Goal: Task Accomplishment & Management: Use online tool/utility

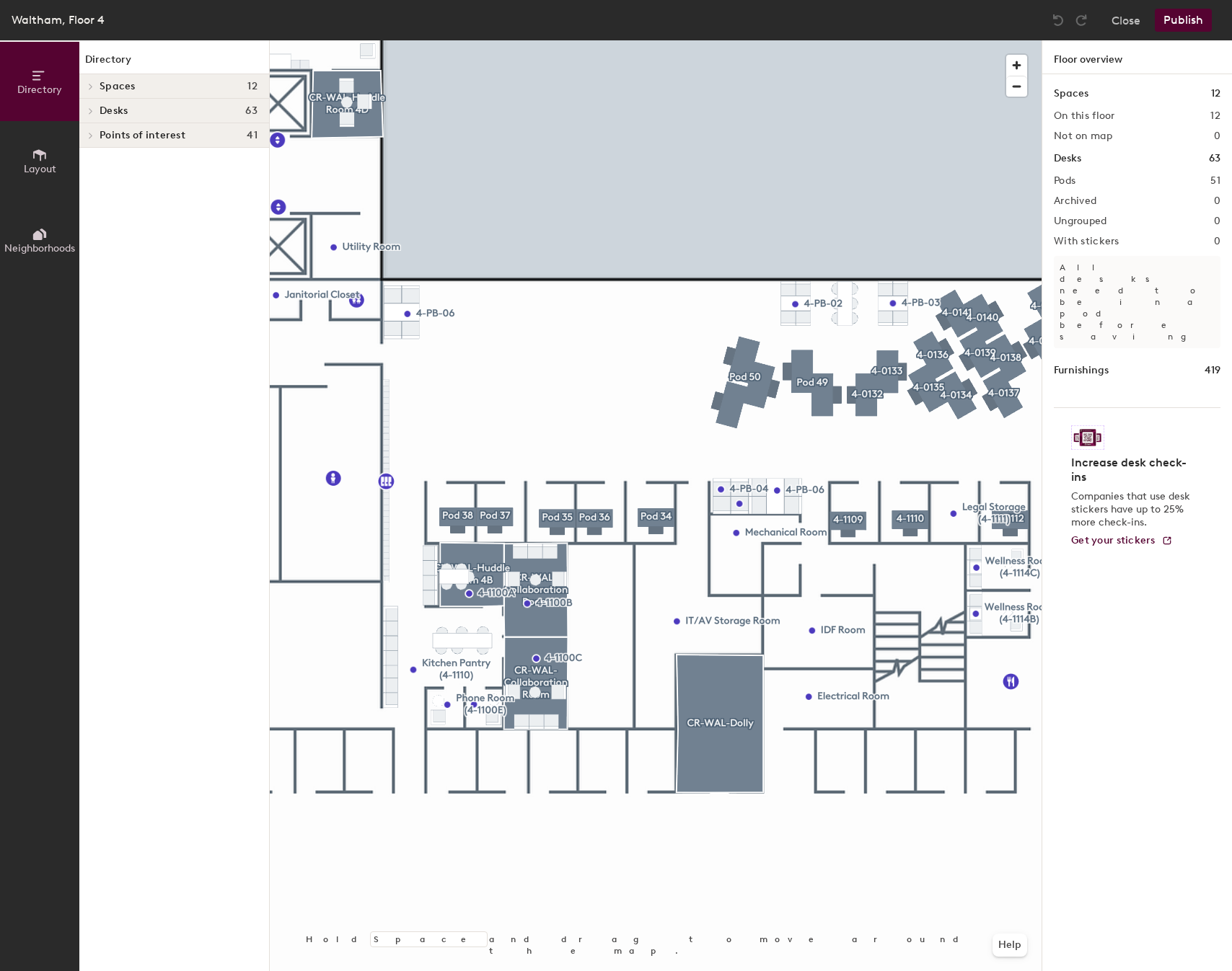
click at [845, 40] on div at bounding box center [655, 40] width 772 height 0
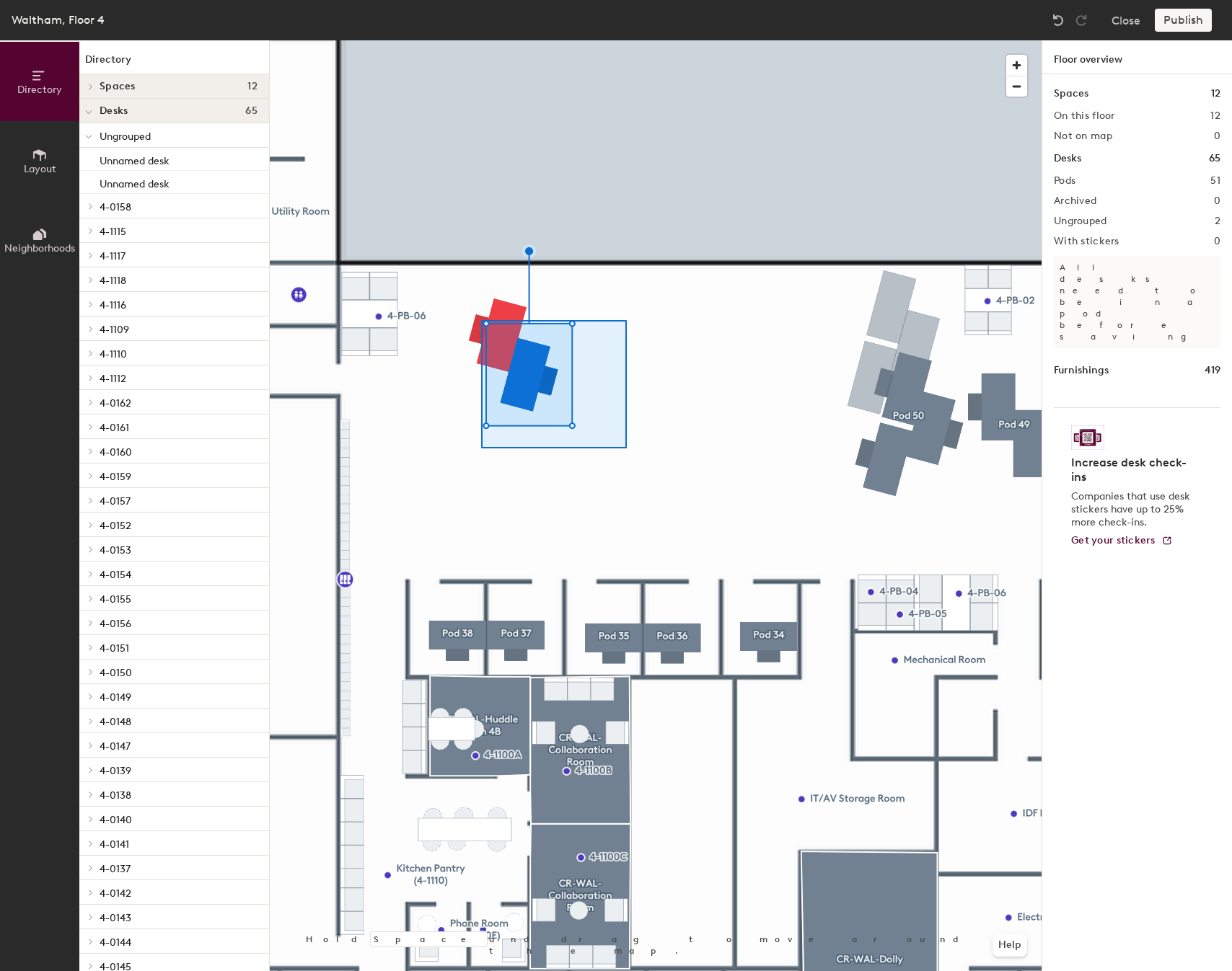
click at [481, 40] on div at bounding box center [655, 40] width 772 height 0
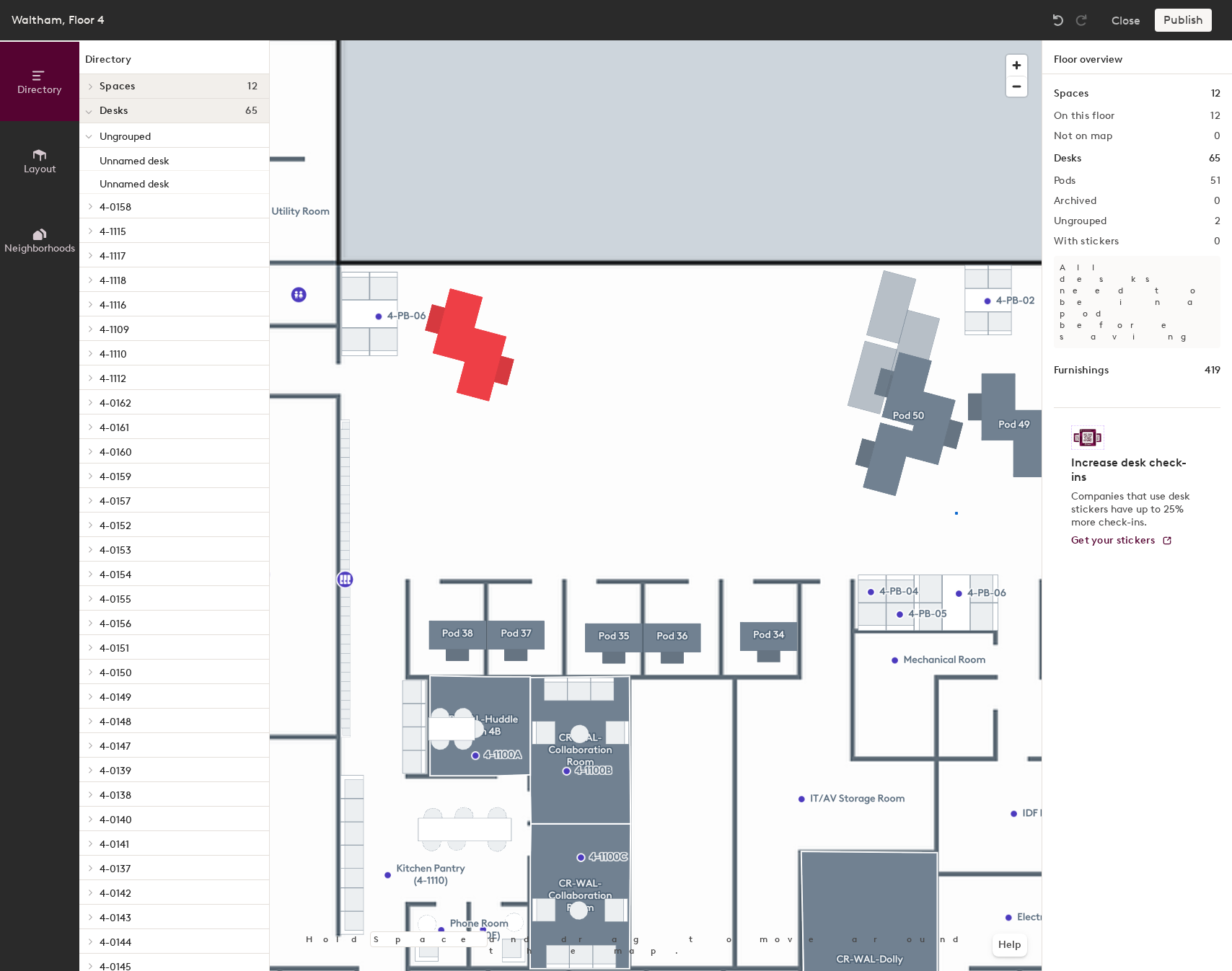
click at [882, 40] on div at bounding box center [655, 40] width 772 height 0
click at [890, 40] on div at bounding box center [655, 40] width 772 height 0
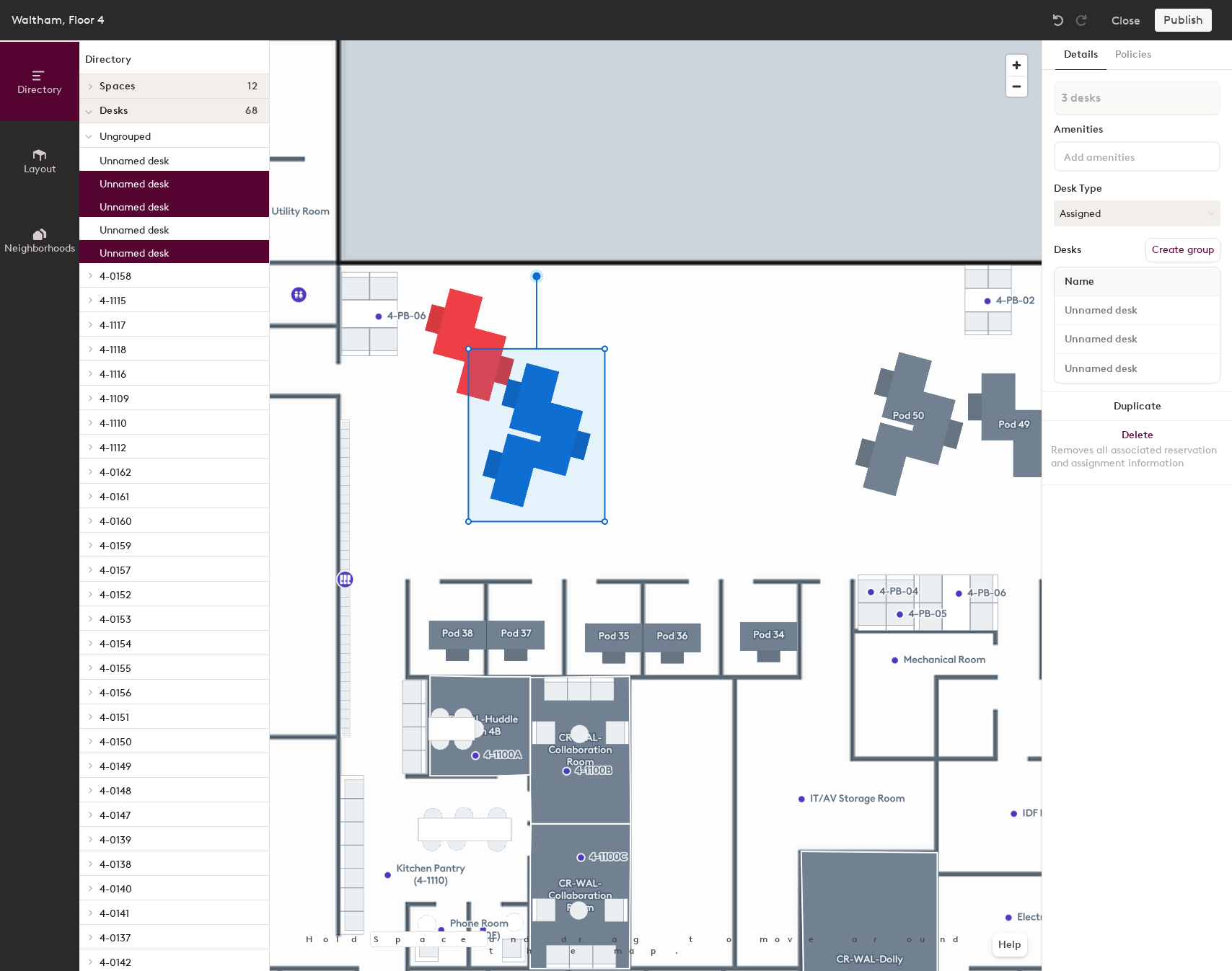
type input "1 desk"
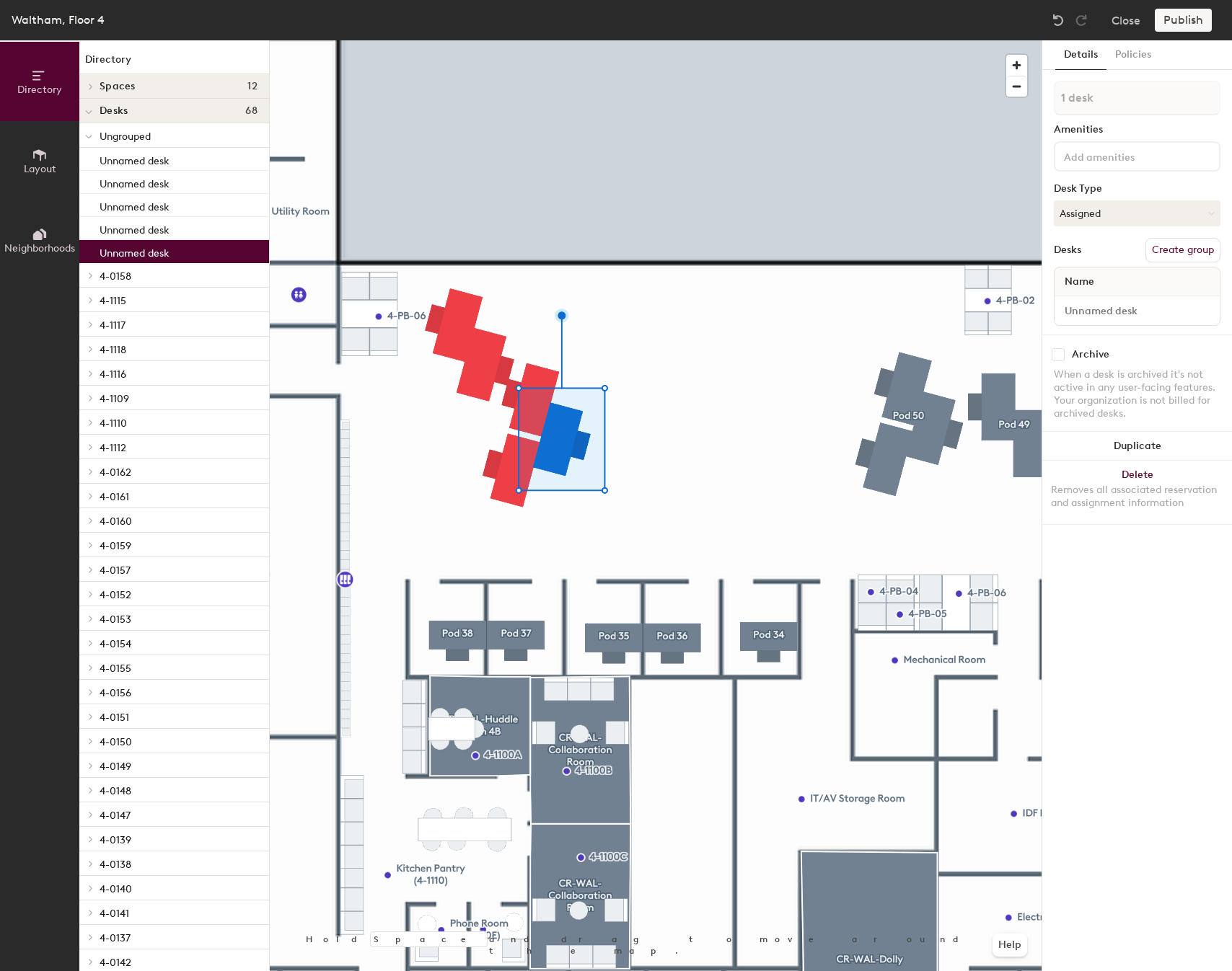
click at [656, 40] on div at bounding box center [655, 40] width 772 height 0
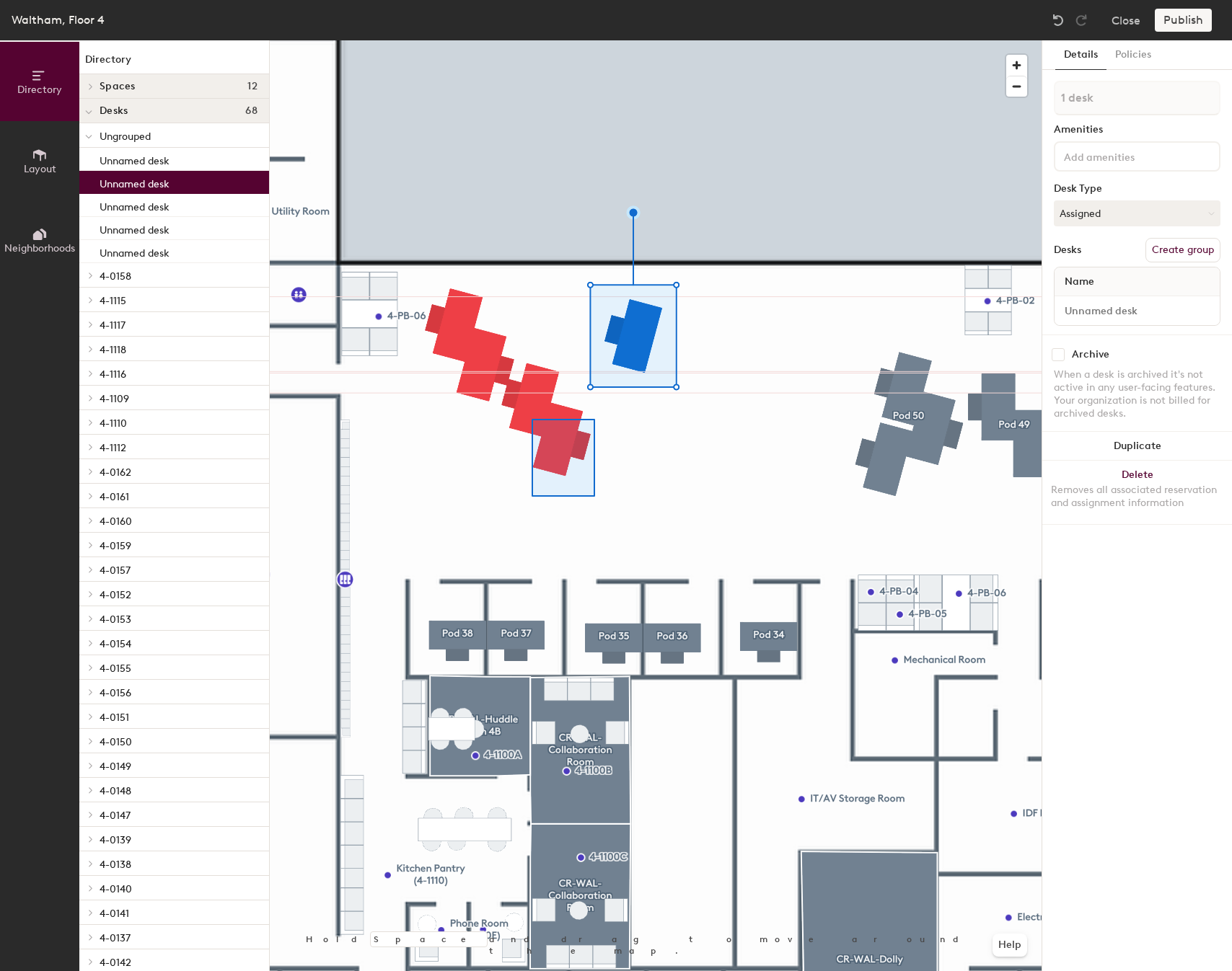
click at [528, 40] on div at bounding box center [655, 40] width 772 height 0
type input "2 desks"
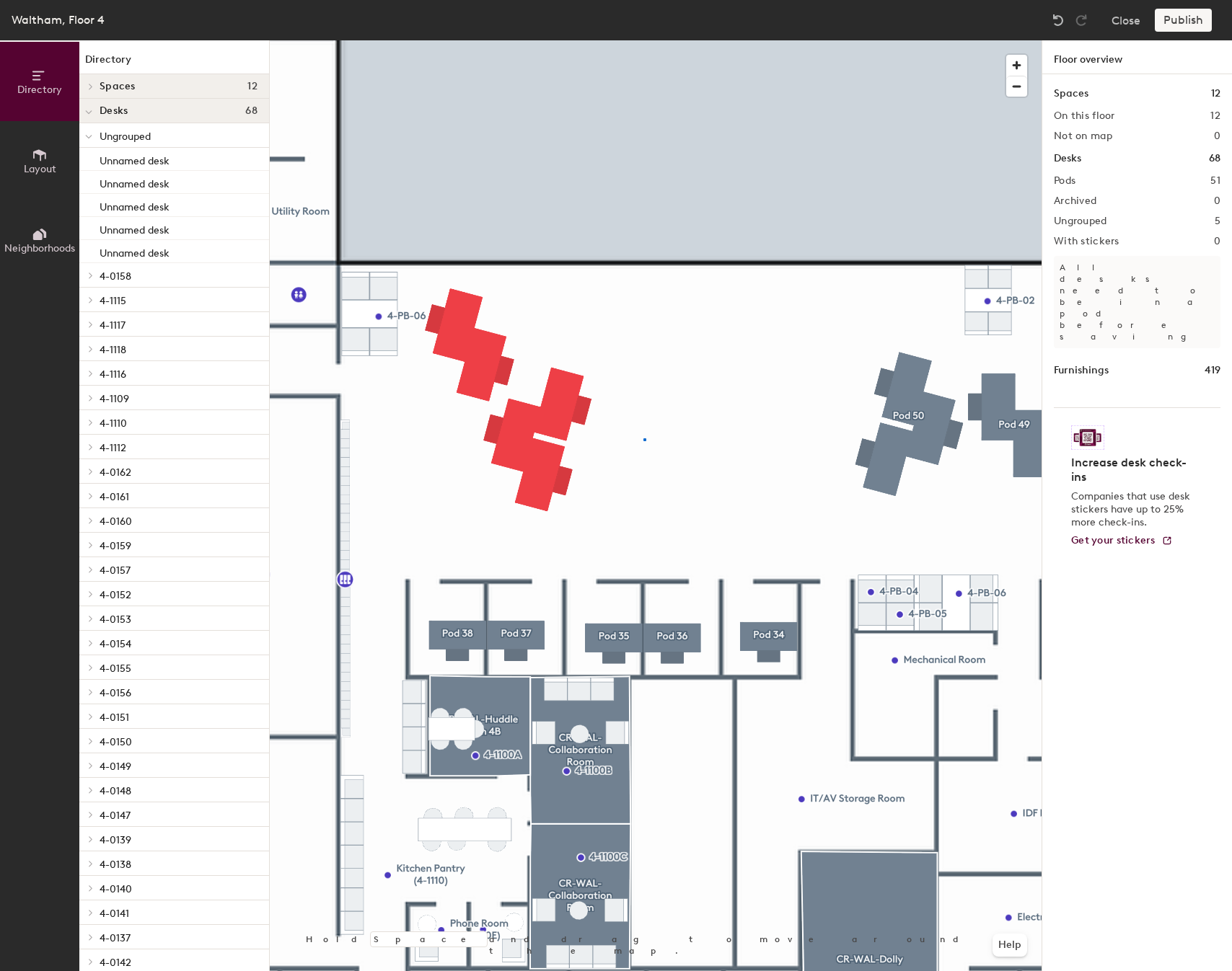
click at [645, 40] on div at bounding box center [655, 40] width 772 height 0
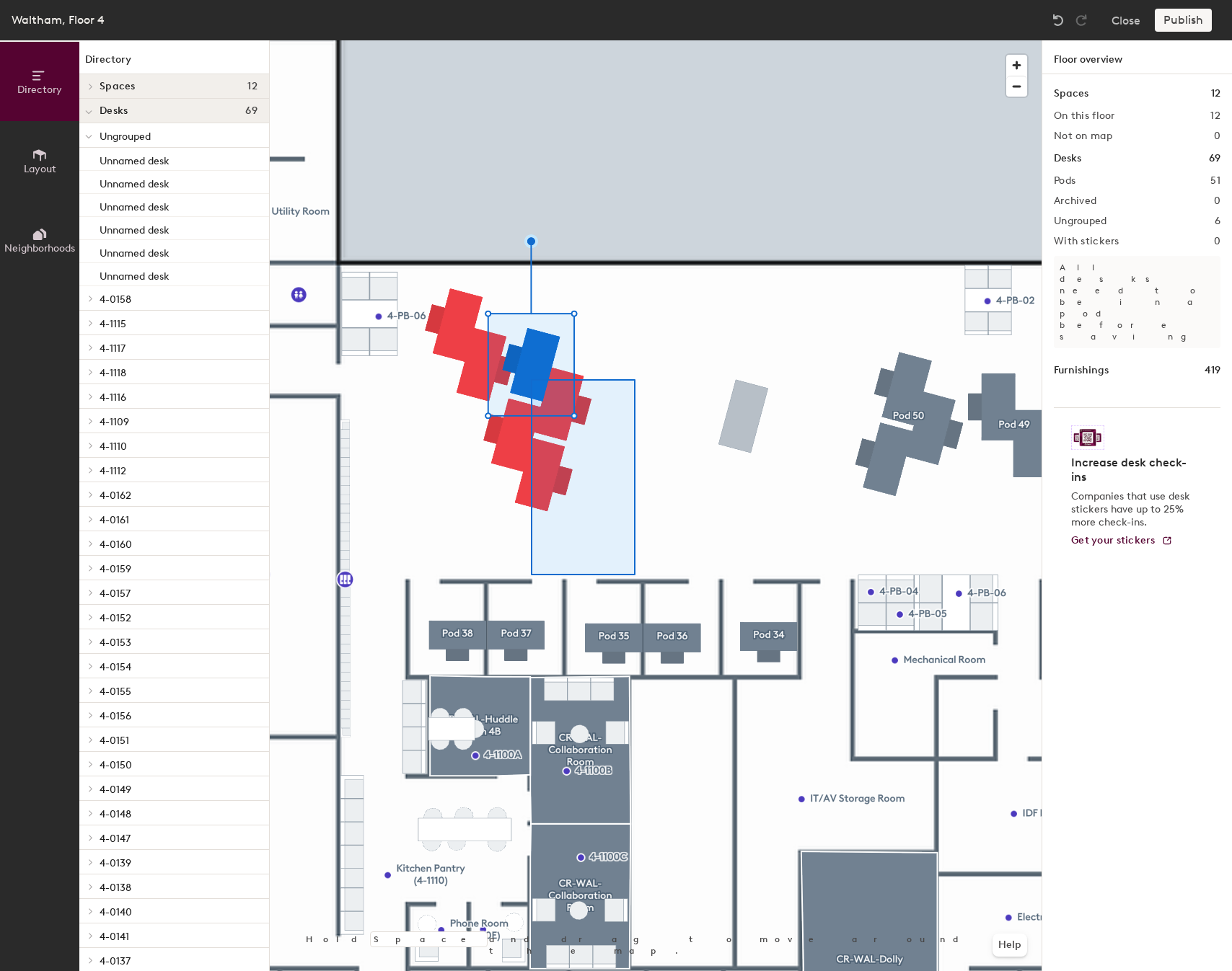
click at [529, 40] on div at bounding box center [655, 40] width 772 height 0
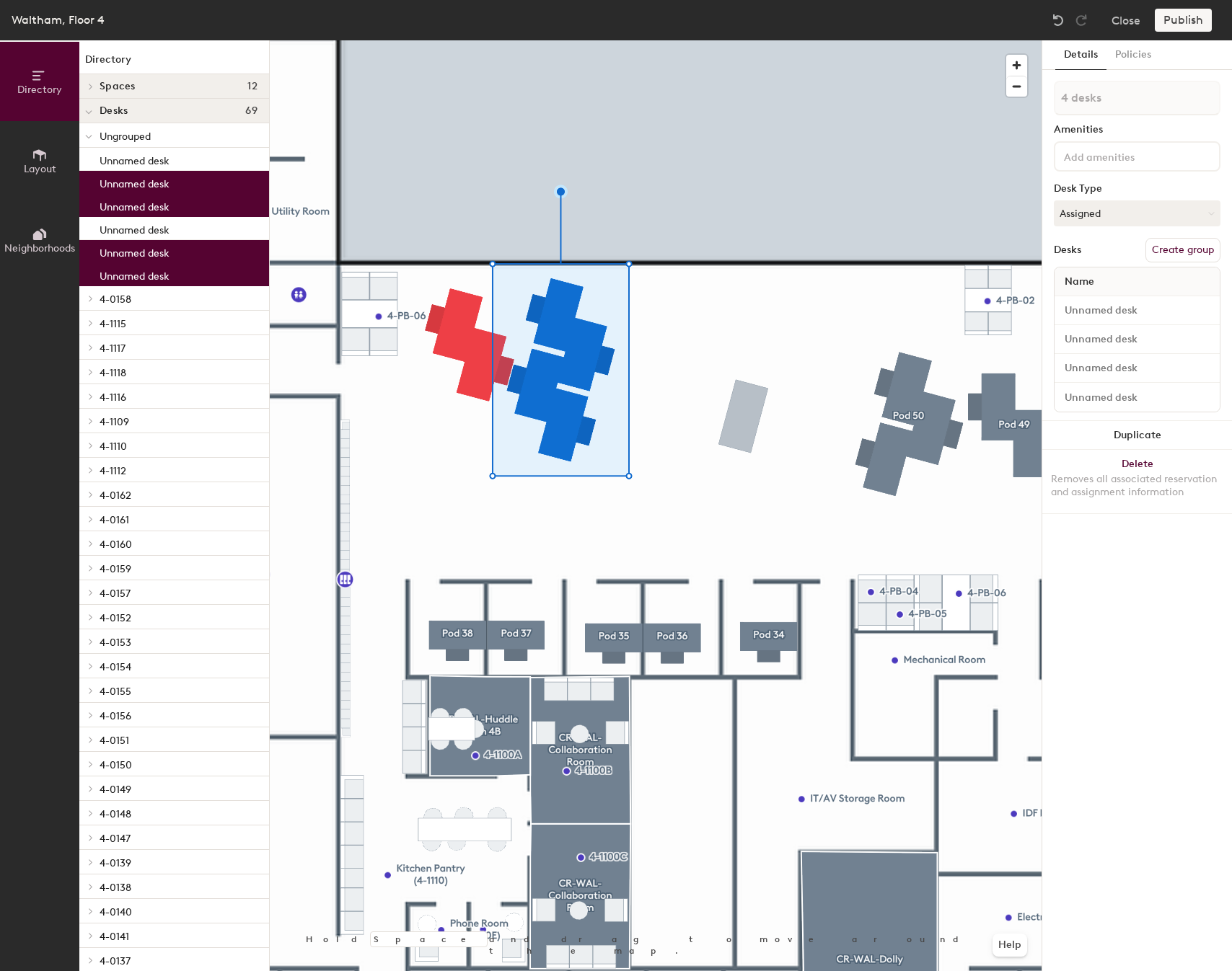
click at [444, 40] on div at bounding box center [655, 40] width 772 height 0
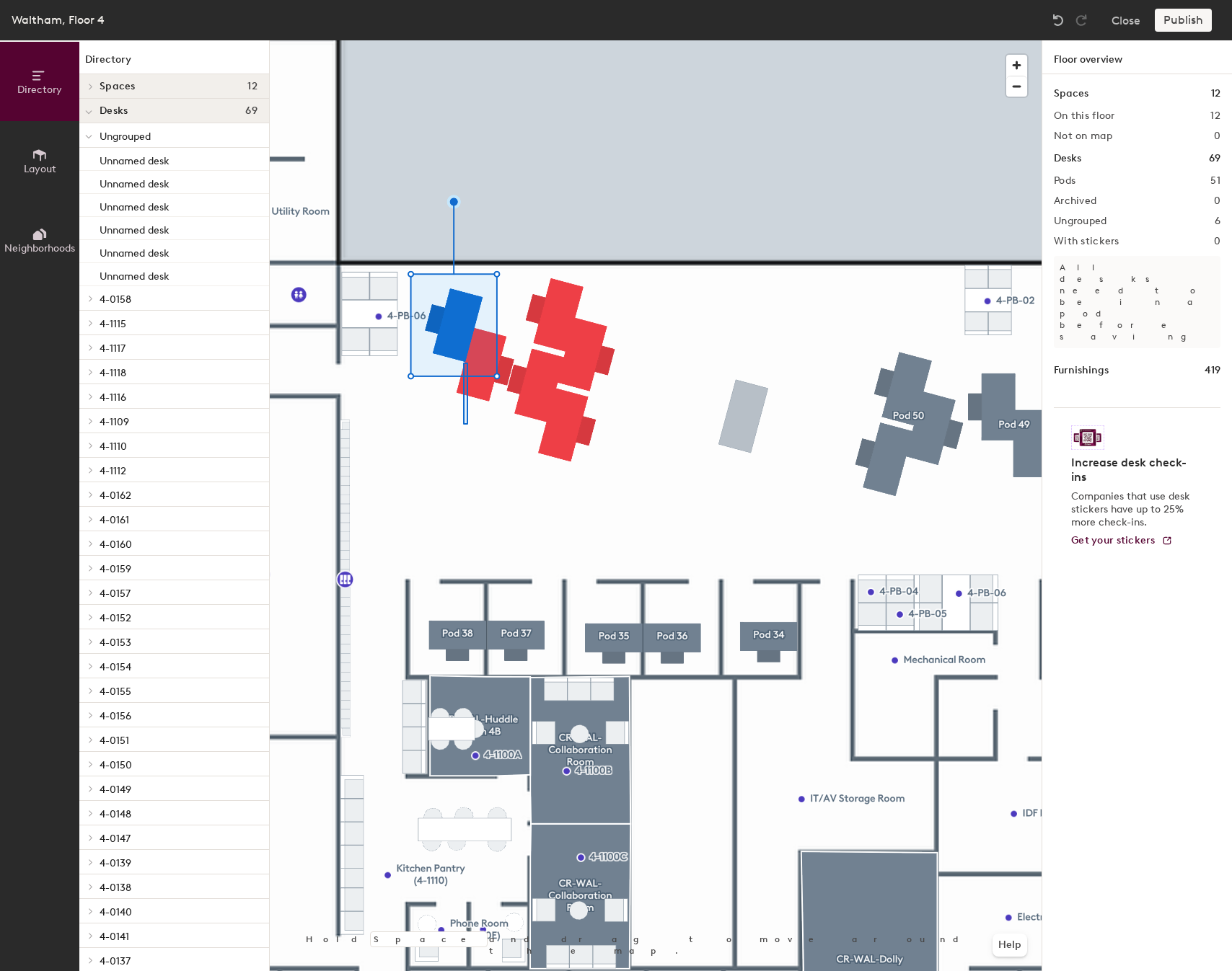
click at [447, 40] on div at bounding box center [655, 40] width 772 height 0
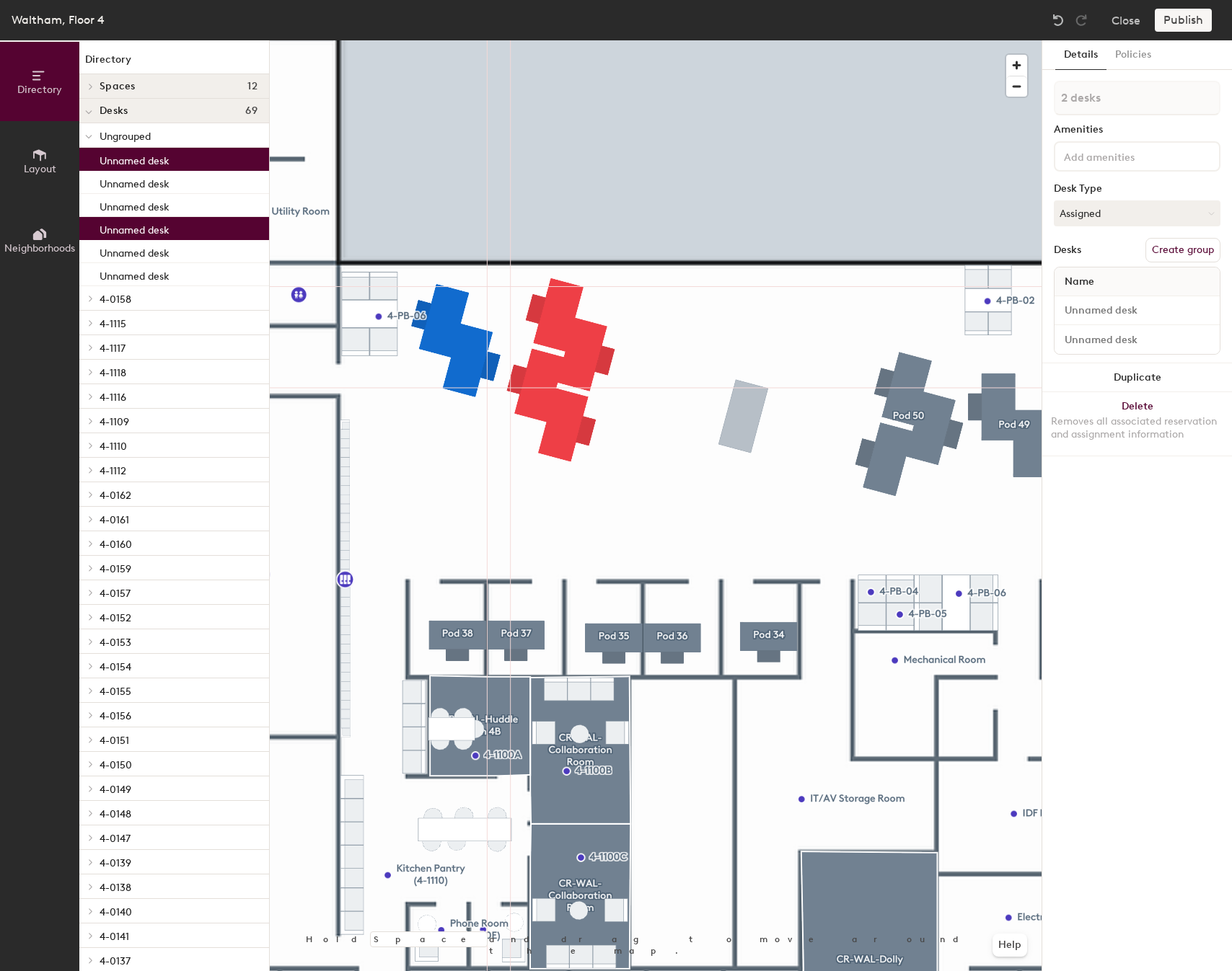
click at [660, 40] on div at bounding box center [655, 40] width 772 height 0
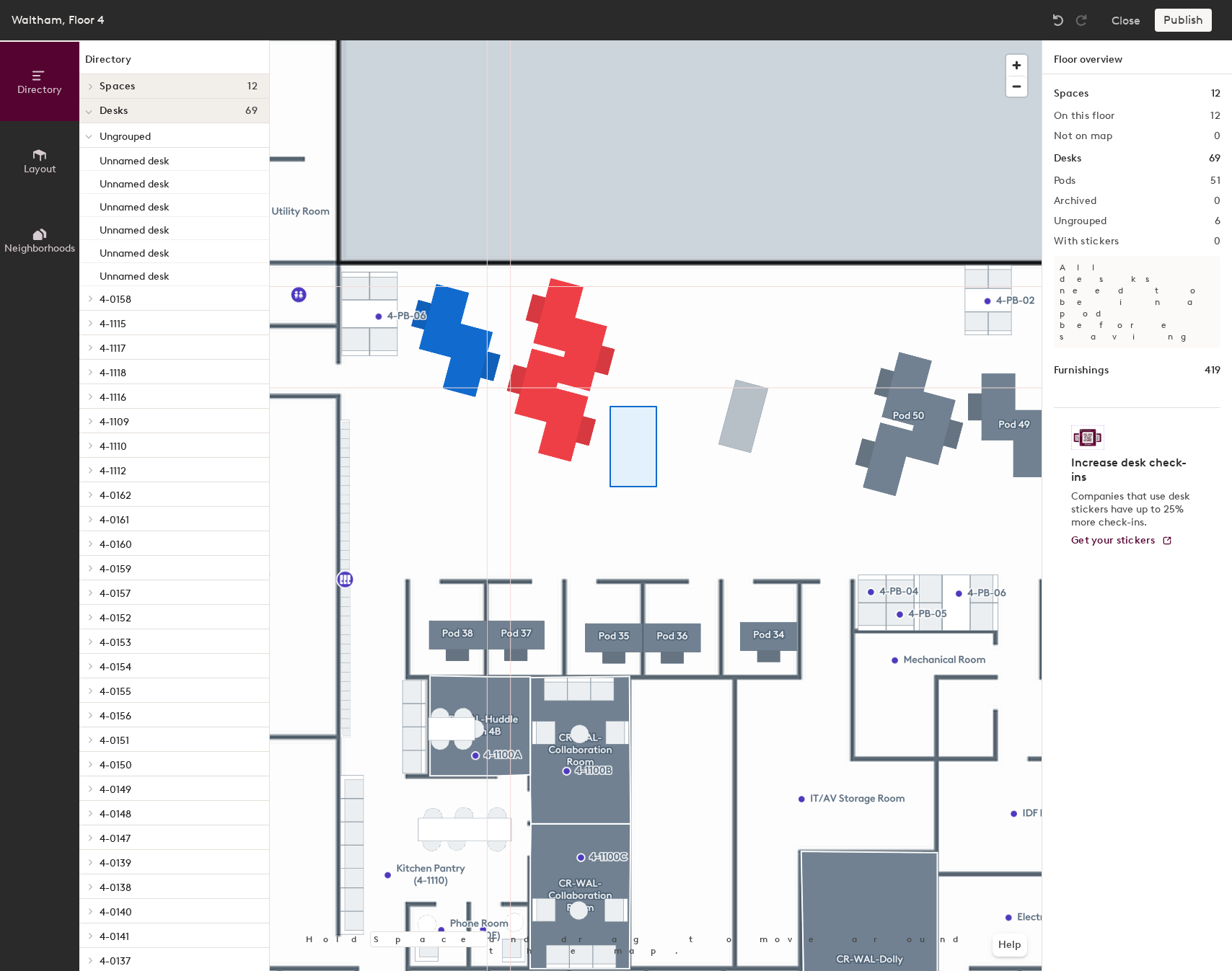
click at [547, 40] on div at bounding box center [655, 40] width 772 height 0
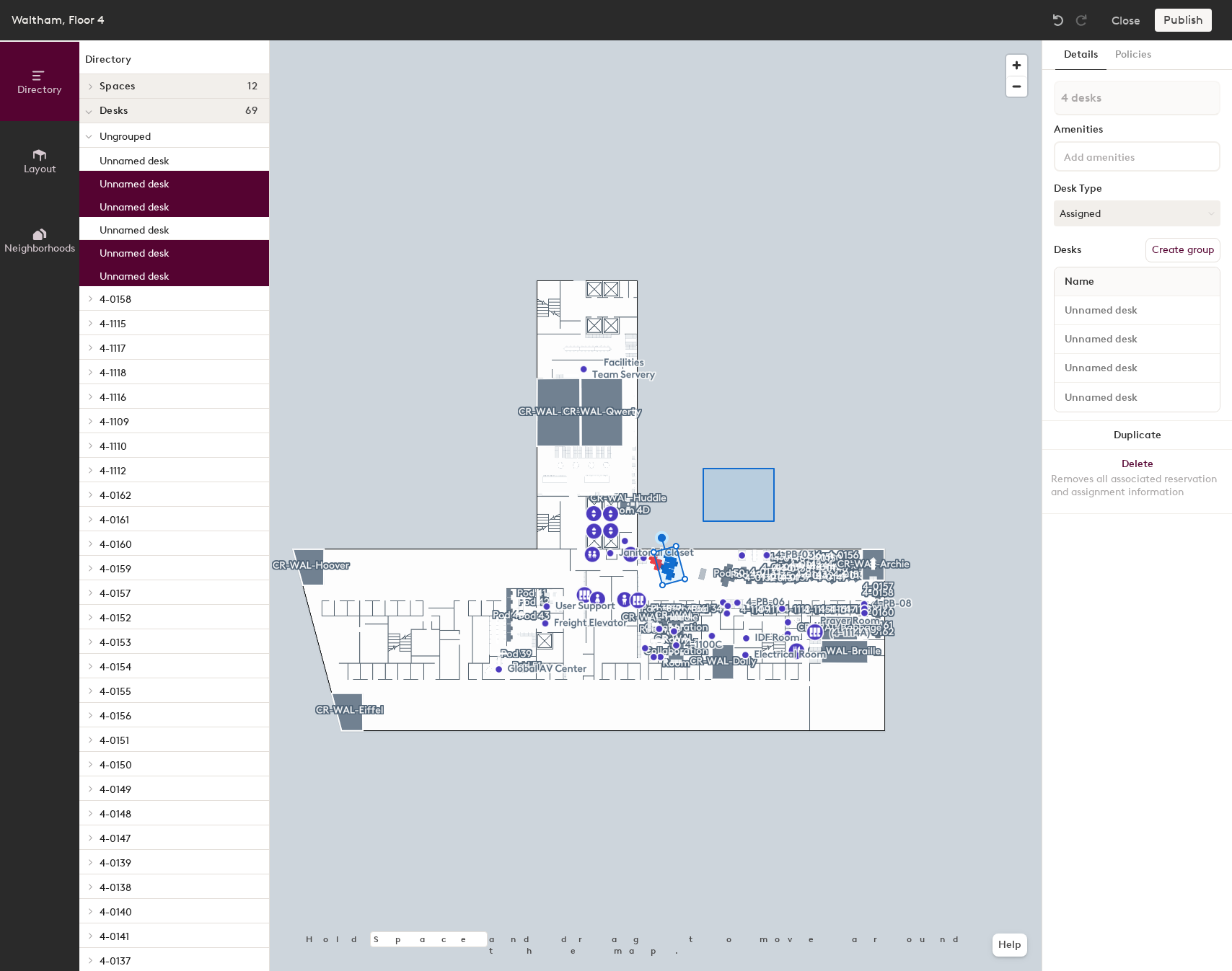
click at [673, 40] on div at bounding box center [655, 40] width 772 height 0
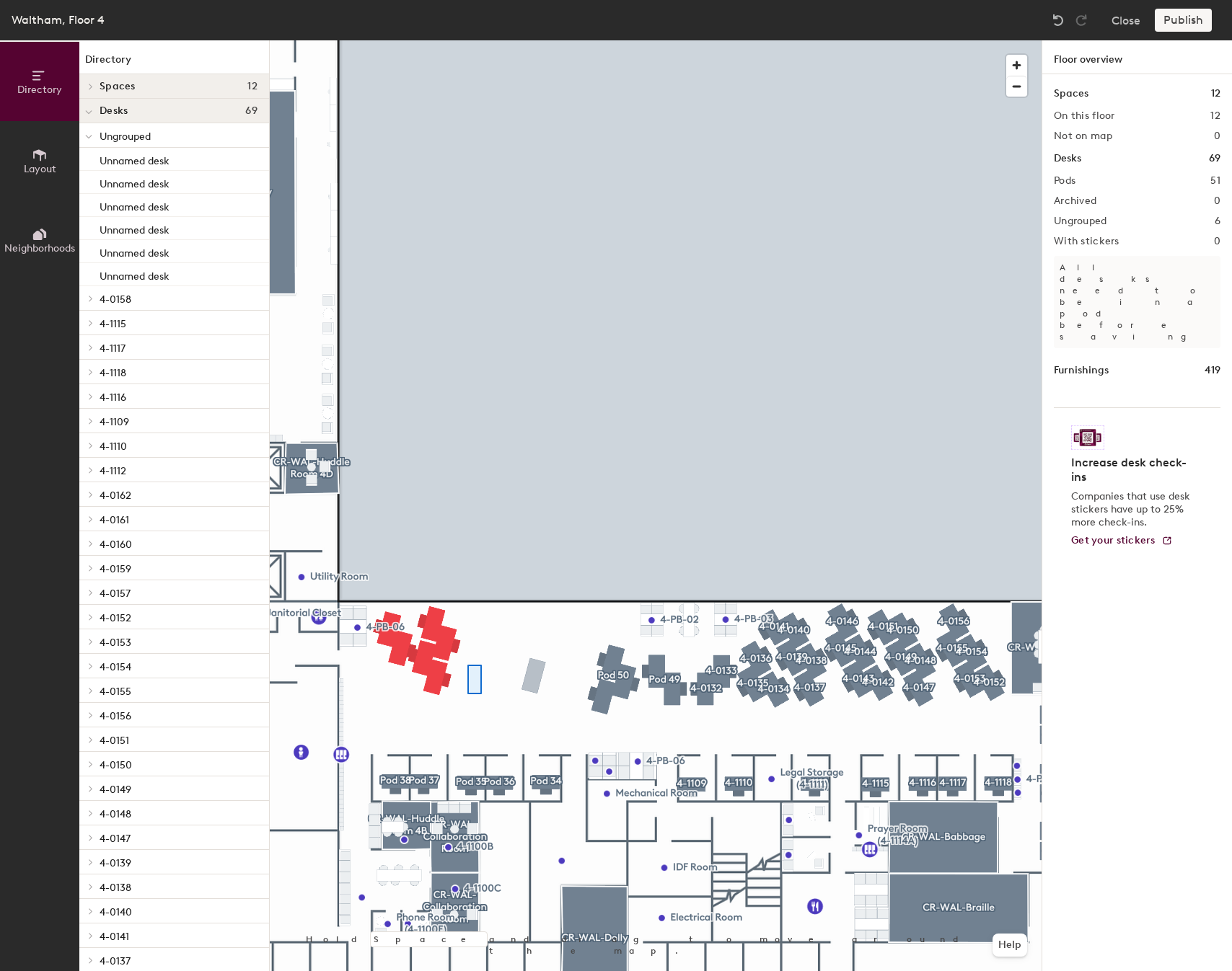
click at [432, 40] on div at bounding box center [655, 40] width 772 height 0
click at [382, 40] on div at bounding box center [655, 40] width 772 height 0
click at [396, 40] on div at bounding box center [655, 40] width 772 height 0
click at [441, 40] on div at bounding box center [655, 40] width 772 height 0
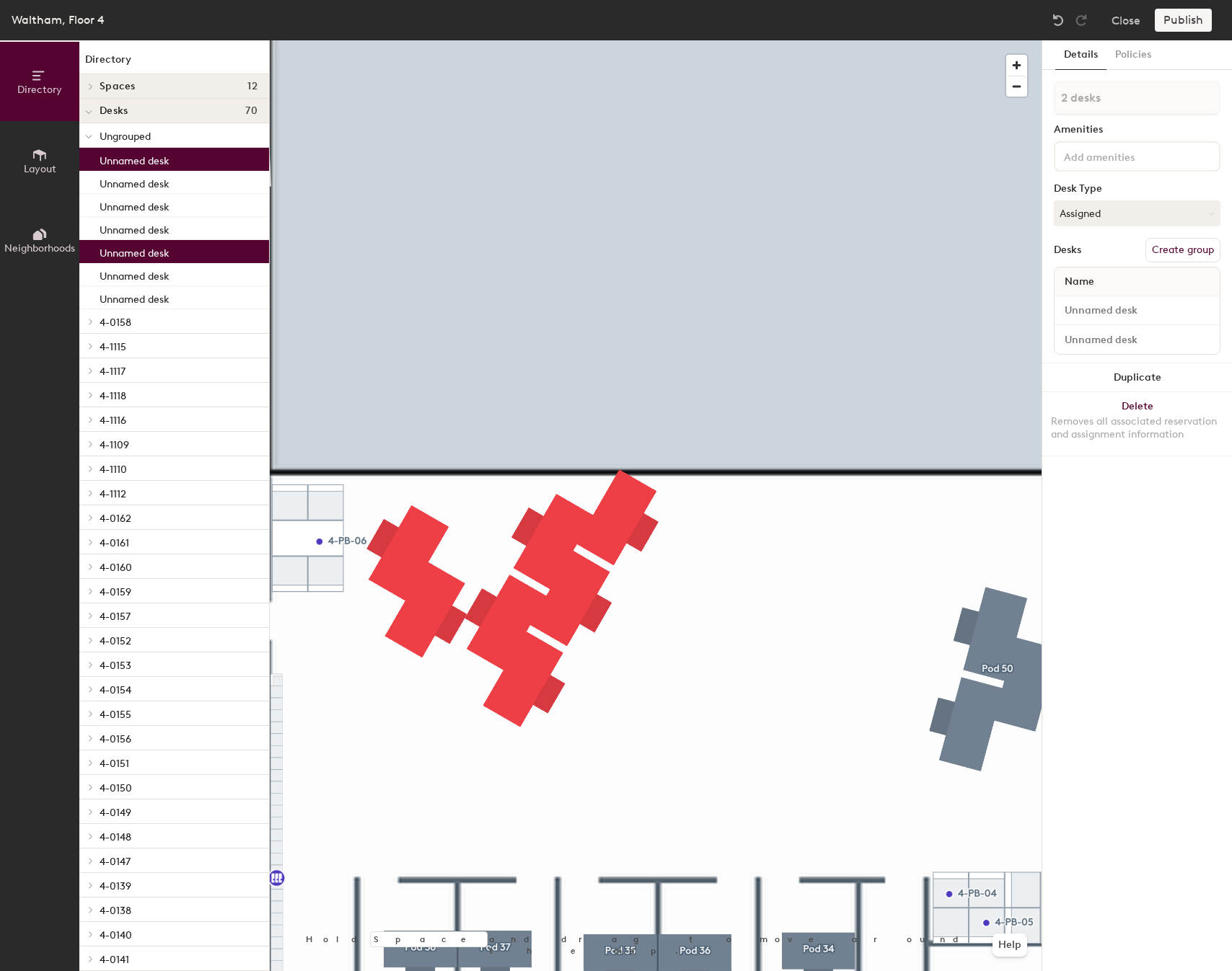
click at [556, 40] on div at bounding box center [655, 40] width 772 height 0
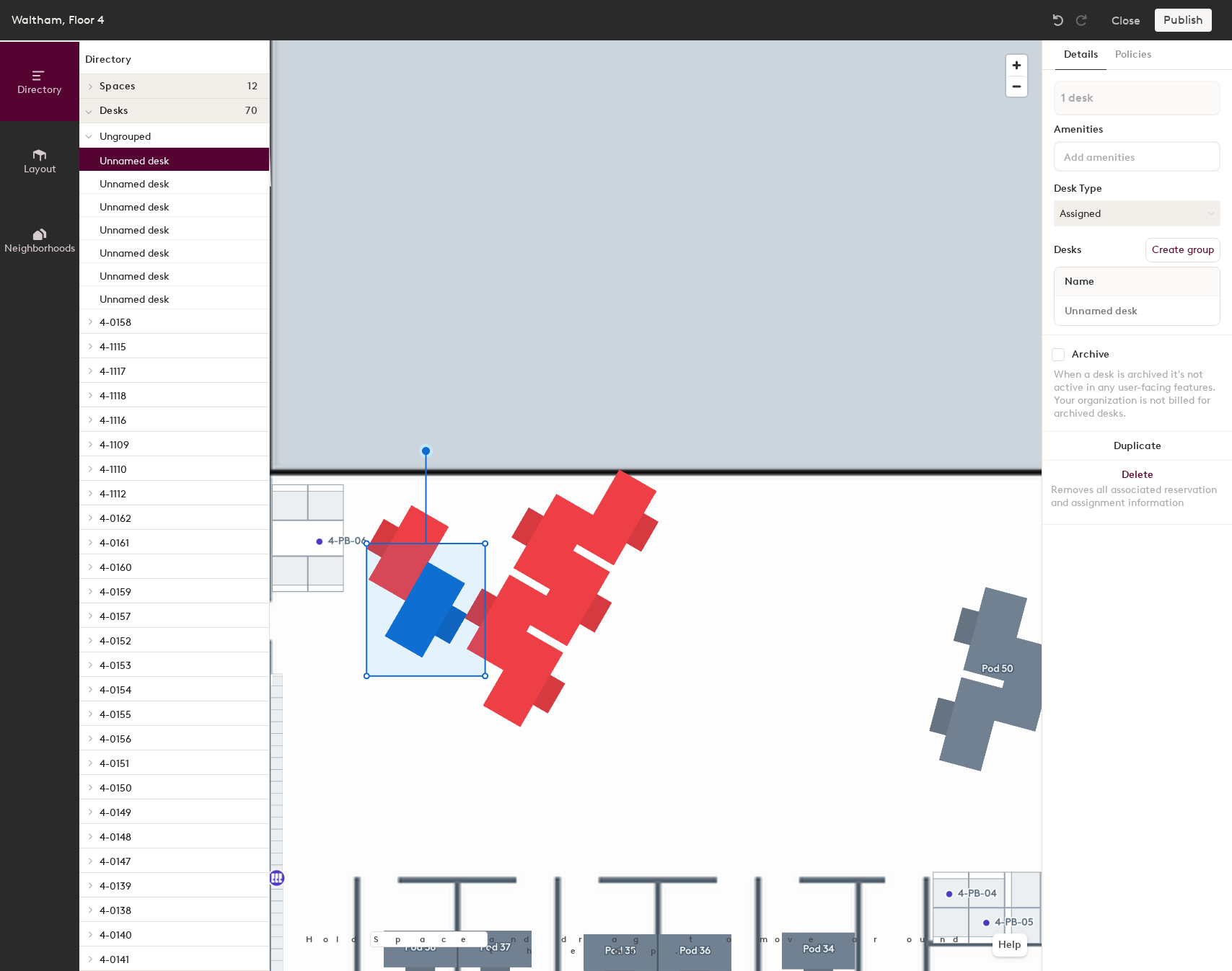
click at [437, 40] on div at bounding box center [655, 40] width 772 height 0
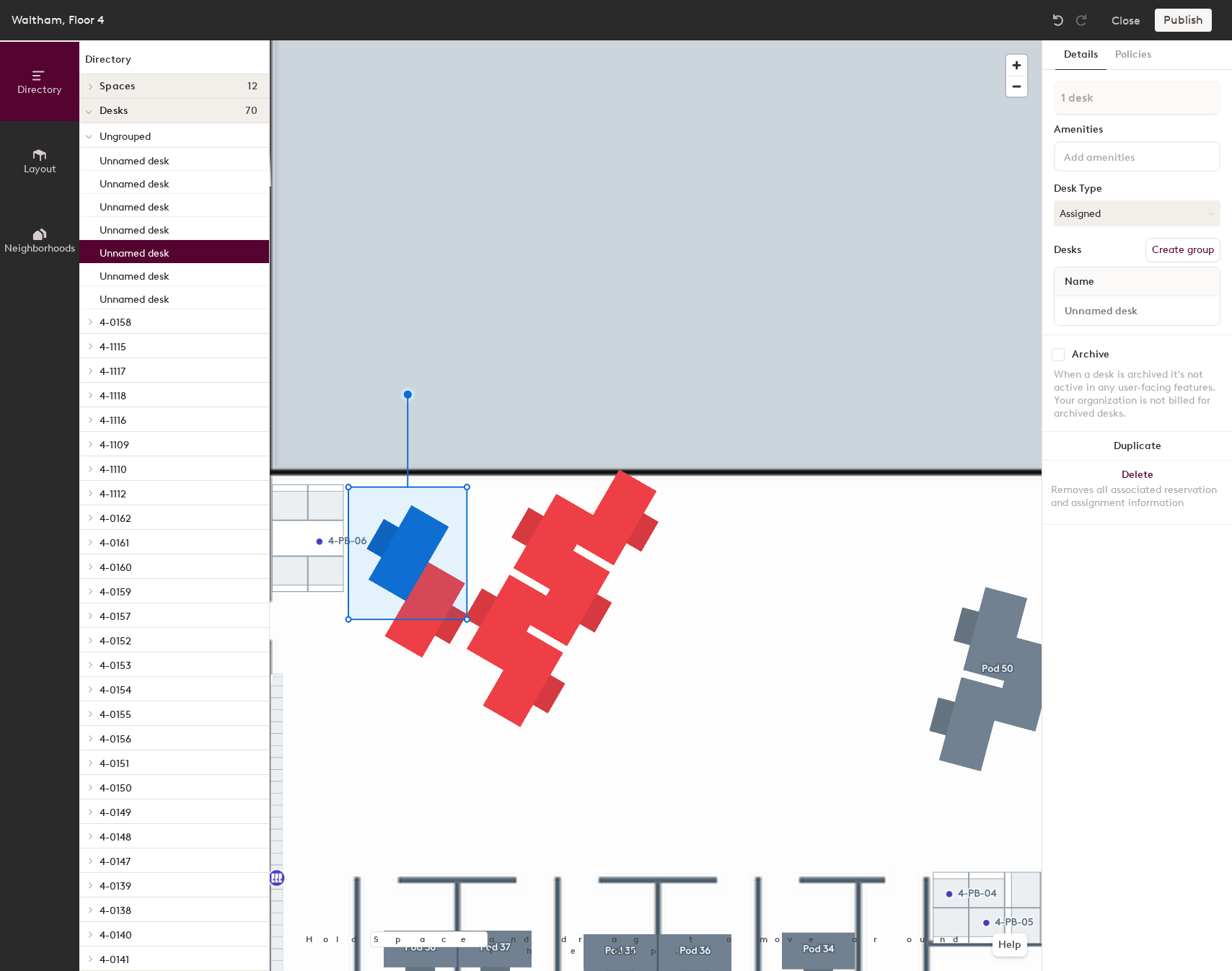
type input "2 desks"
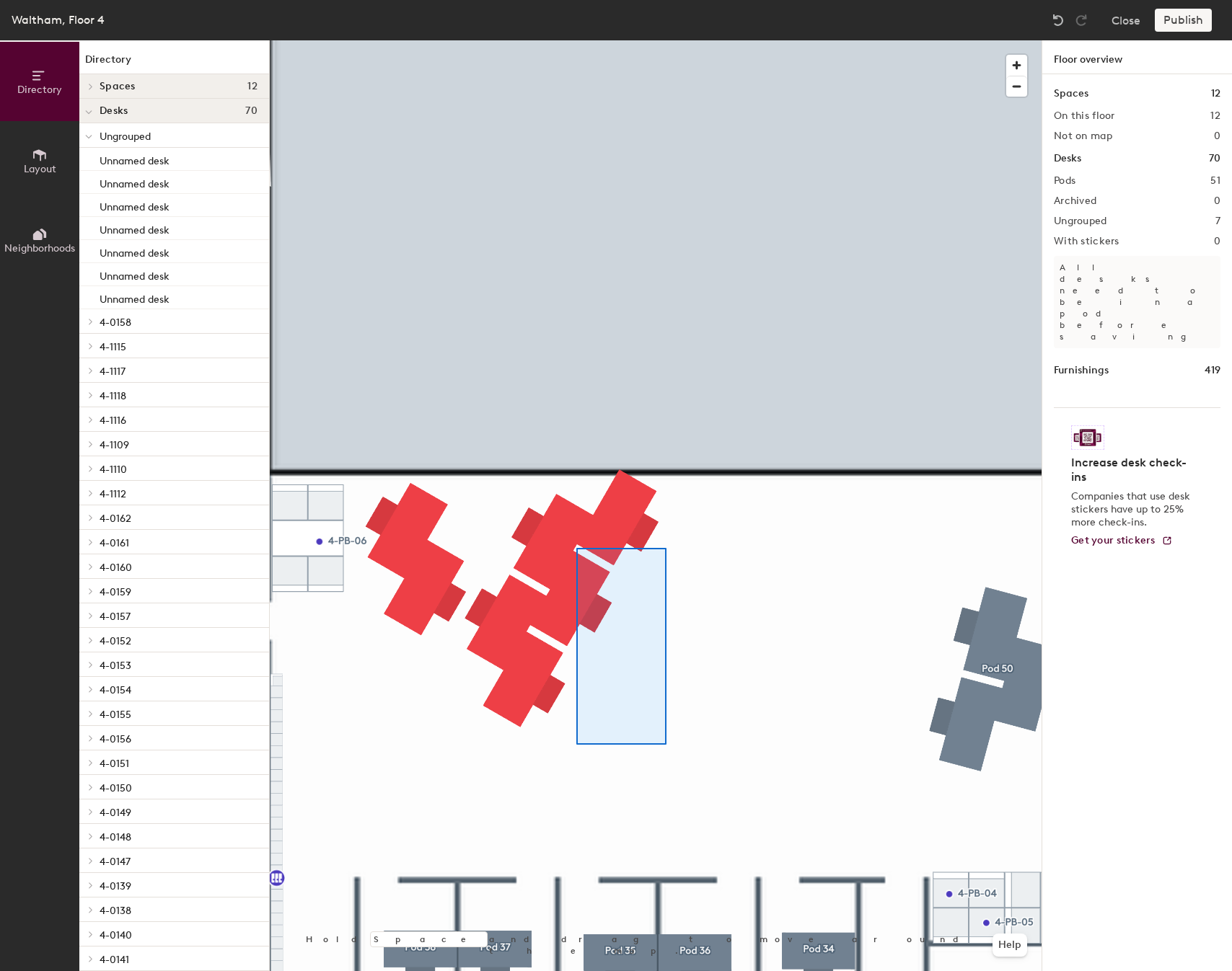
click at [559, 40] on div at bounding box center [655, 40] width 772 height 0
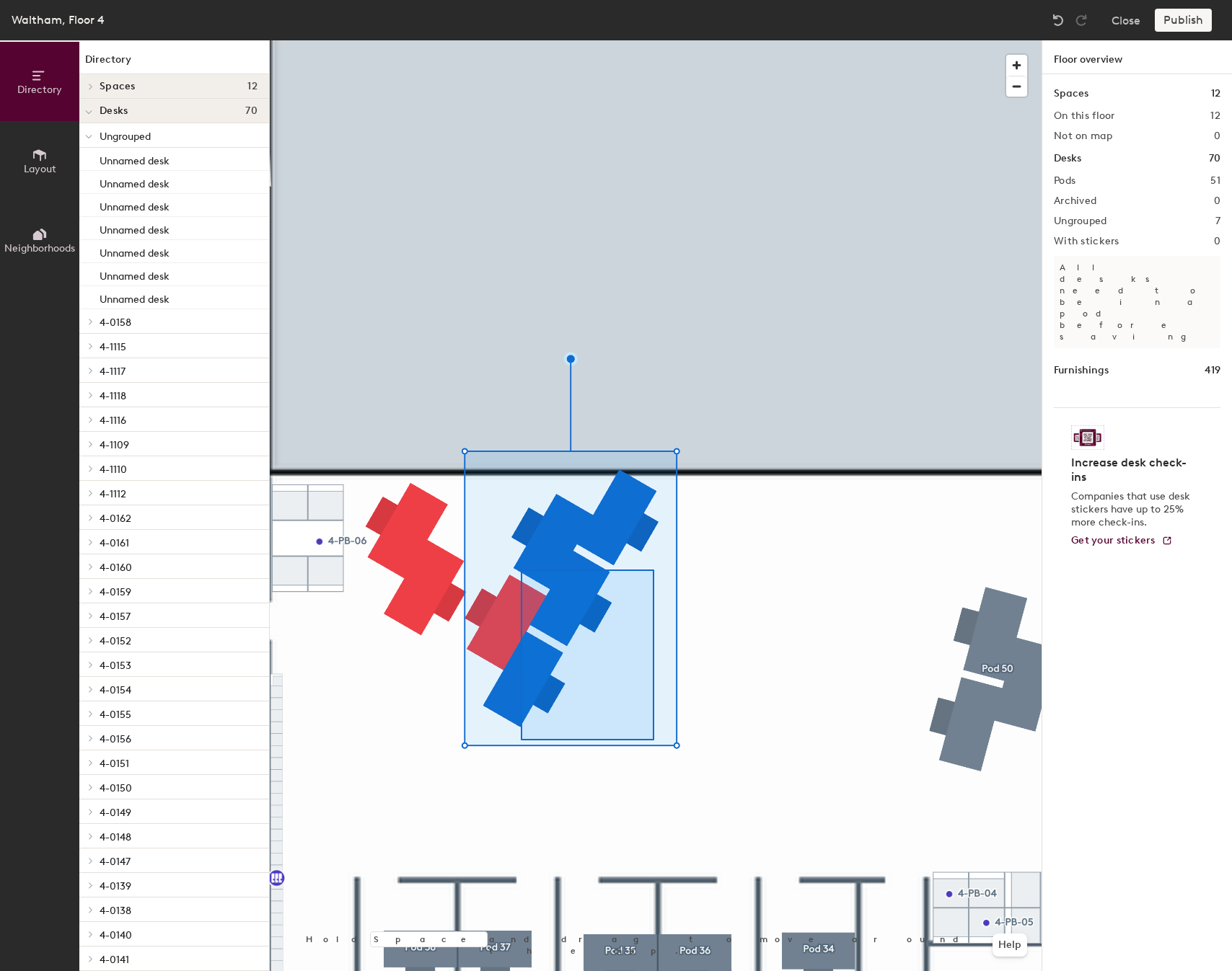
click at [524, 40] on div at bounding box center [655, 40] width 772 height 0
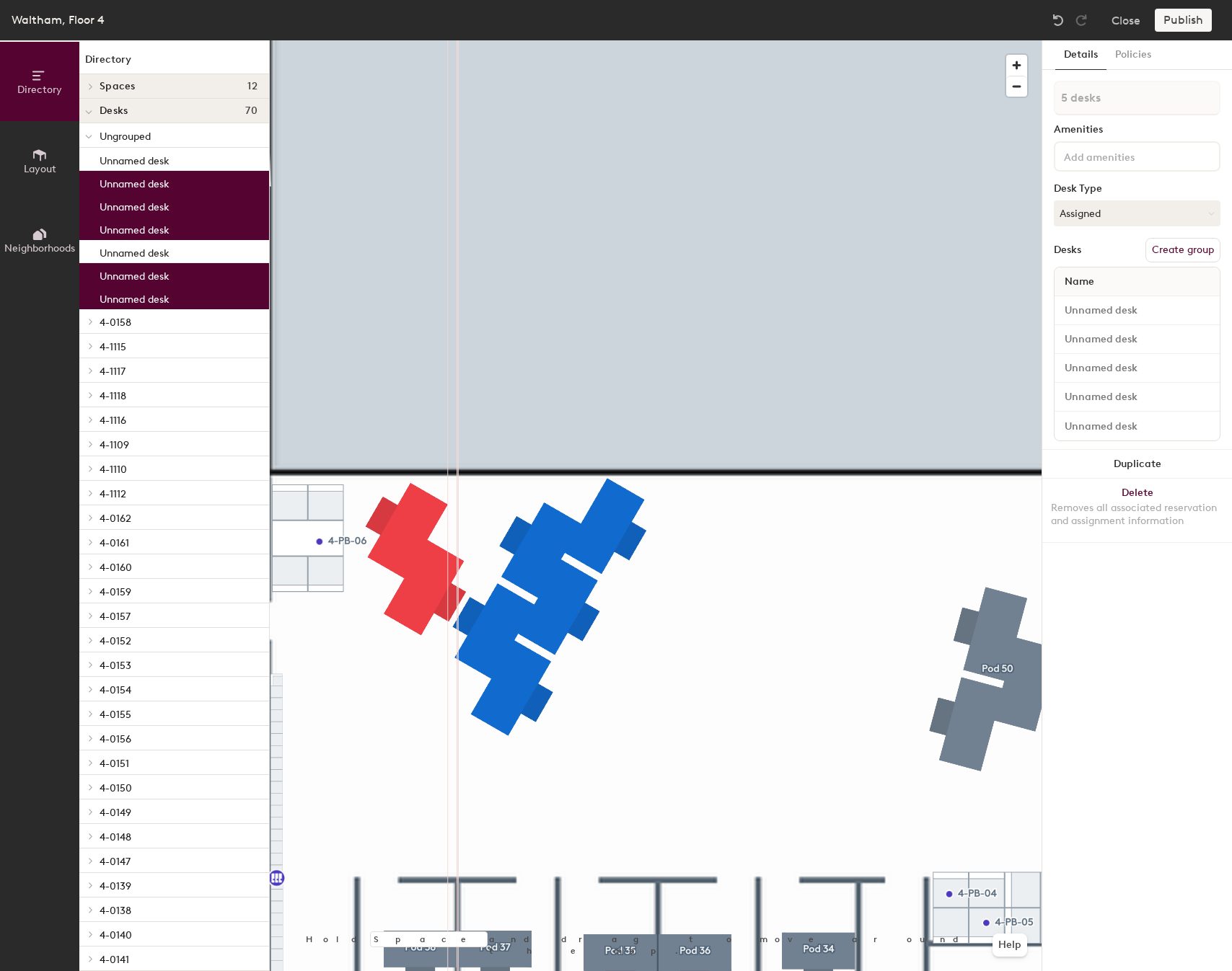
click at [763, 40] on div at bounding box center [655, 40] width 772 height 0
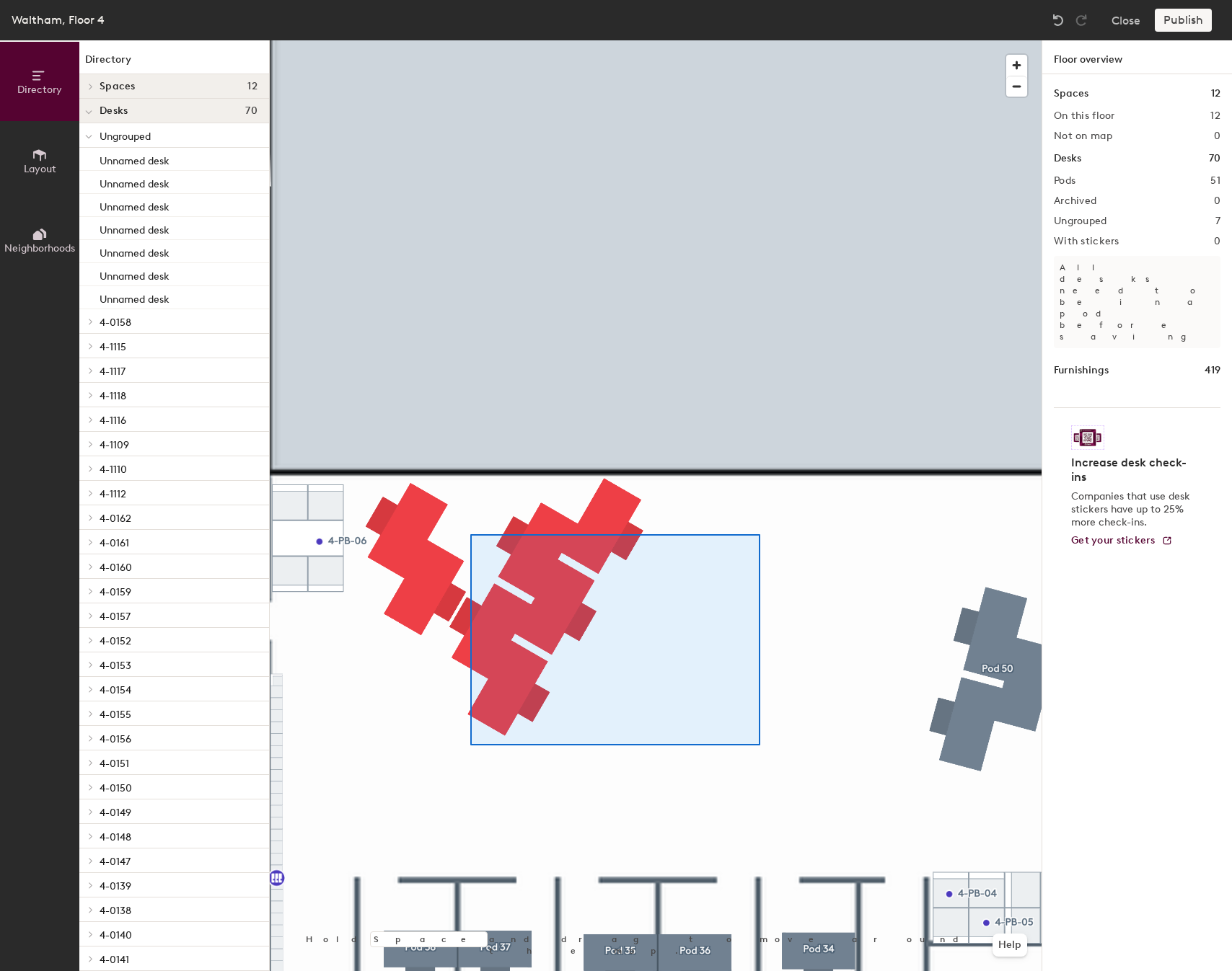
click at [416, 40] on div at bounding box center [655, 40] width 772 height 0
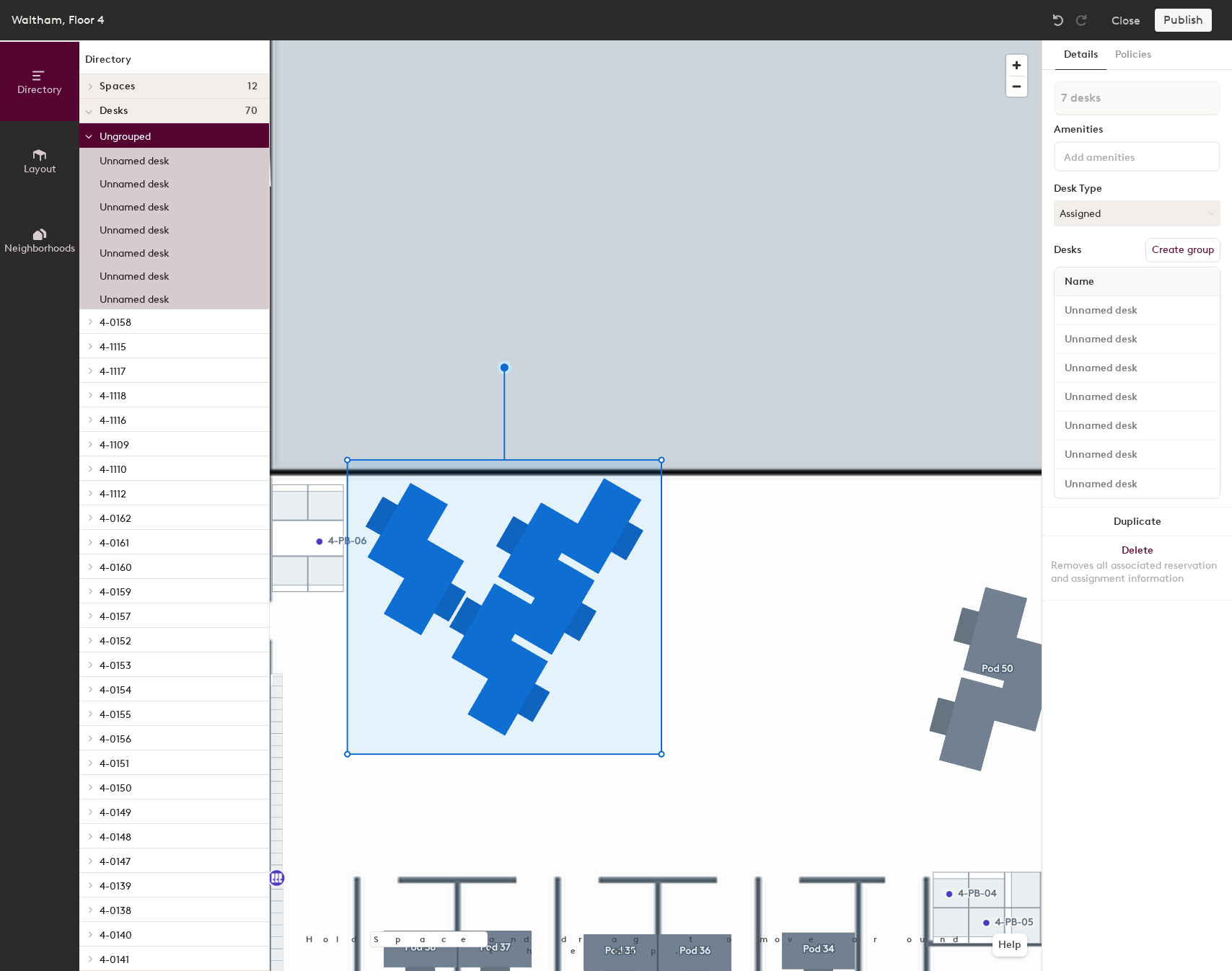
click at [1215, 245] on button "Create group" at bounding box center [1182, 250] width 75 height 24
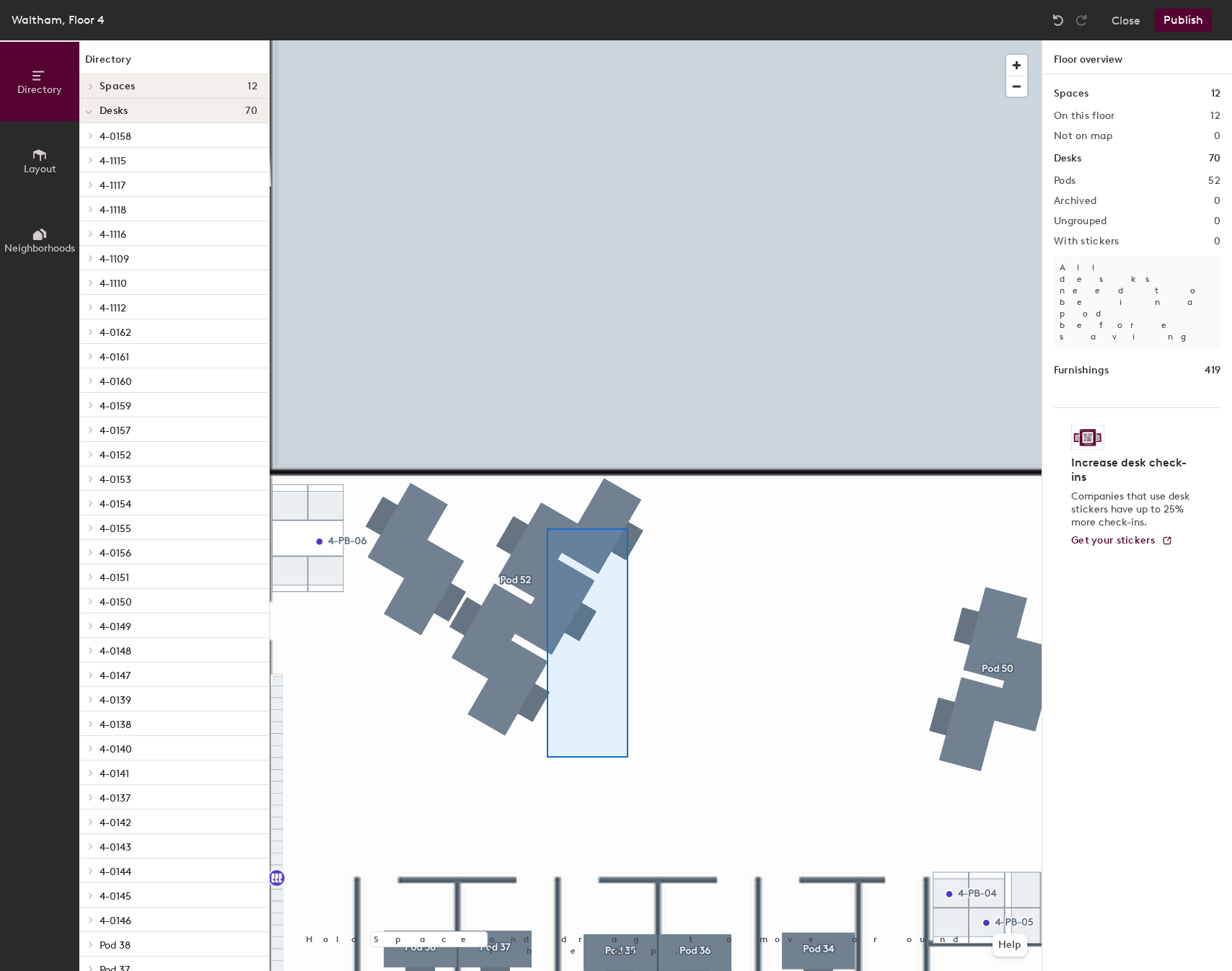
click at [543, 40] on div at bounding box center [655, 40] width 772 height 0
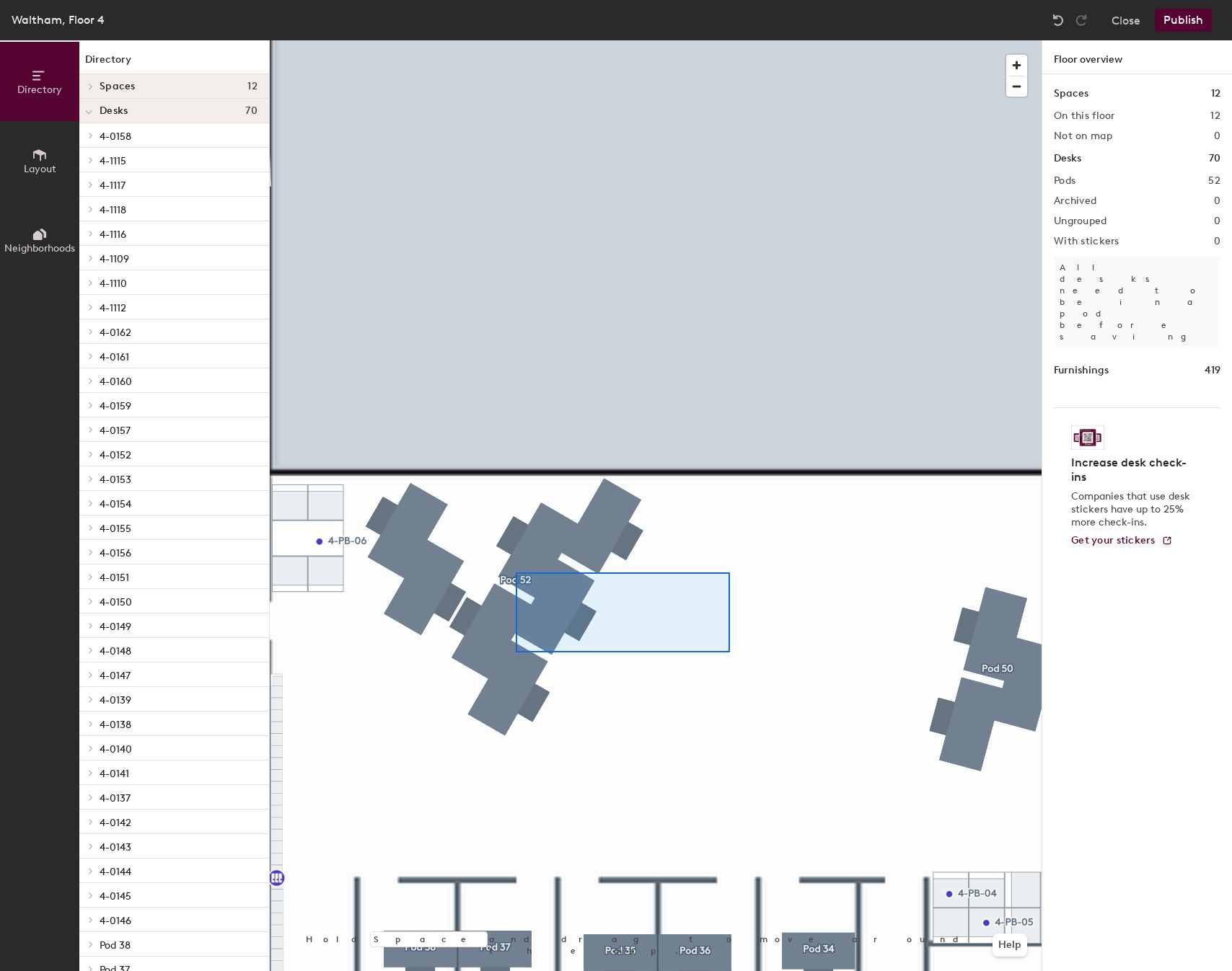
click at [516, 40] on div at bounding box center [655, 40] width 772 height 0
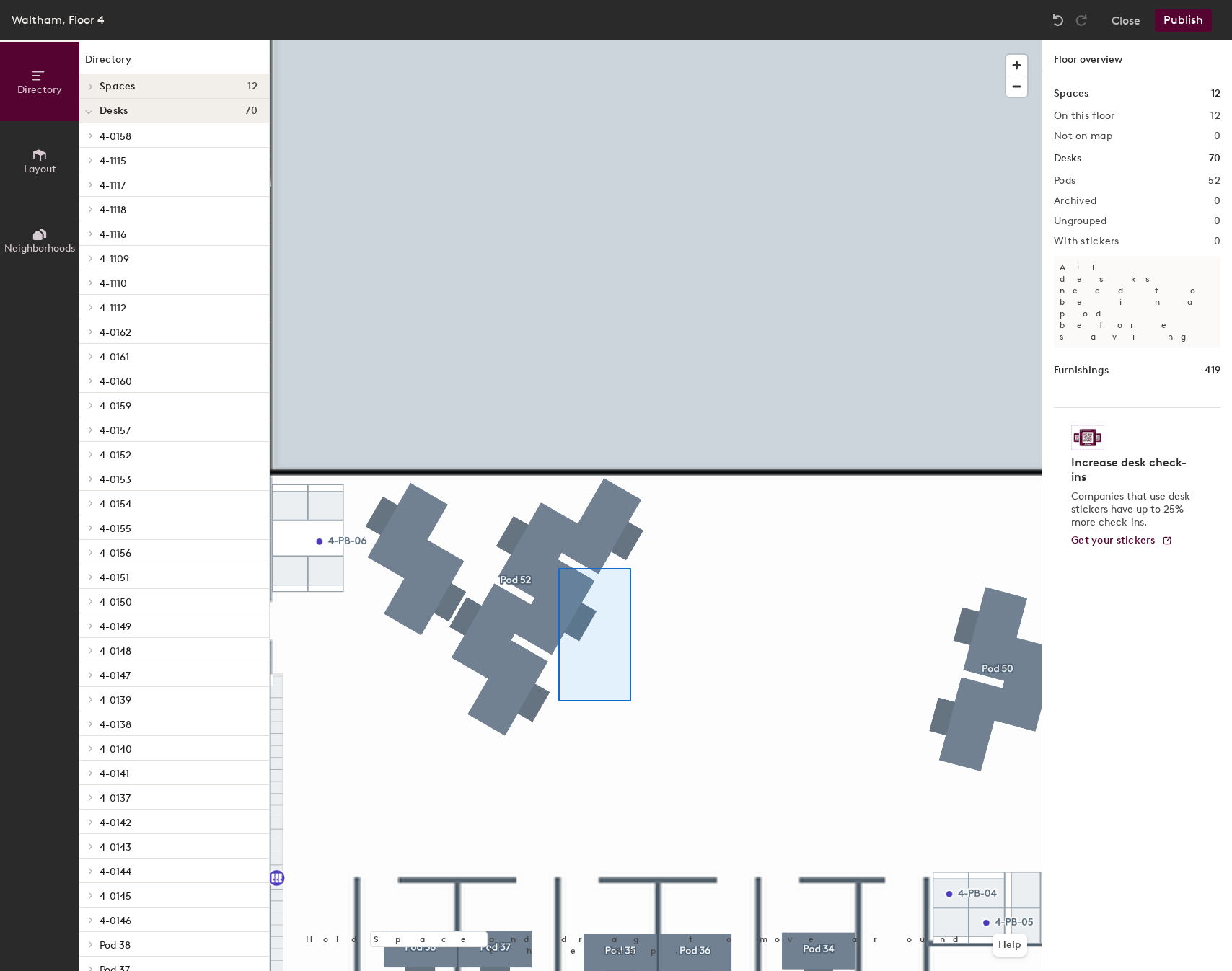
click at [558, 40] on div at bounding box center [655, 40] width 772 height 0
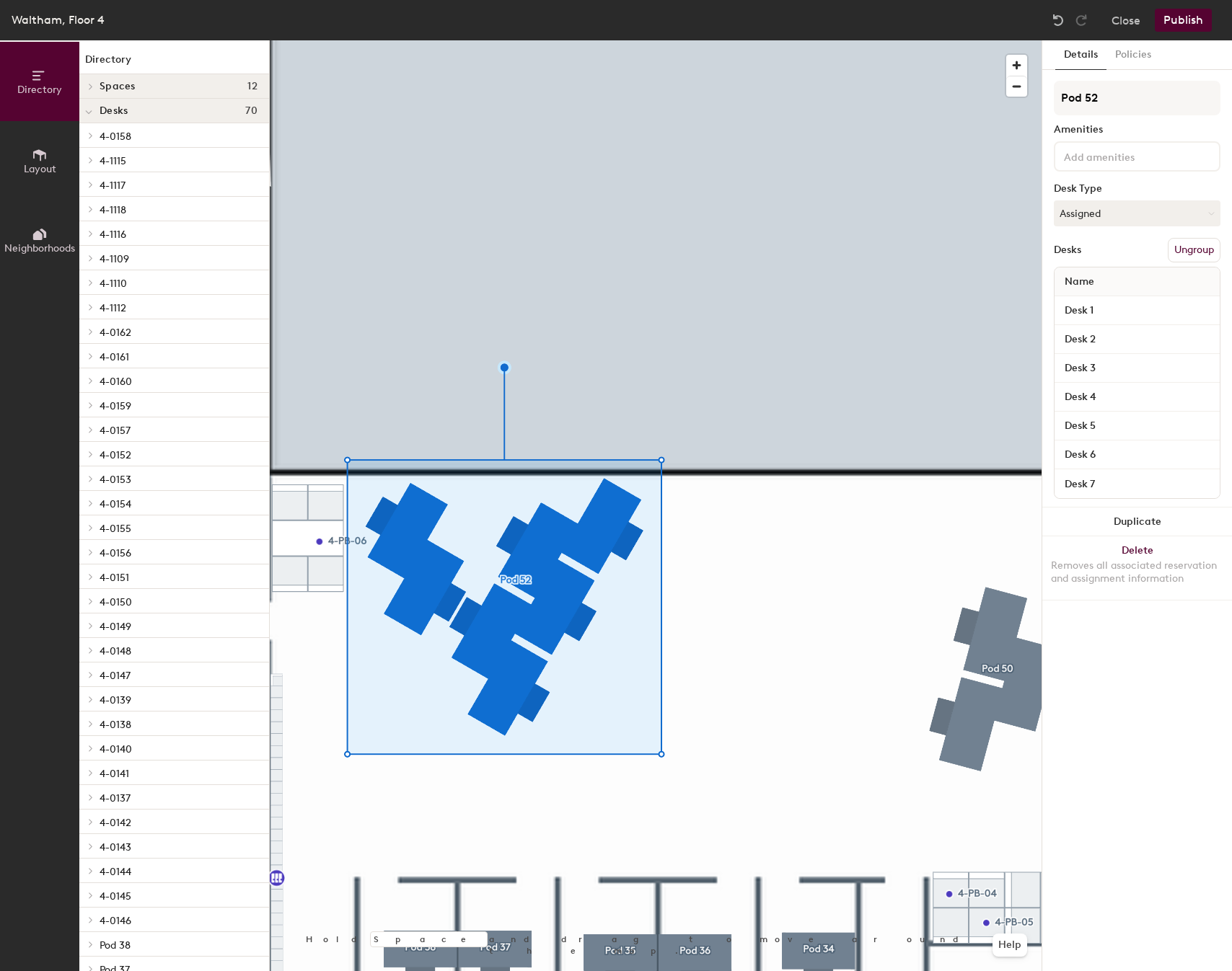
click at [1181, 243] on button "Ungroup" at bounding box center [1193, 250] width 53 height 24
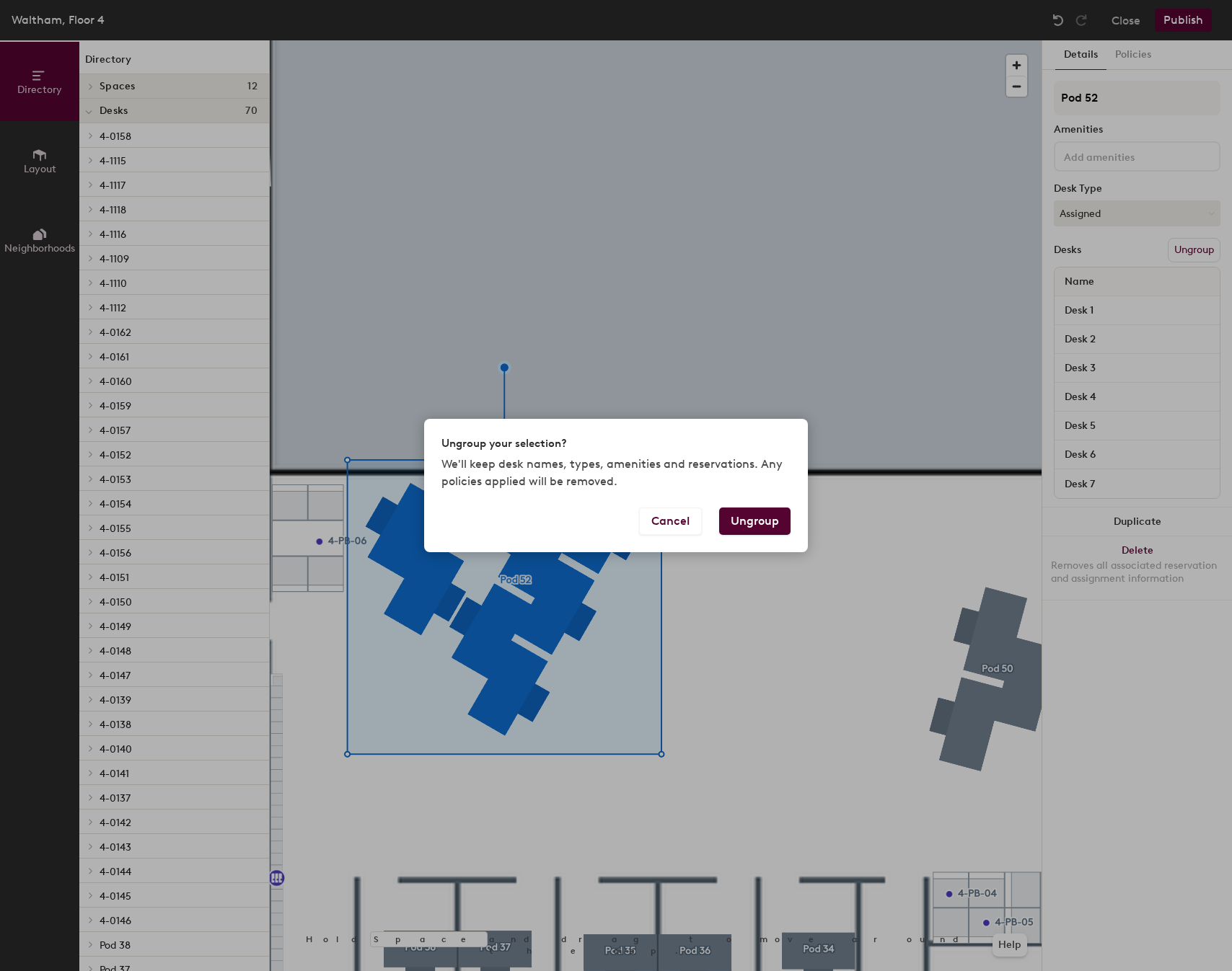
click at [729, 519] on button "Ungroup" at bounding box center [755, 521] width 72 height 28
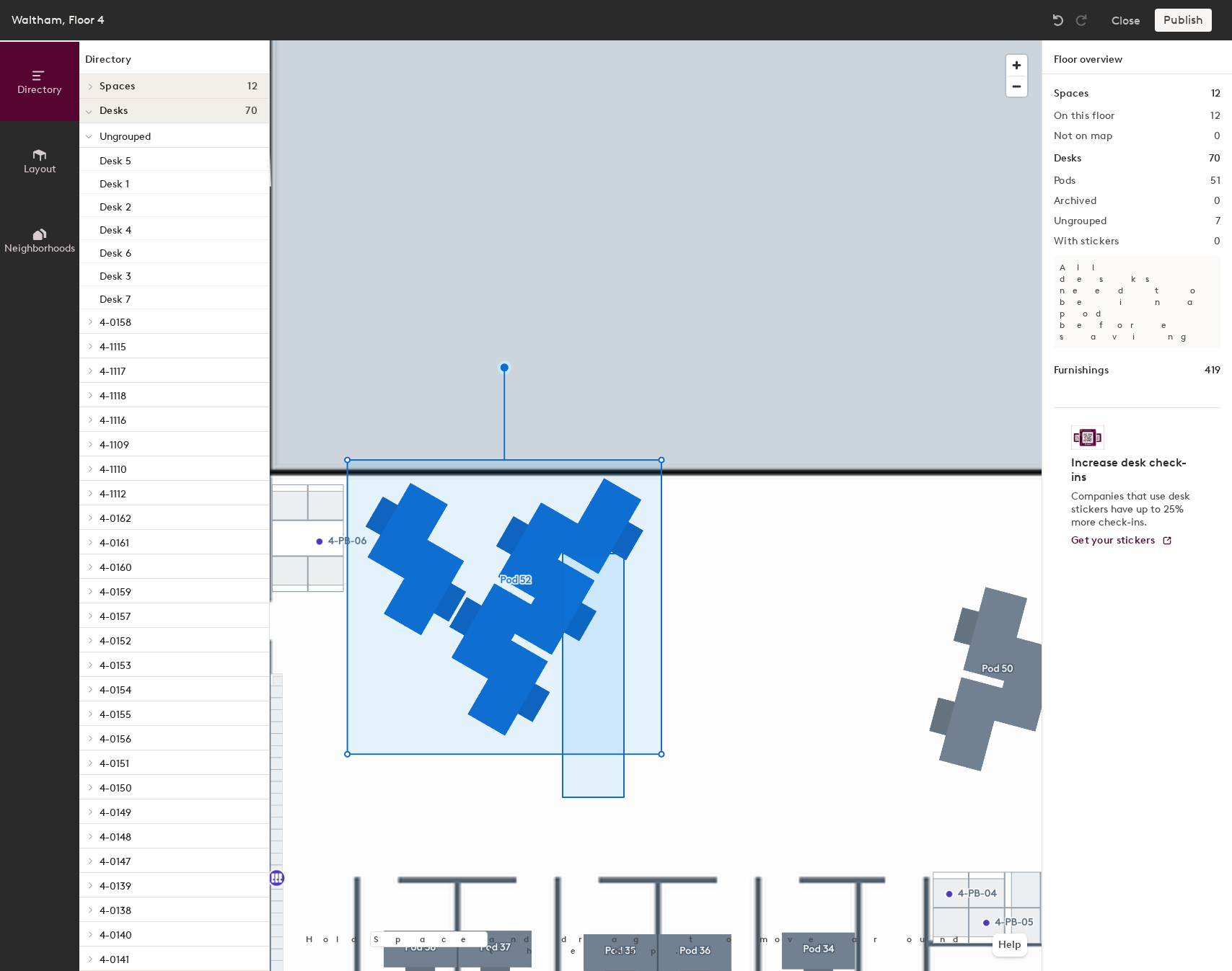
click at [564, 40] on div at bounding box center [655, 40] width 772 height 0
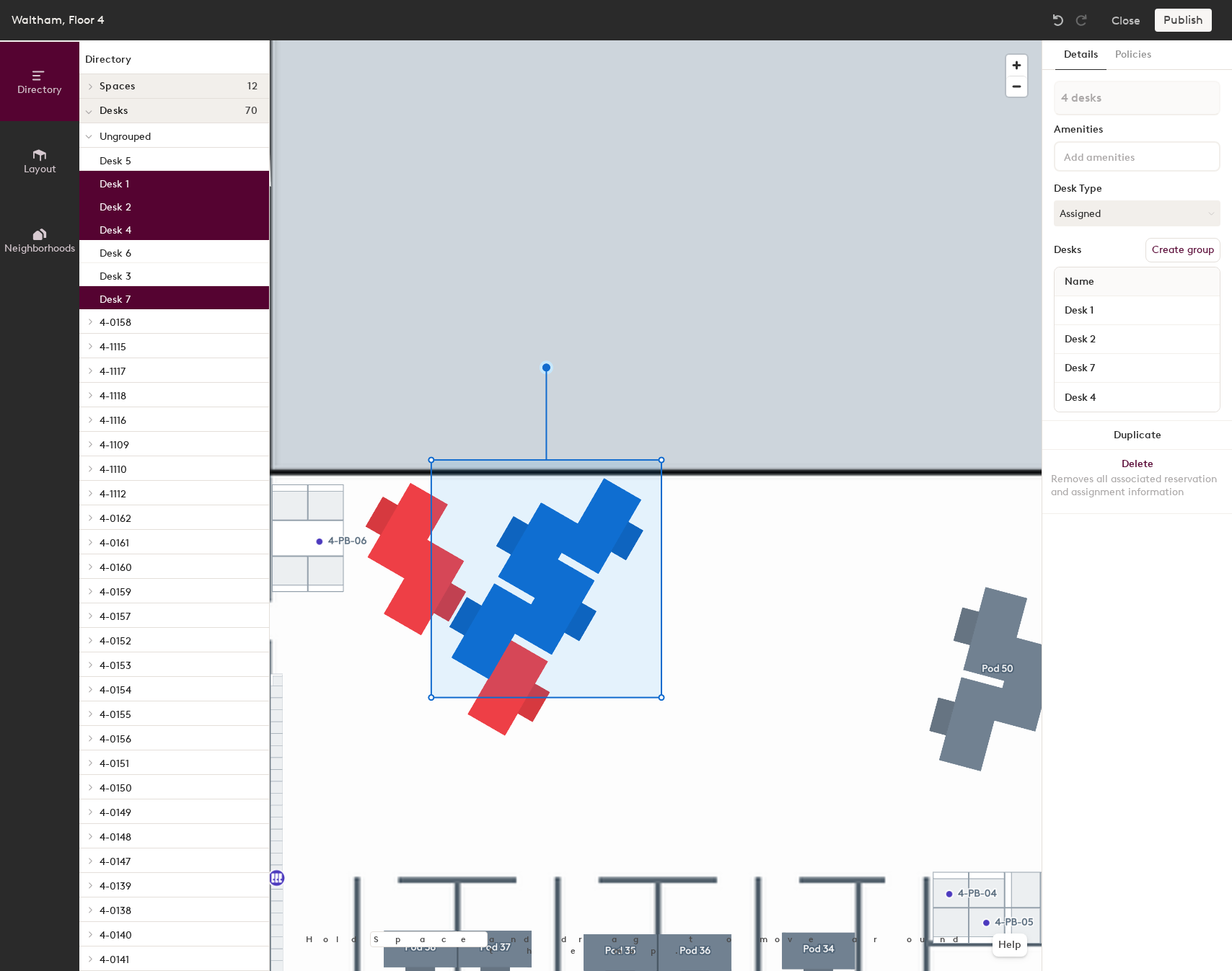
type input "5 desks"
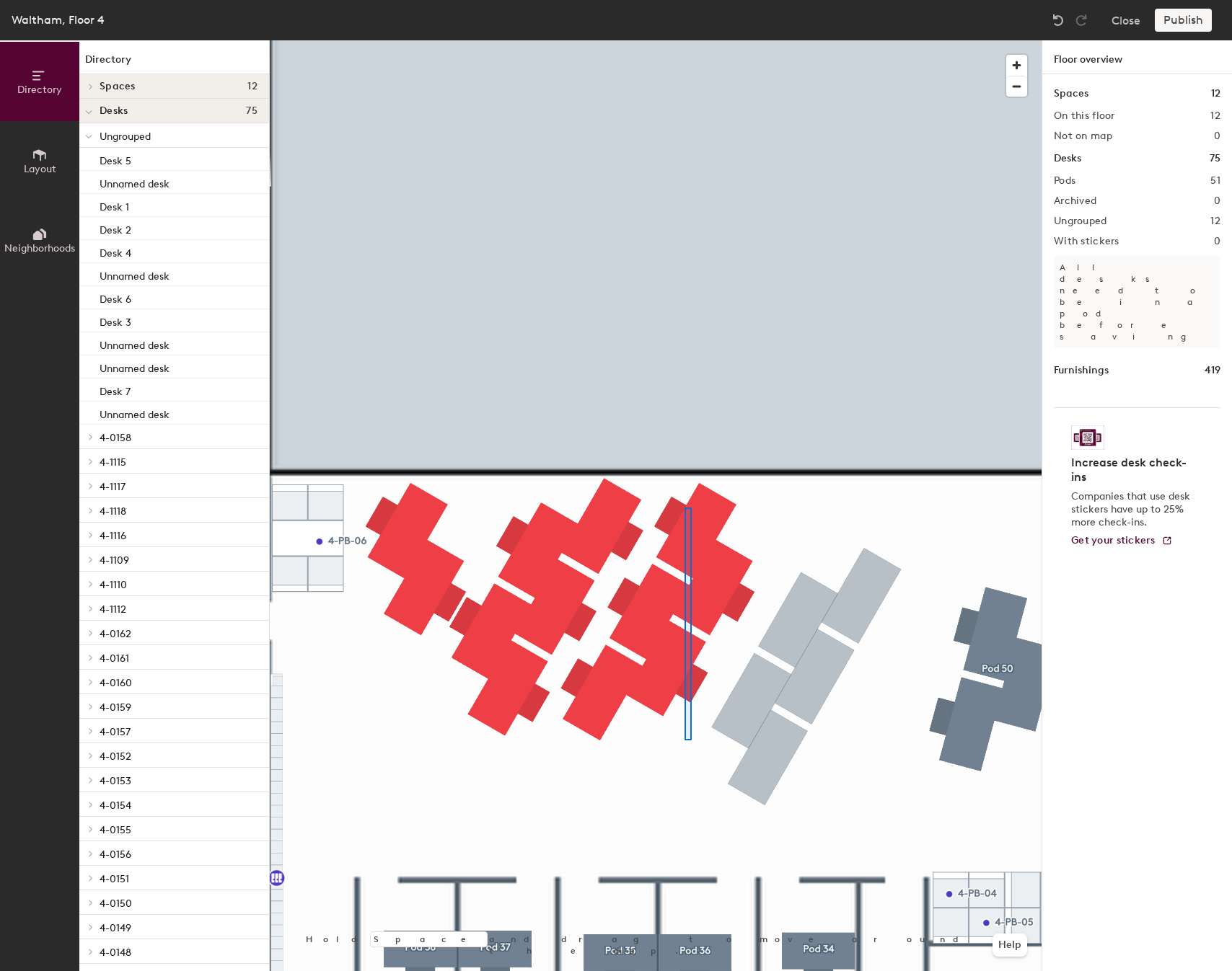
click at [685, 40] on div at bounding box center [655, 40] width 772 height 0
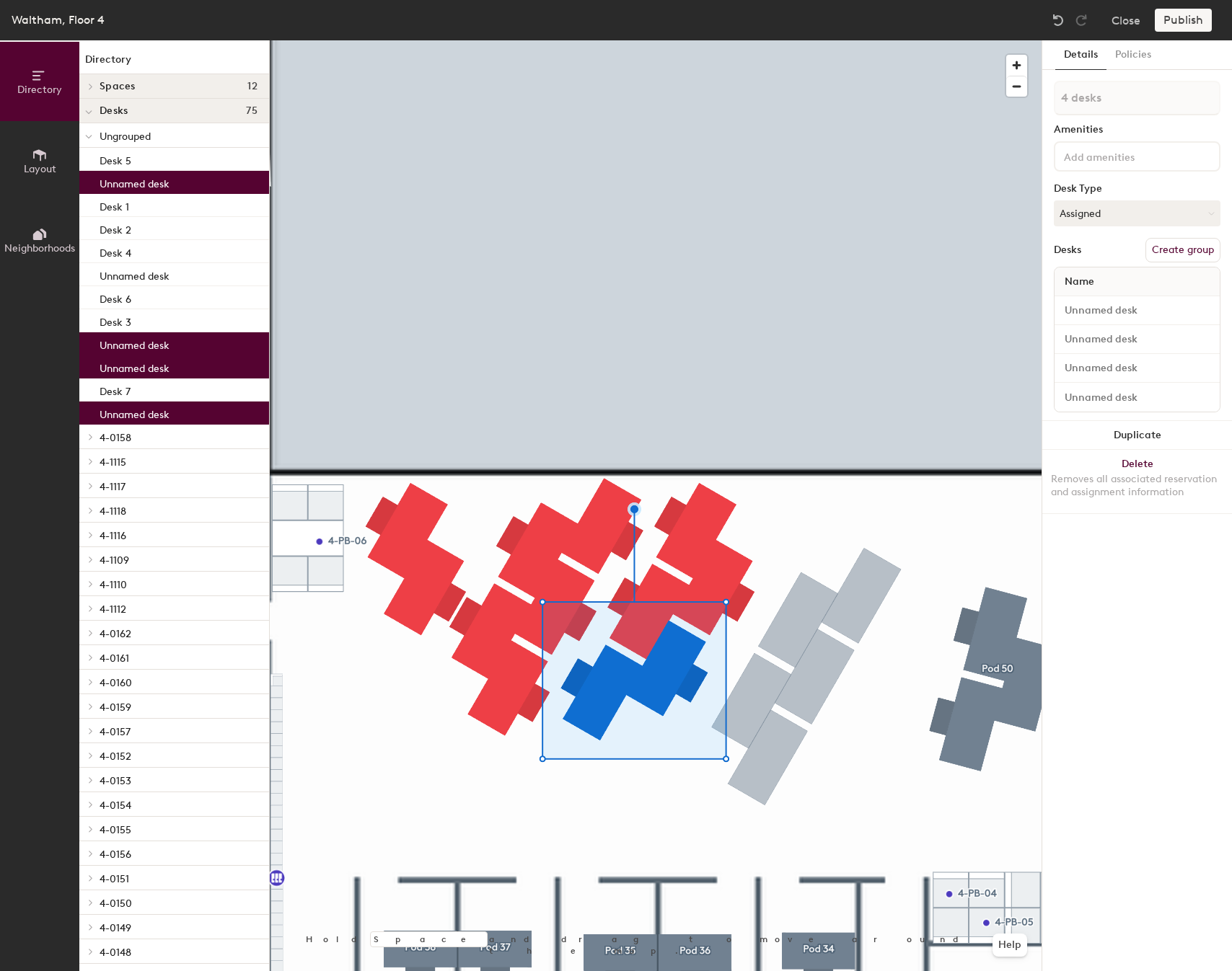
type input "5 desks"
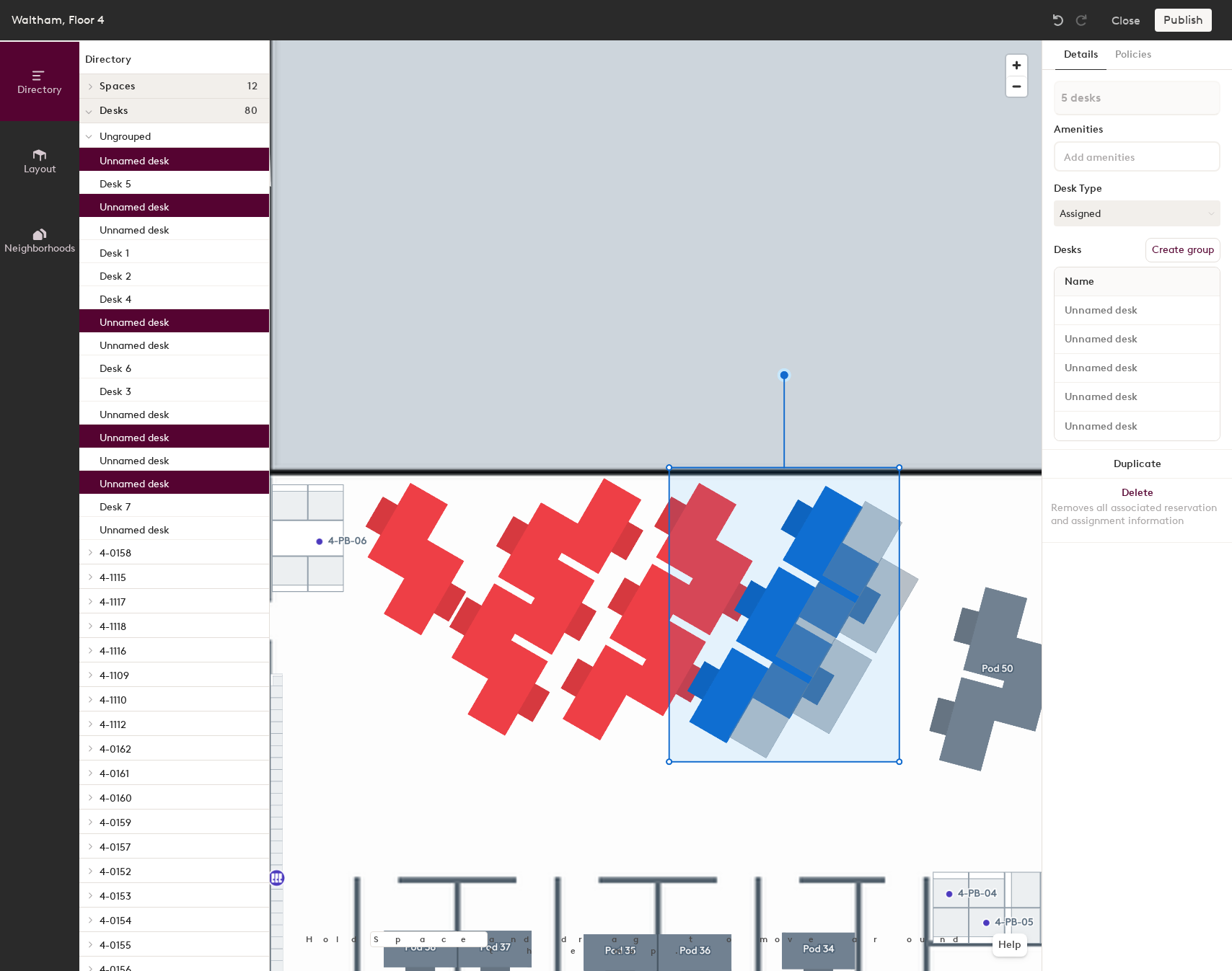
click at [962, 40] on div at bounding box center [655, 40] width 772 height 0
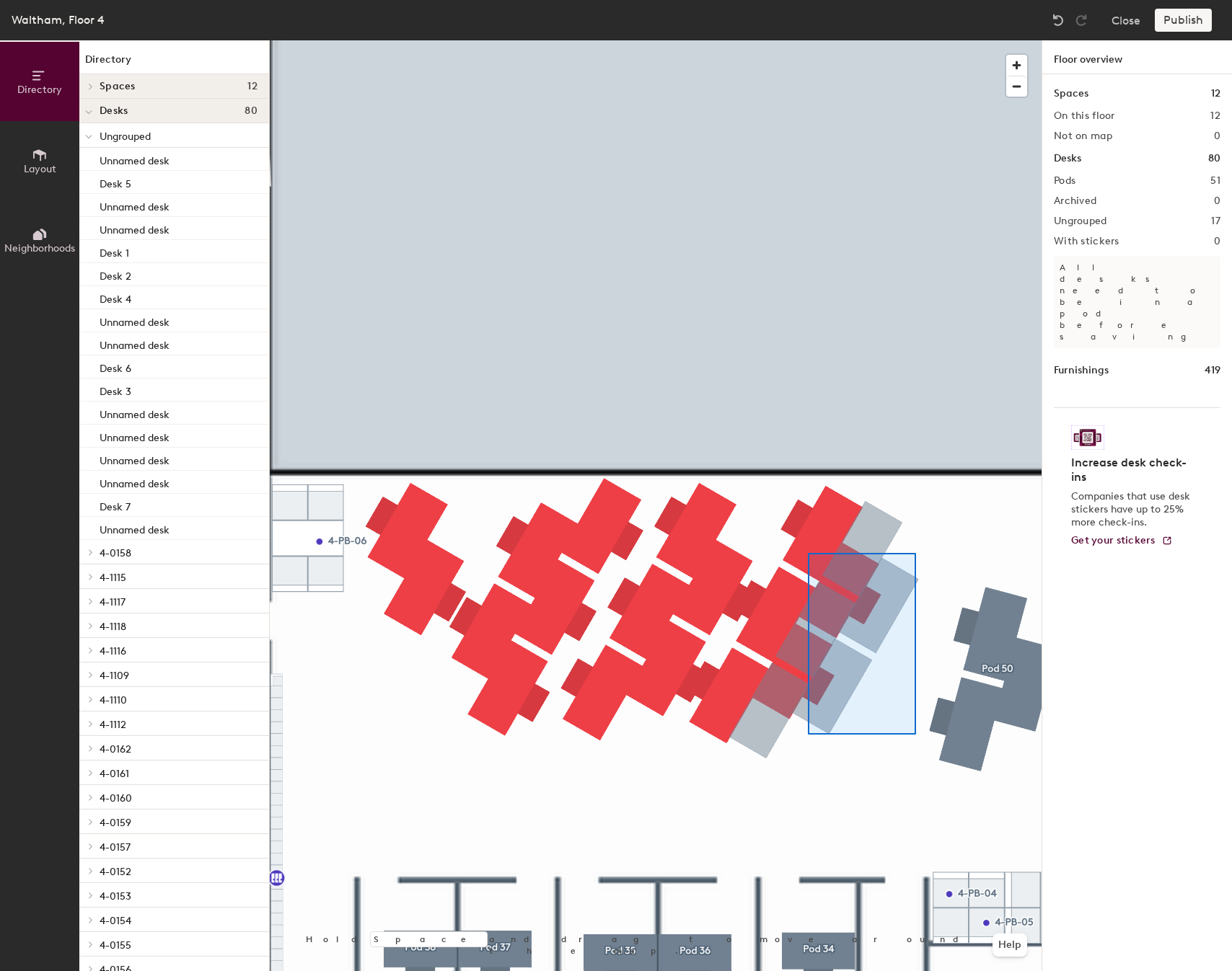
click at [808, 40] on div at bounding box center [655, 40] width 772 height 0
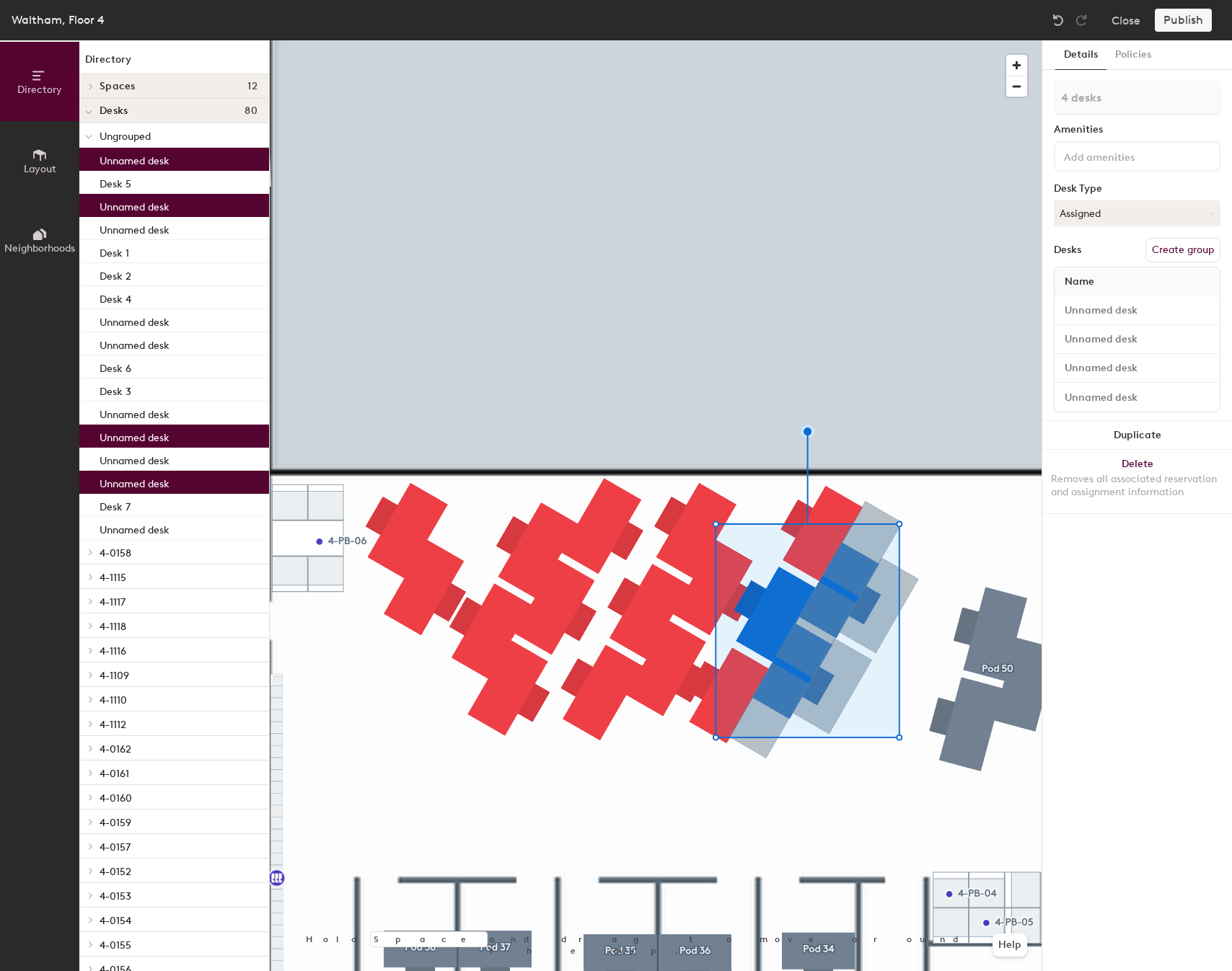
type input "5 desks"
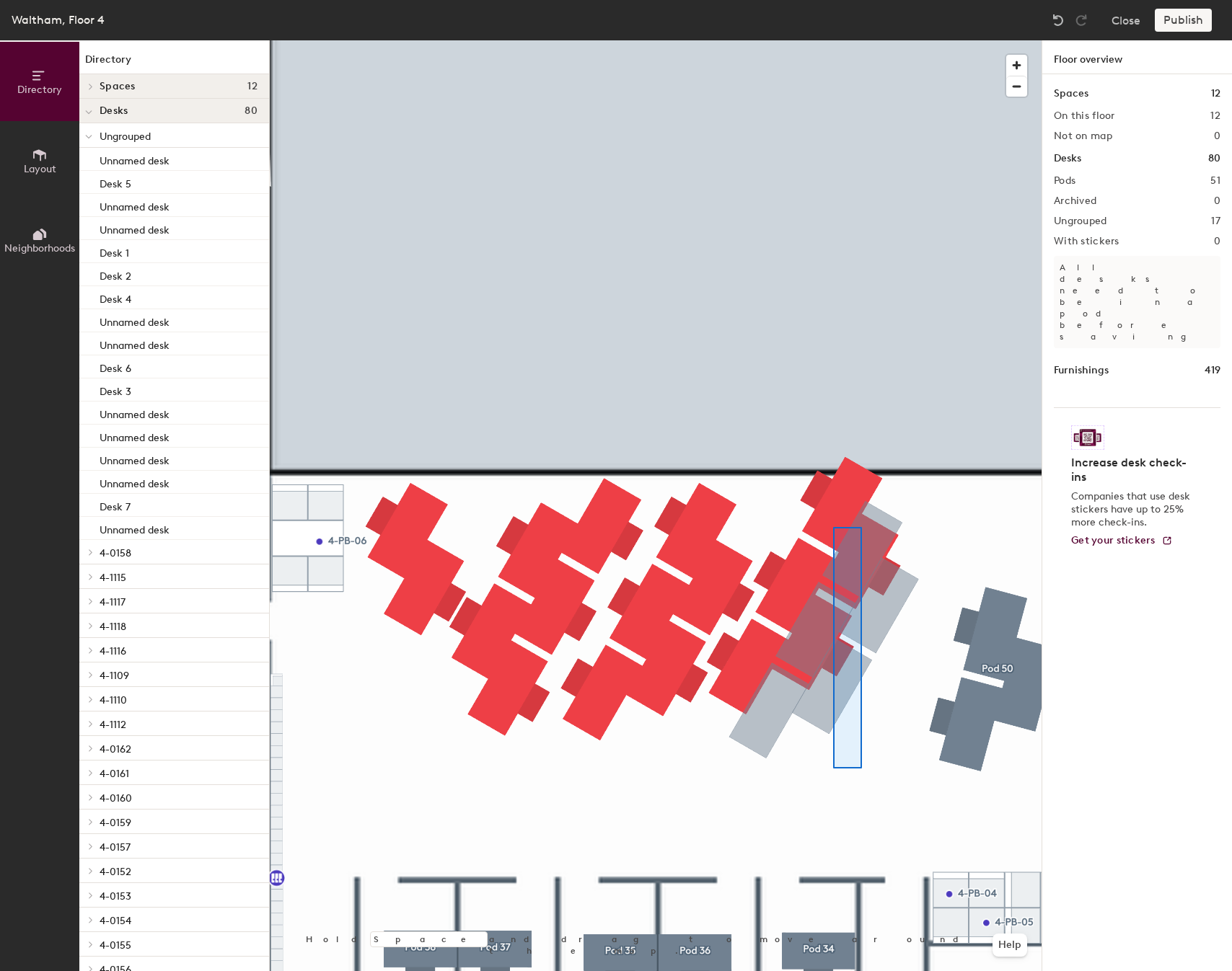
click at [836, 40] on div at bounding box center [655, 40] width 772 height 0
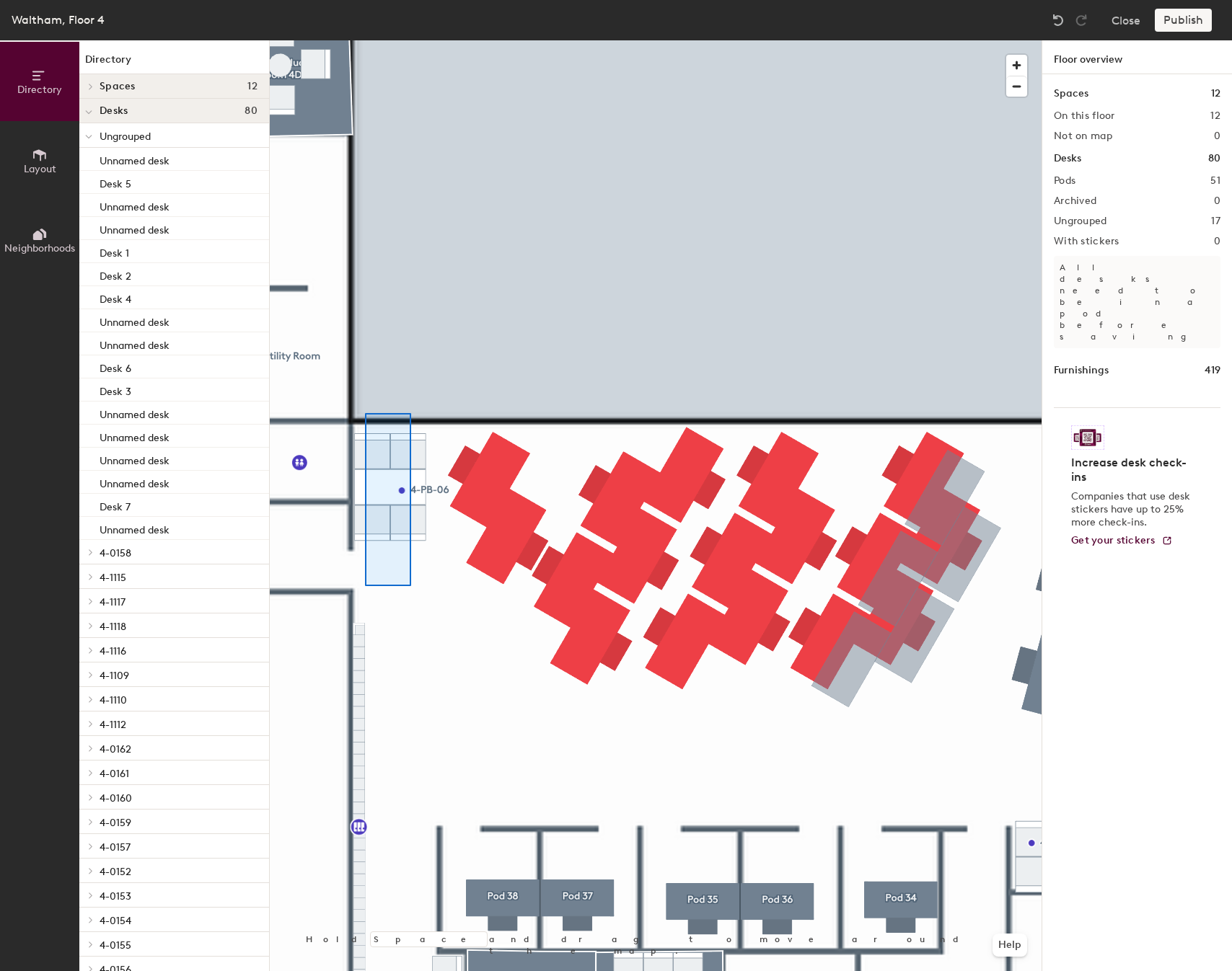
click at [364, 40] on div at bounding box center [655, 40] width 772 height 0
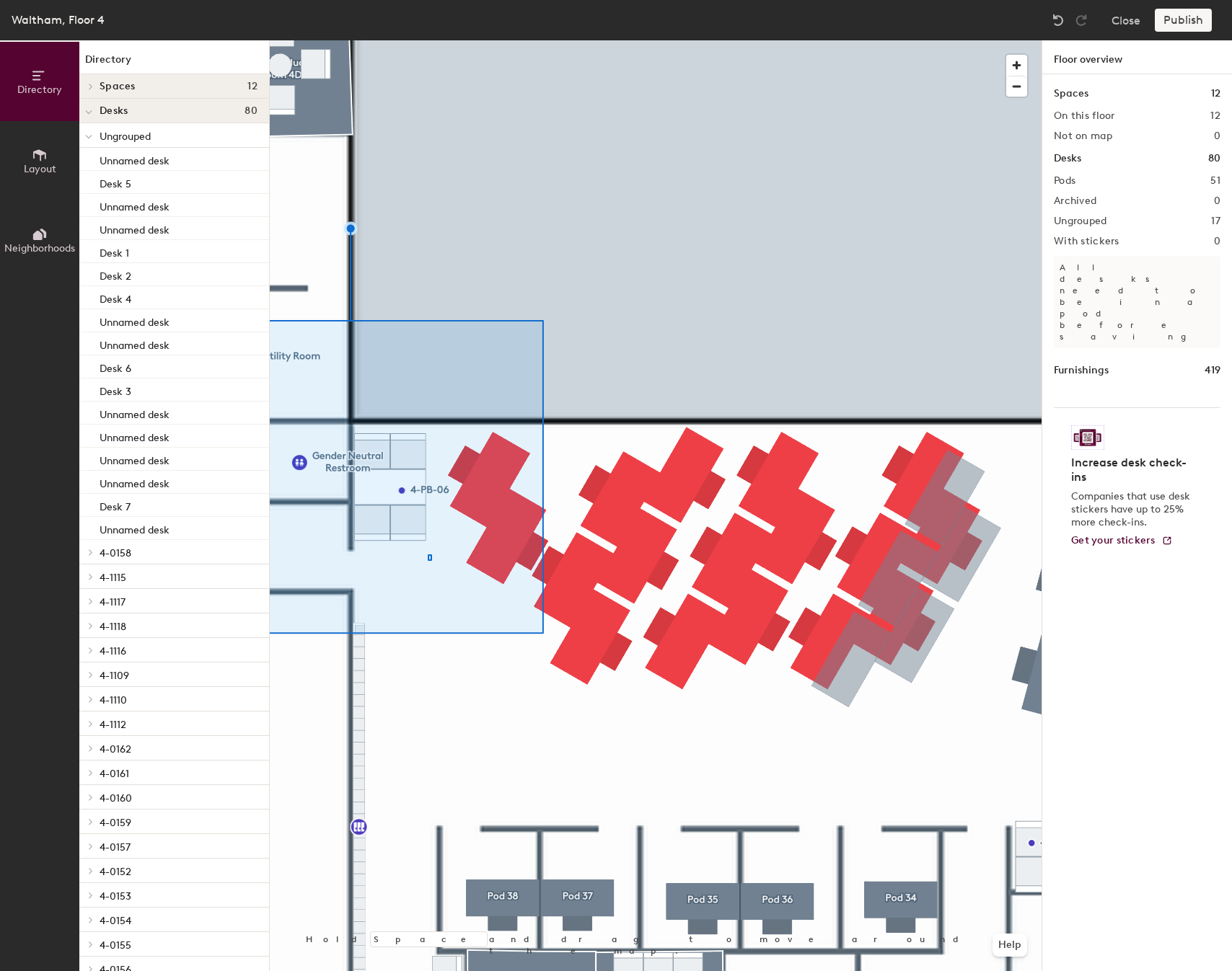
click at [385, 40] on div at bounding box center [655, 40] width 772 height 0
click at [399, 40] on div at bounding box center [655, 40] width 772 height 0
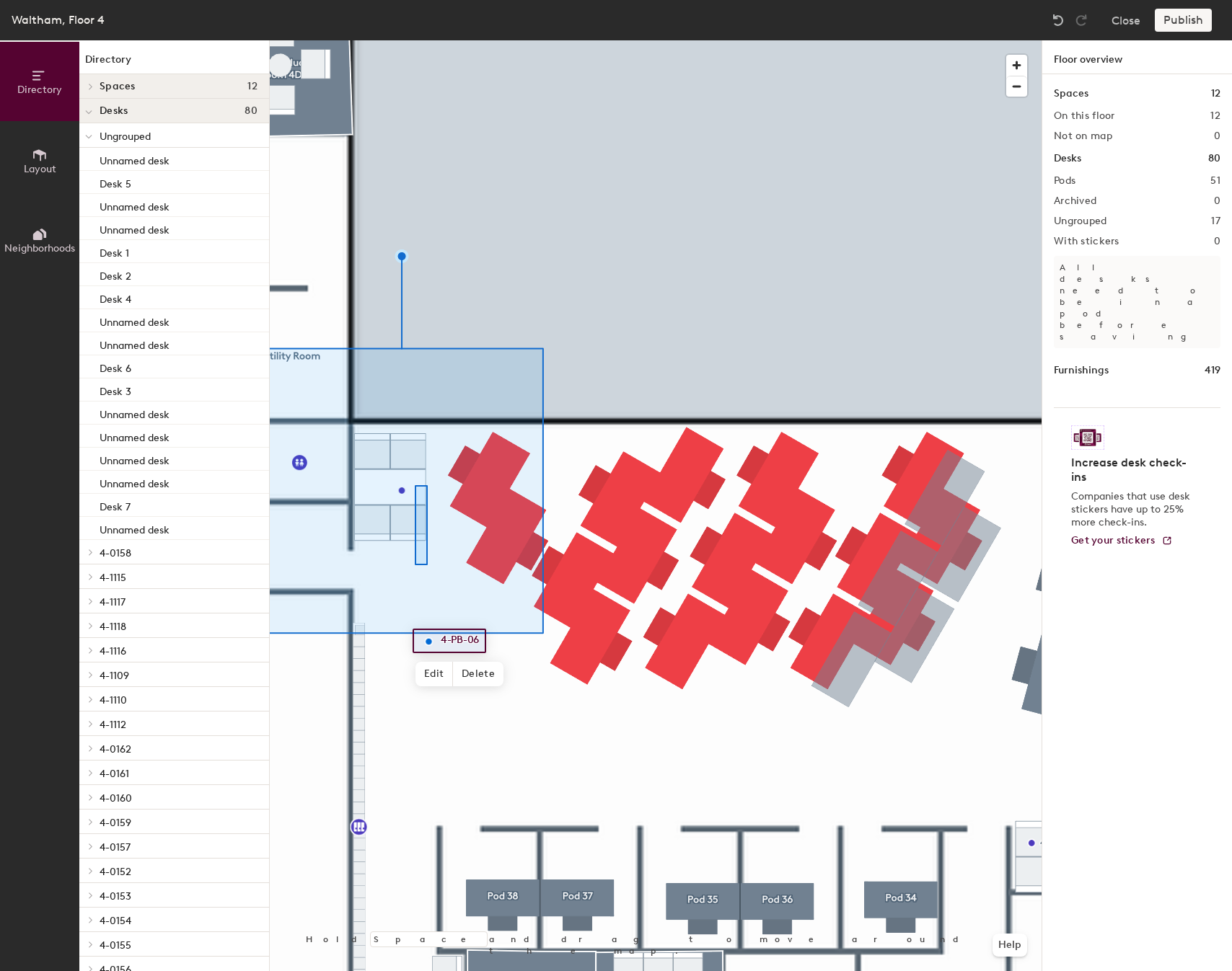
click at [388, 40] on div at bounding box center [655, 40] width 772 height 0
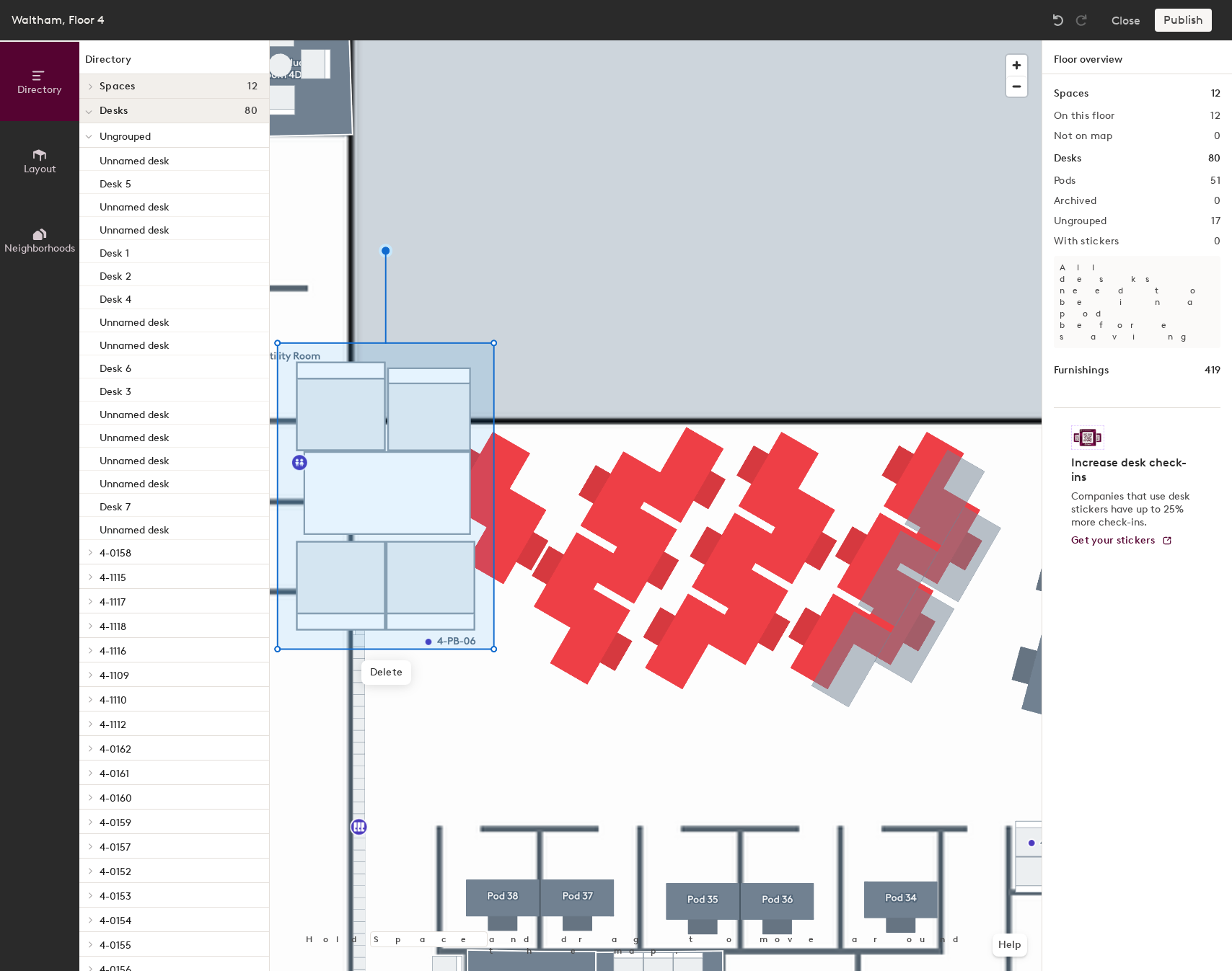
click at [527, 40] on div at bounding box center [655, 40] width 772 height 0
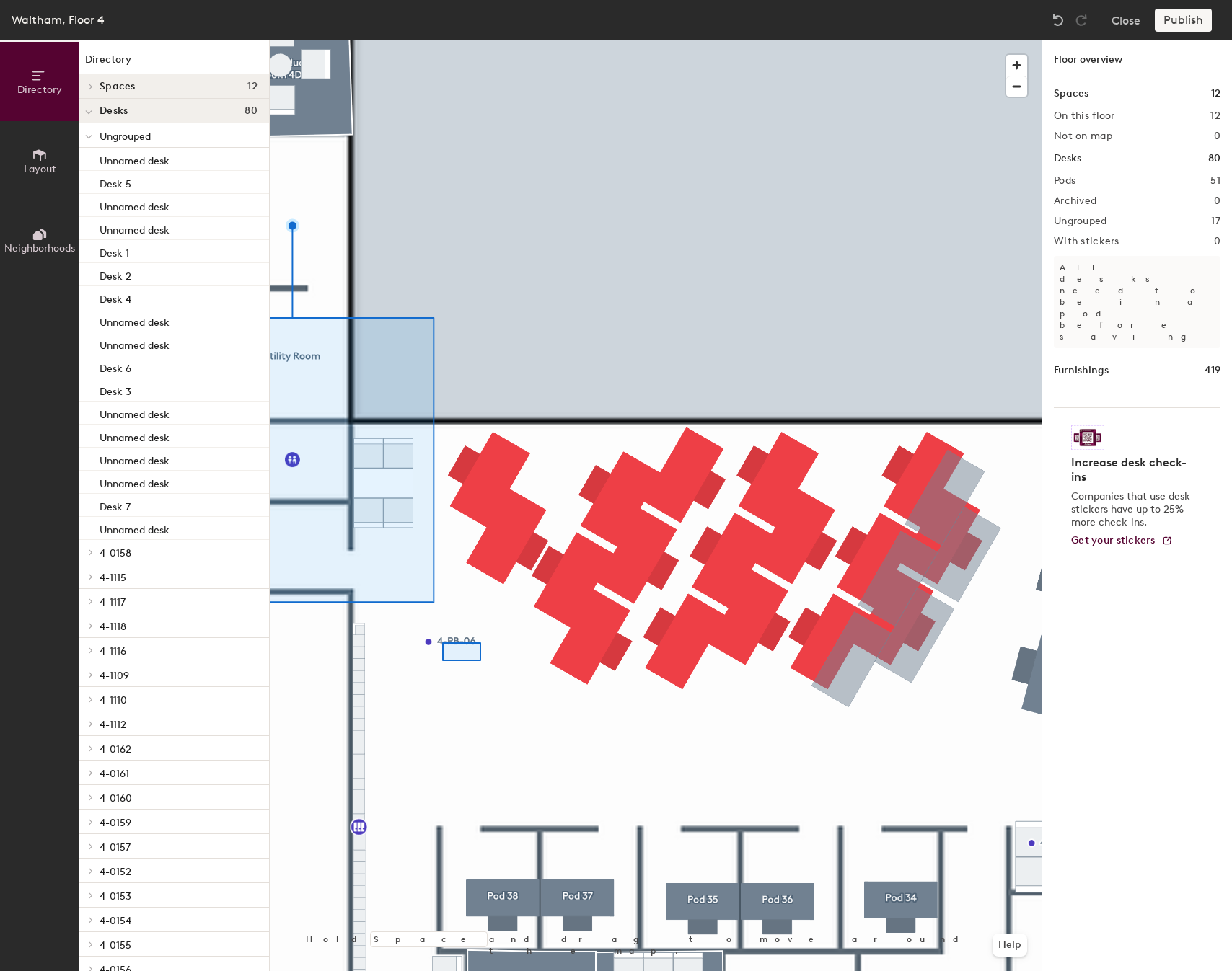
click at [414, 40] on div at bounding box center [655, 40] width 772 height 0
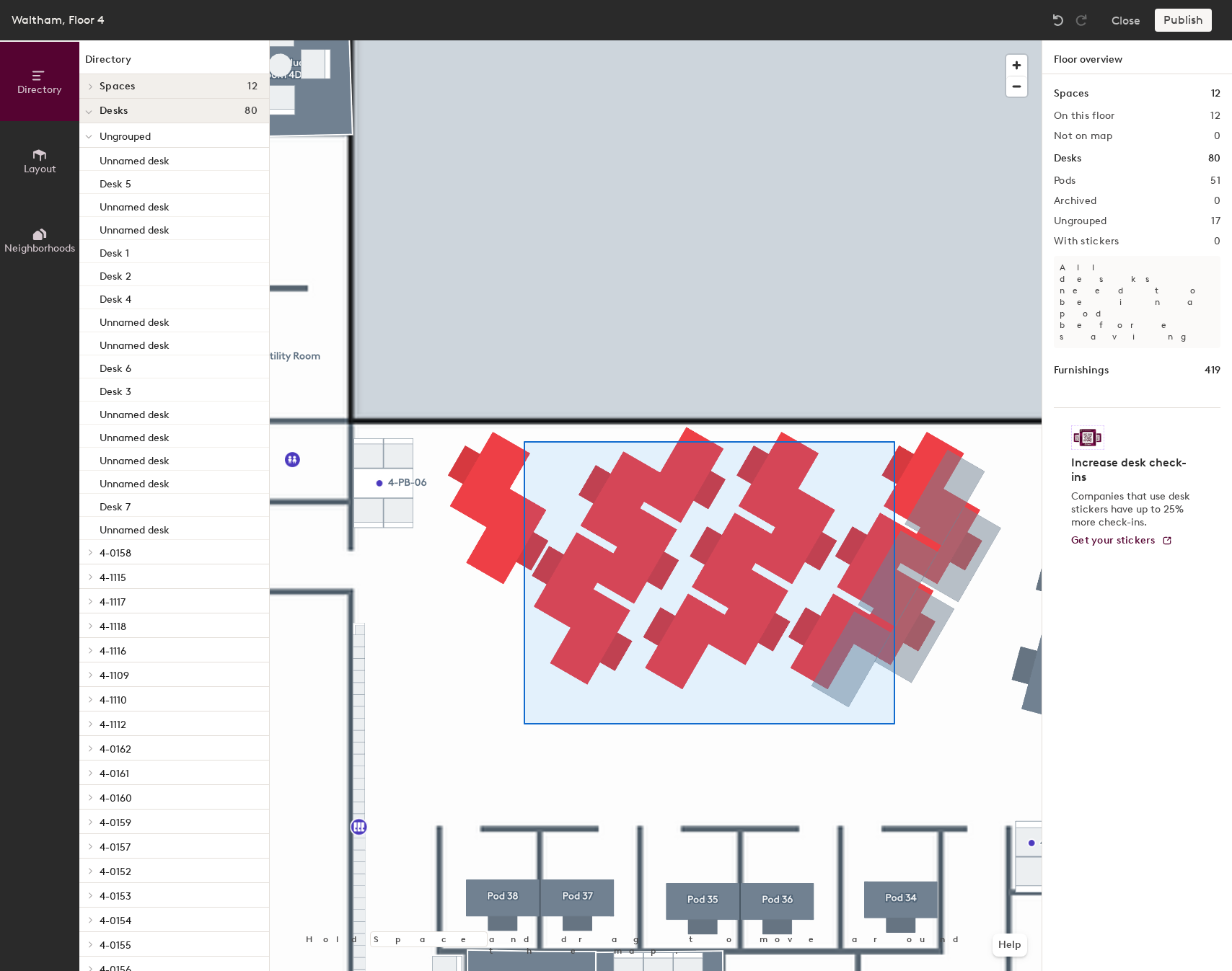
click at [524, 40] on div at bounding box center [655, 40] width 772 height 0
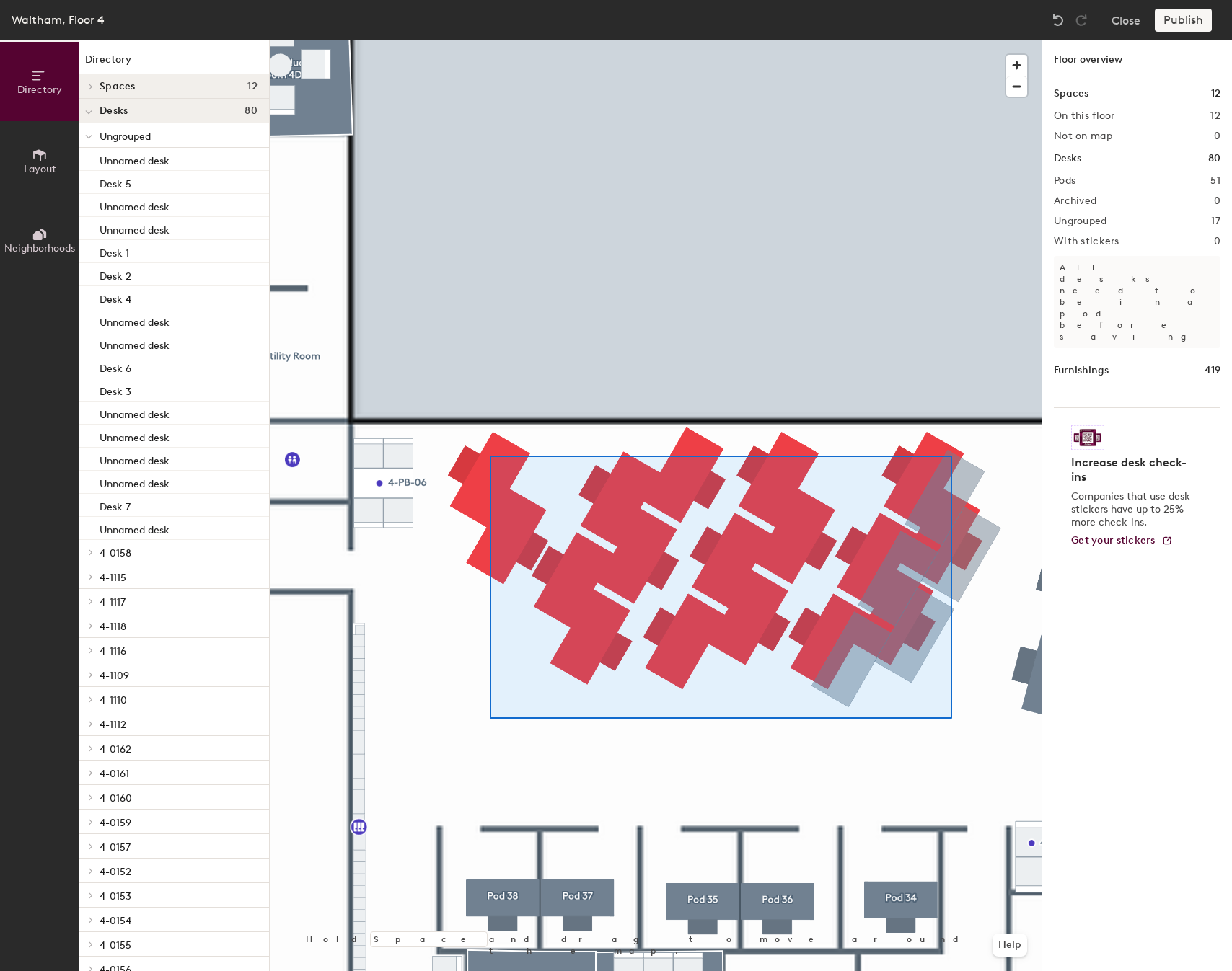
click at [503, 40] on div at bounding box center [655, 40] width 772 height 0
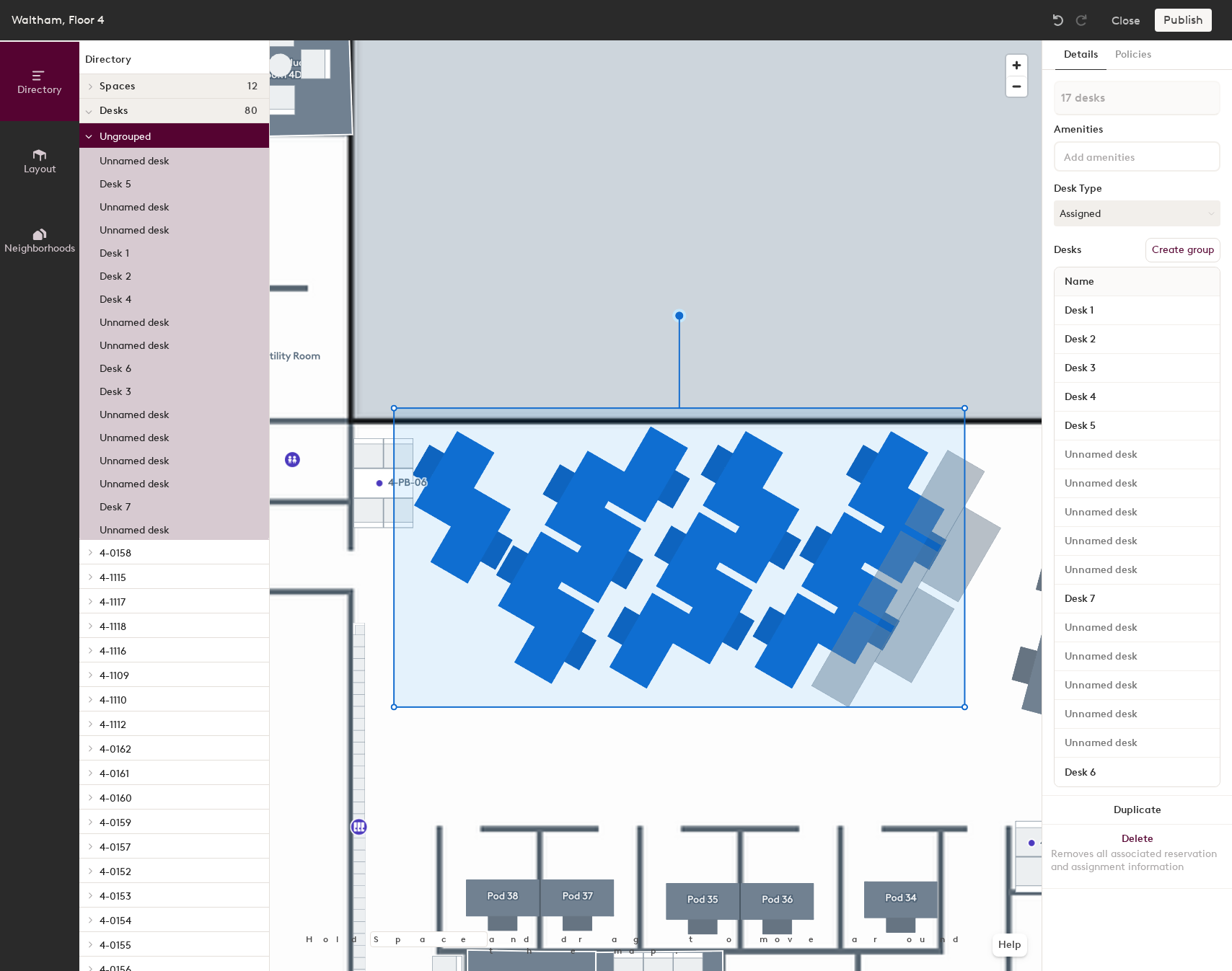
click at [678, 40] on div at bounding box center [655, 40] width 772 height 0
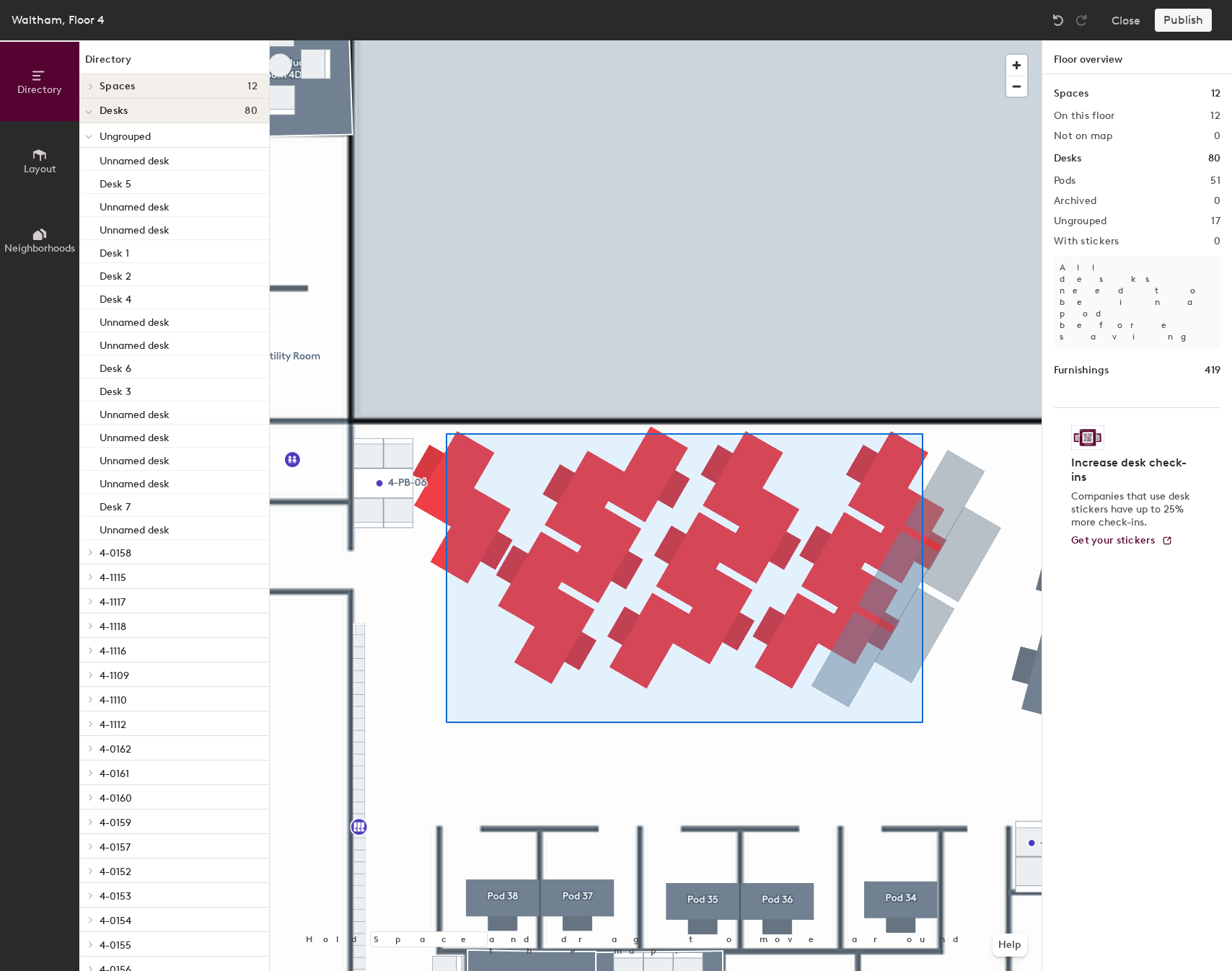
click at [440, 40] on div at bounding box center [655, 40] width 772 height 0
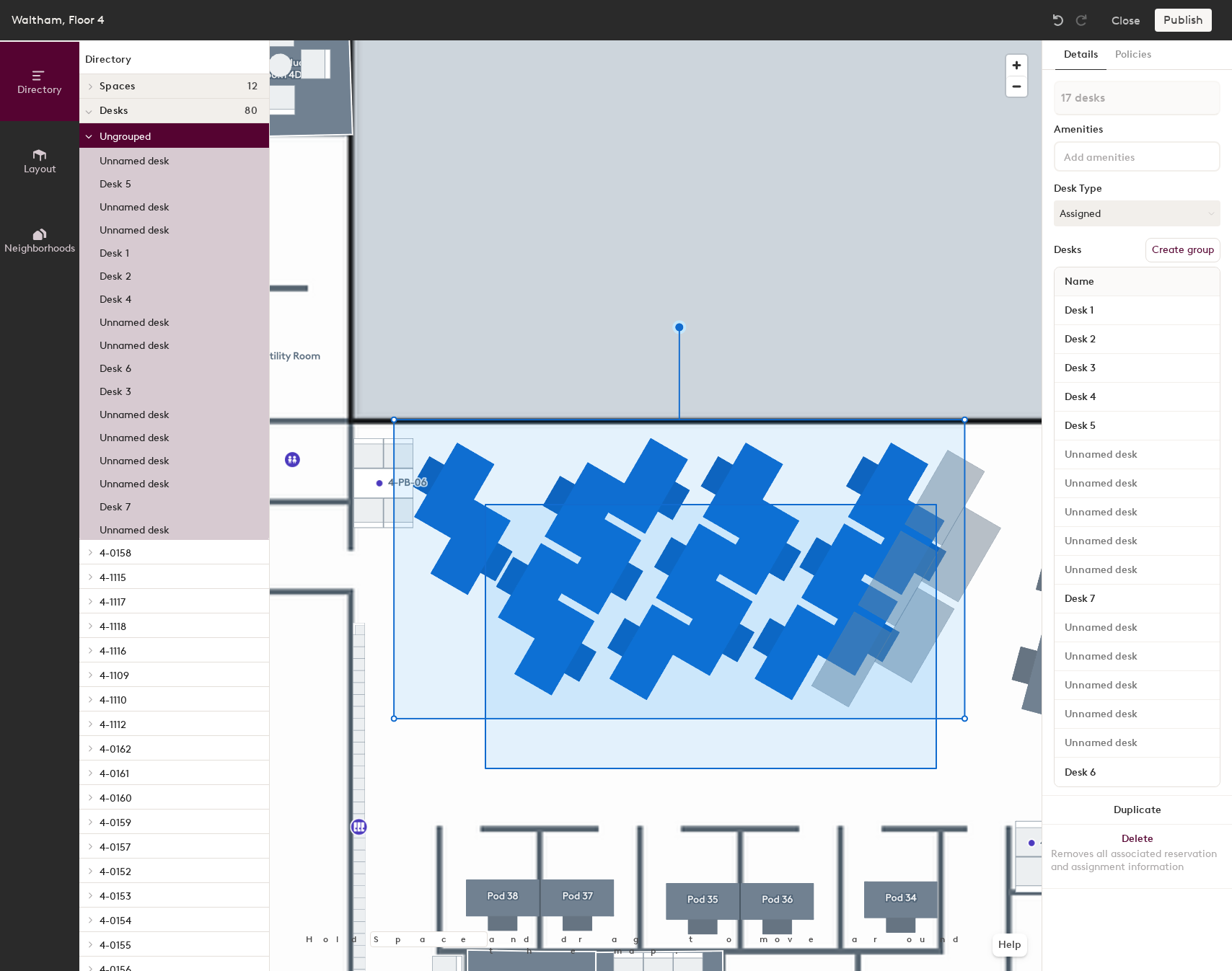
click at [462, 40] on div at bounding box center [655, 40] width 772 height 0
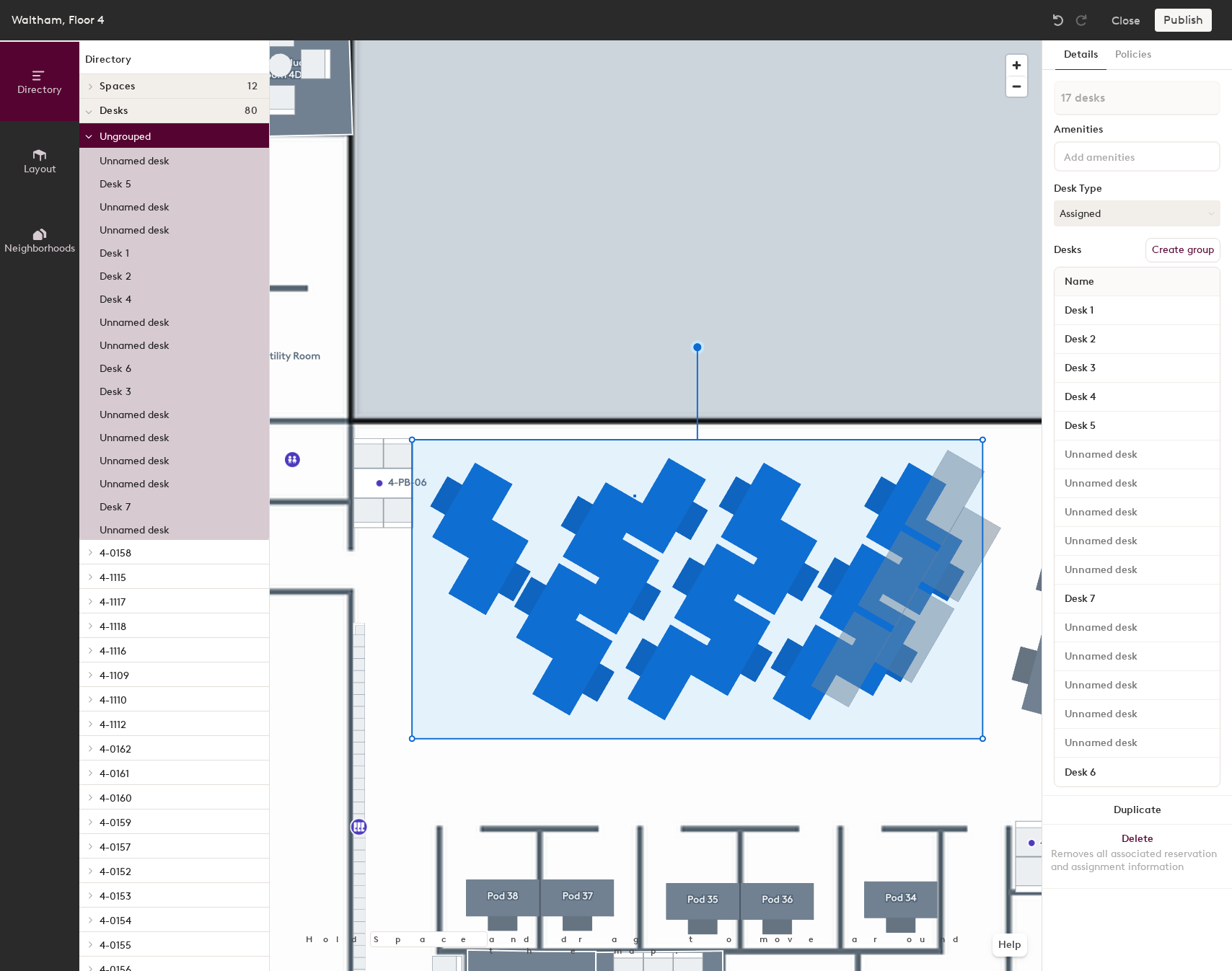
click at [633, 40] on div at bounding box center [655, 40] width 772 height 0
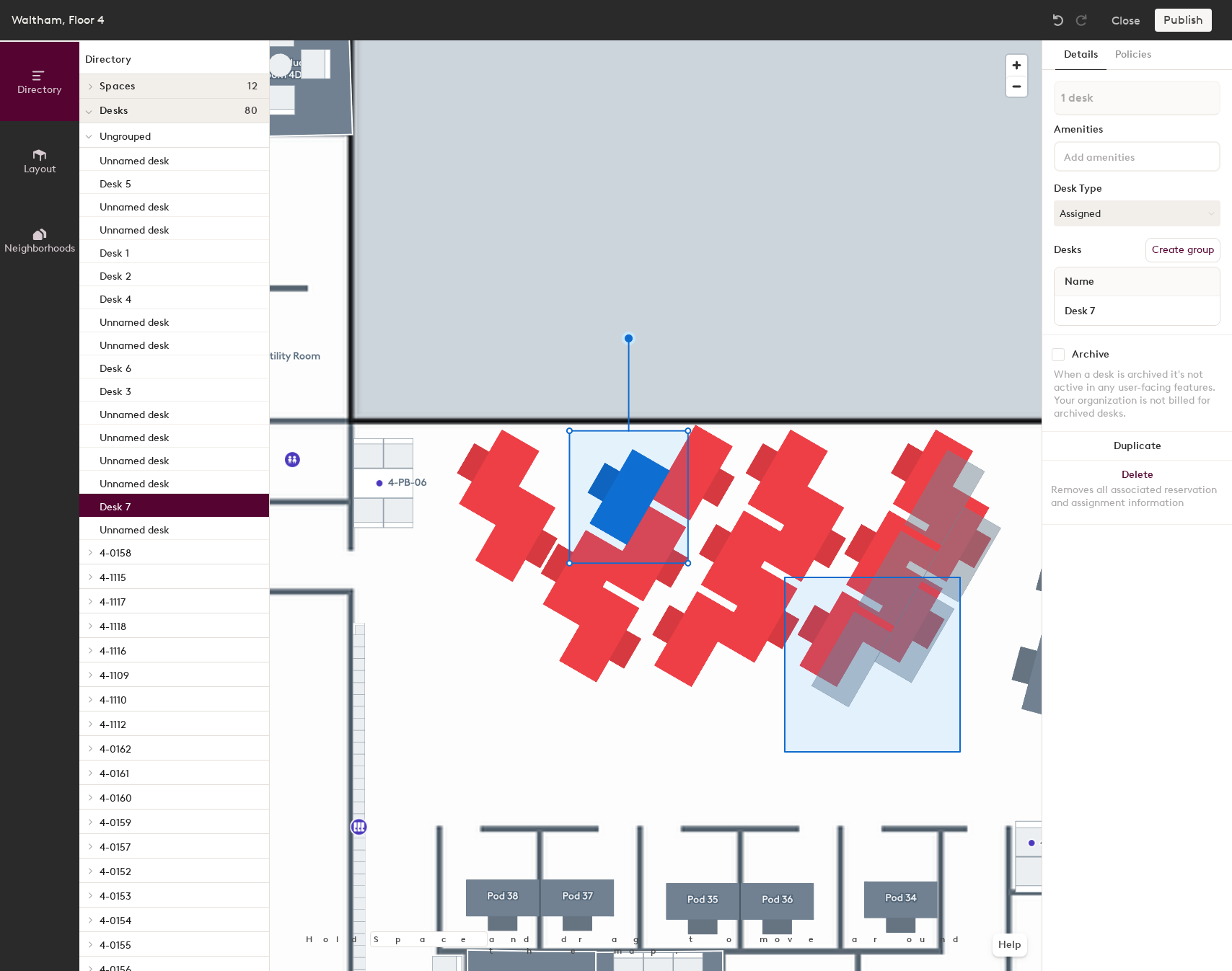
click at [544, 40] on div at bounding box center [655, 40] width 772 height 0
type input "16 desks"
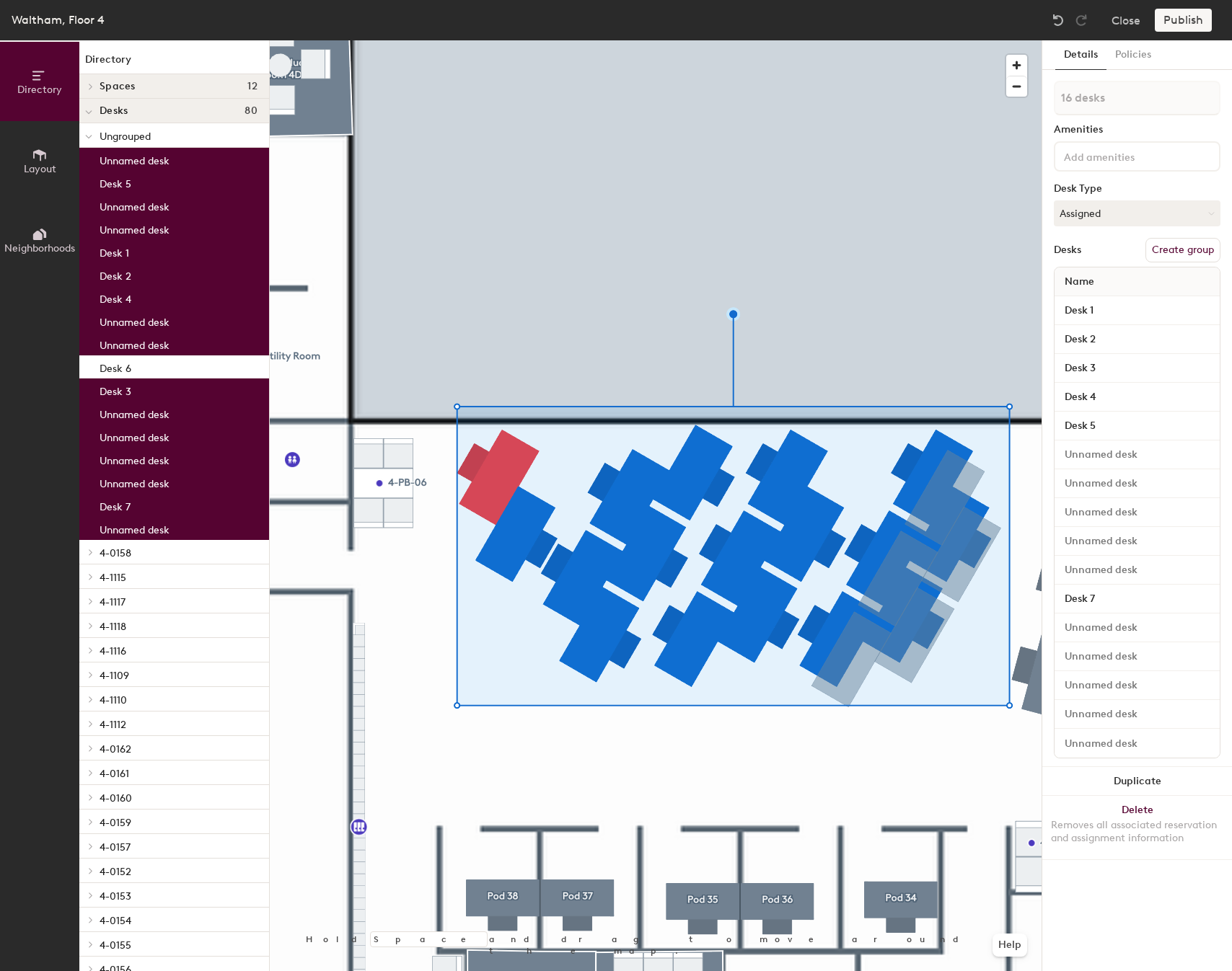
click at [683, 40] on div at bounding box center [655, 40] width 772 height 0
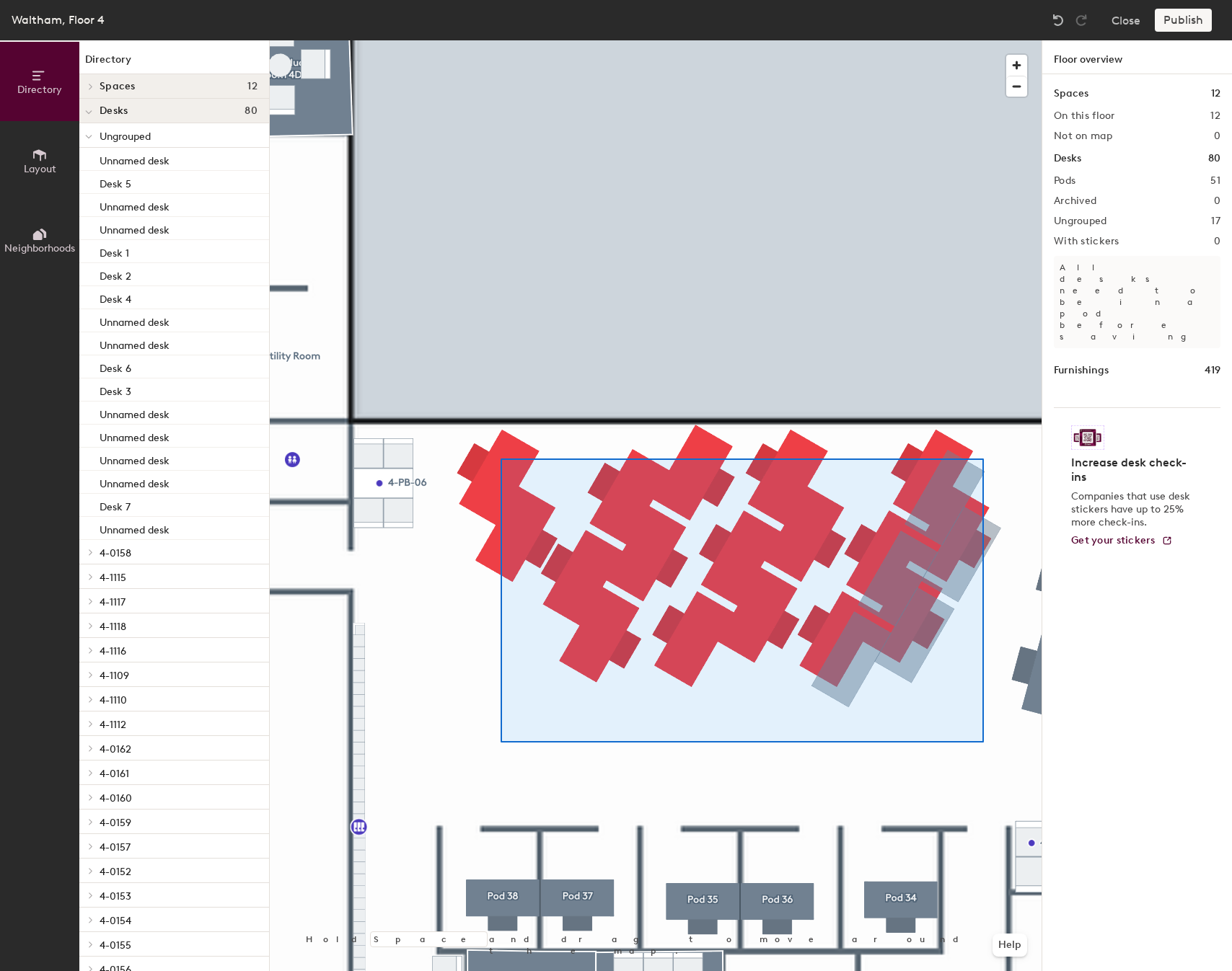
click at [484, 40] on div at bounding box center [655, 40] width 772 height 0
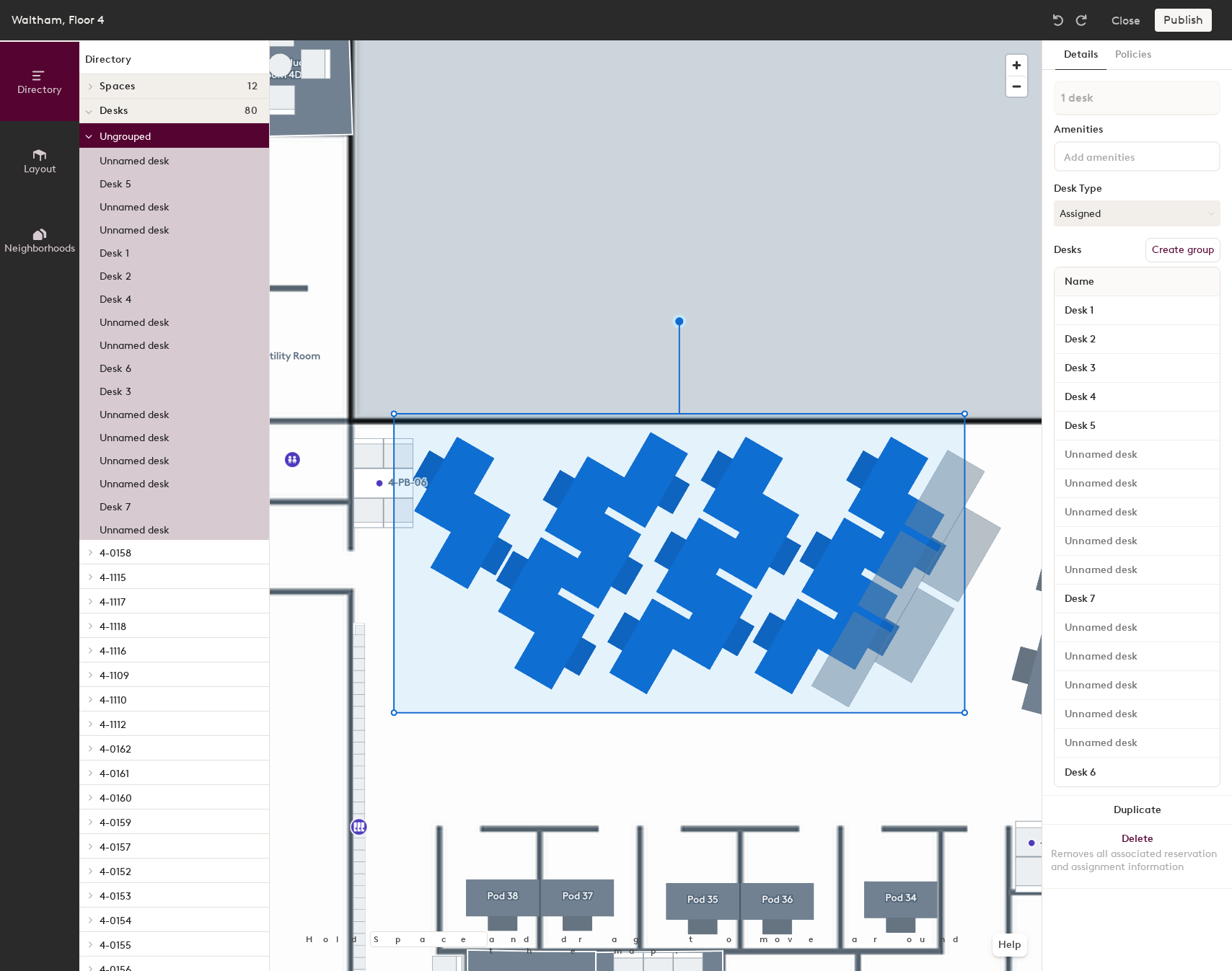
type input "17 desks"
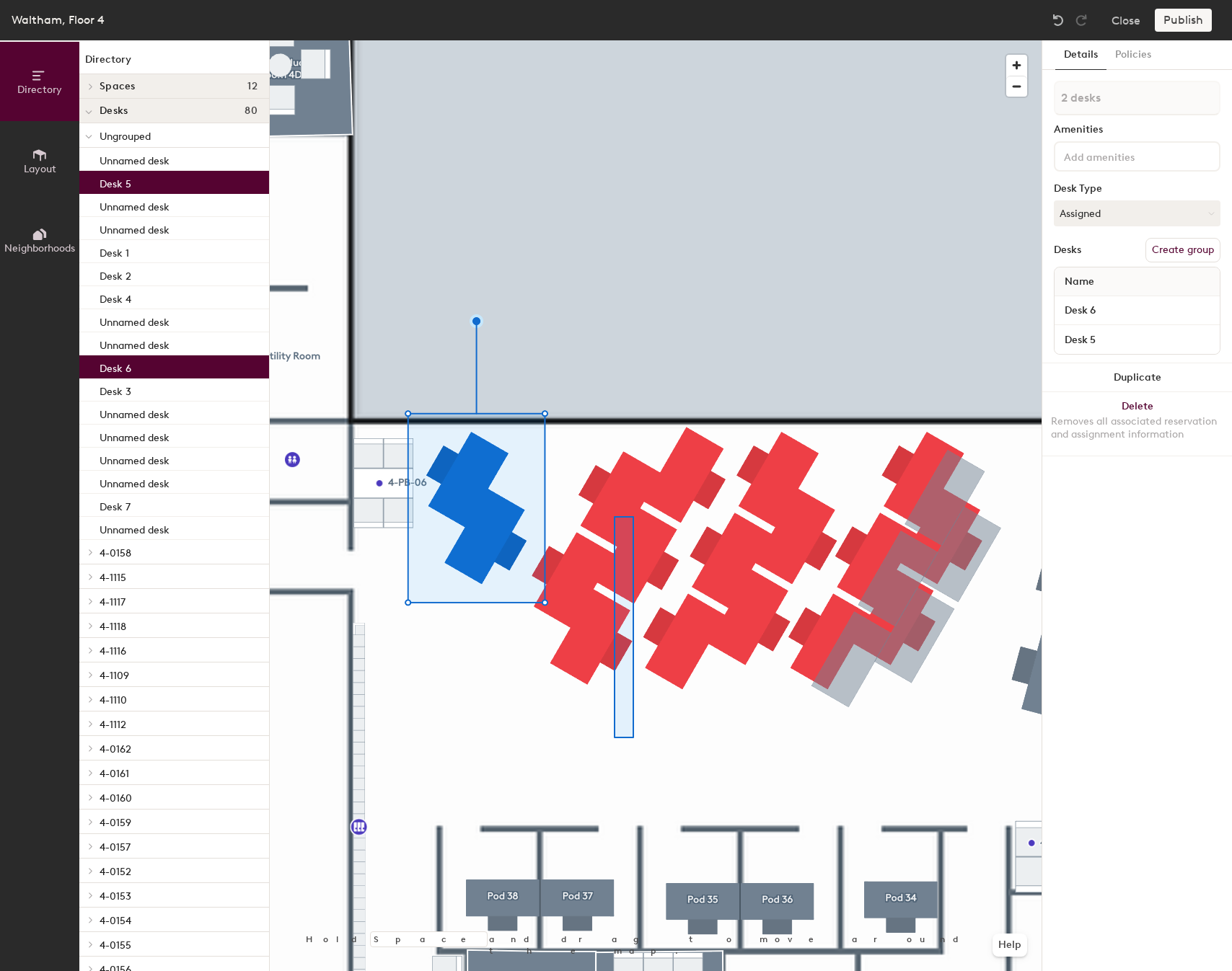
click at [620, 40] on div at bounding box center [655, 40] width 772 height 0
type input "3 desks"
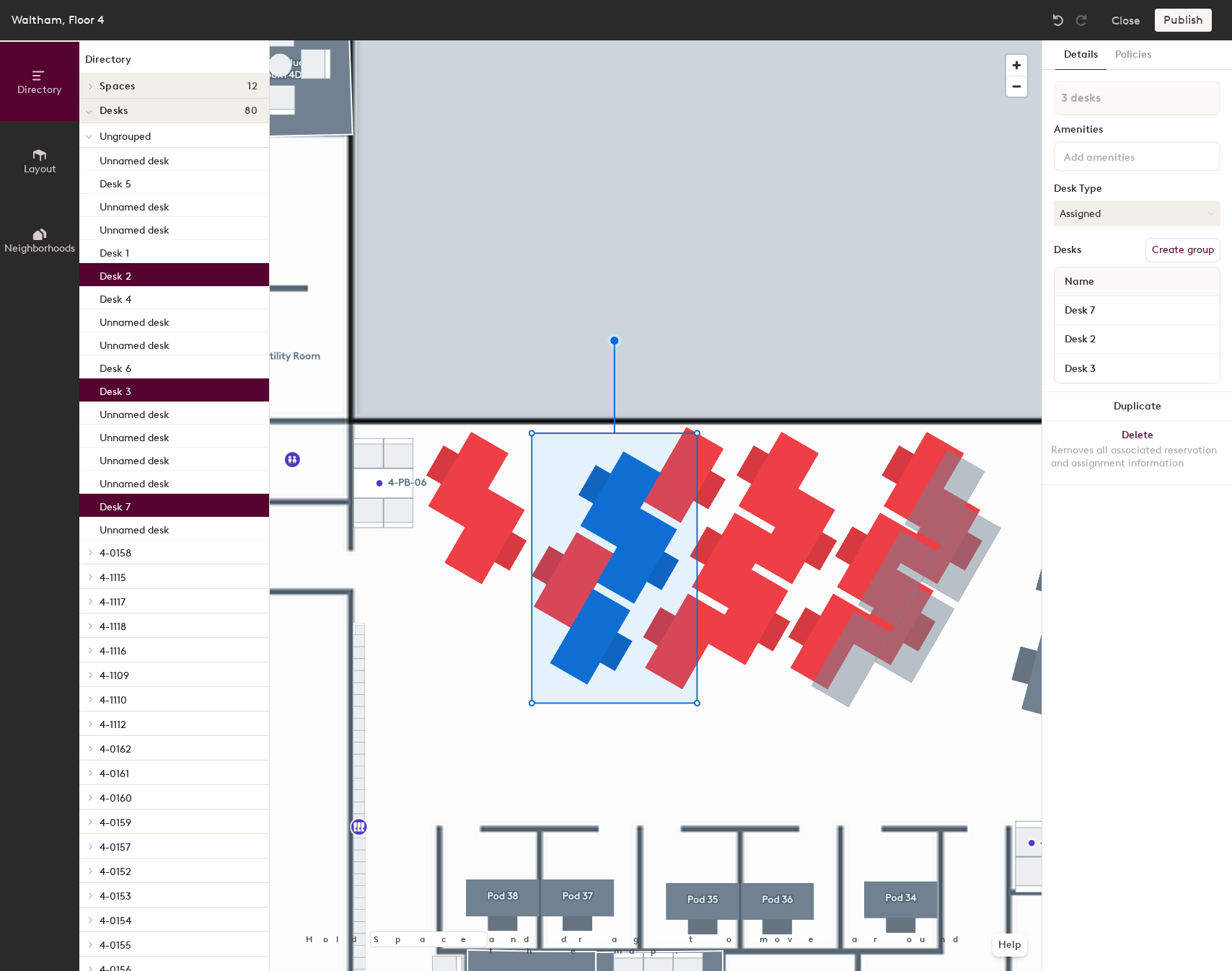
click at [572, 40] on div at bounding box center [655, 40] width 772 height 0
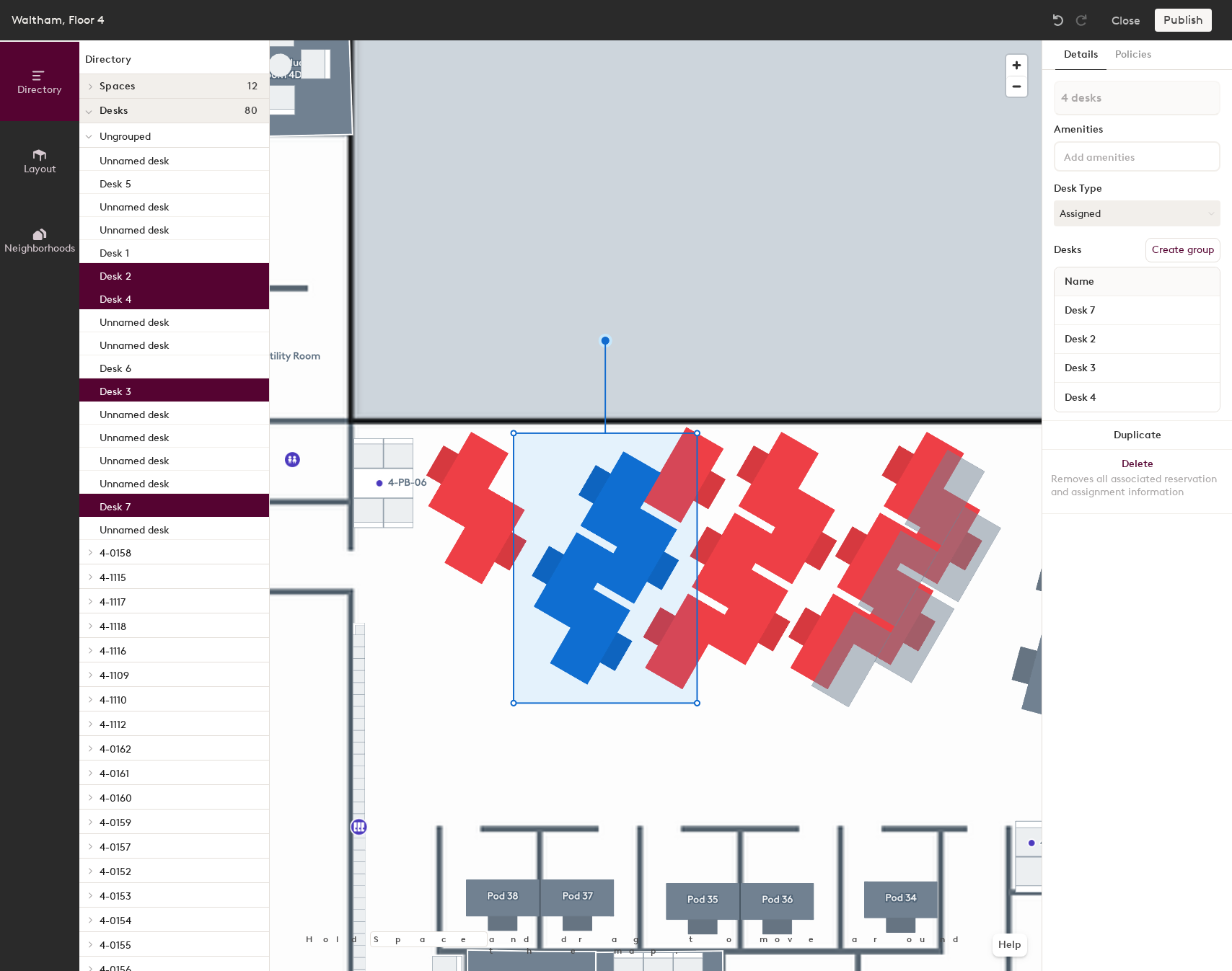
type input "5 desks"
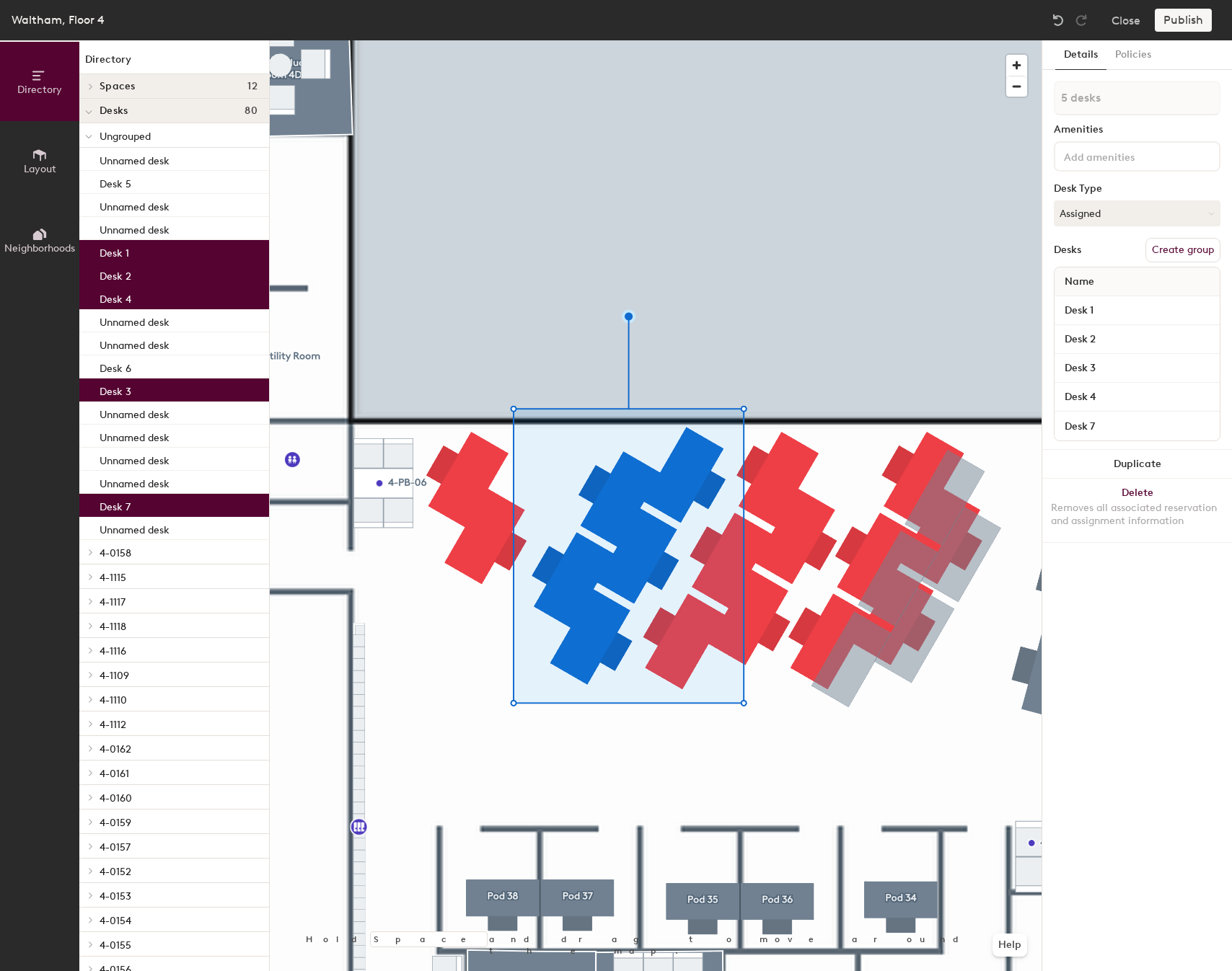
click at [1185, 246] on button "Create group" at bounding box center [1182, 250] width 75 height 24
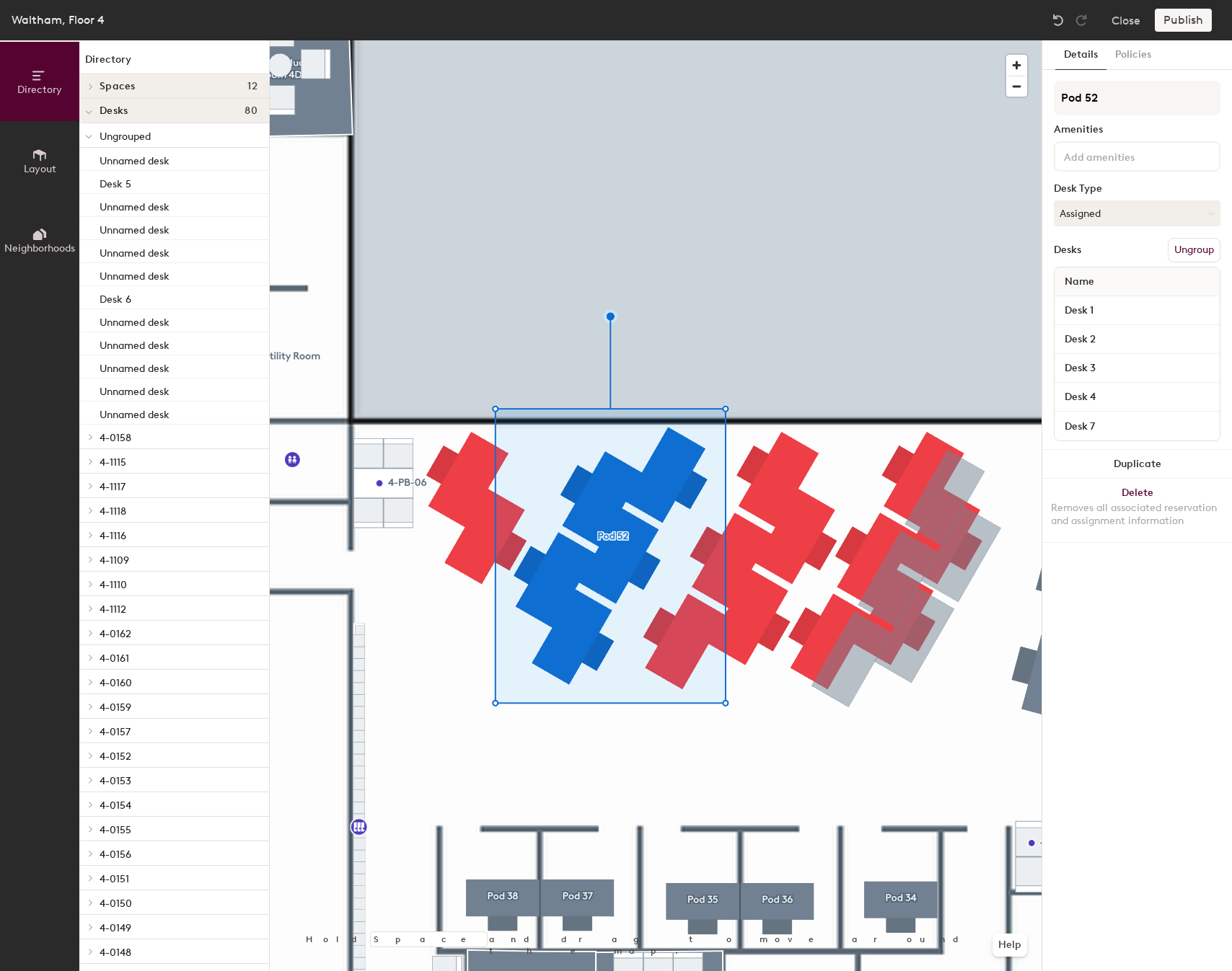
click at [833, 40] on div at bounding box center [655, 40] width 772 height 0
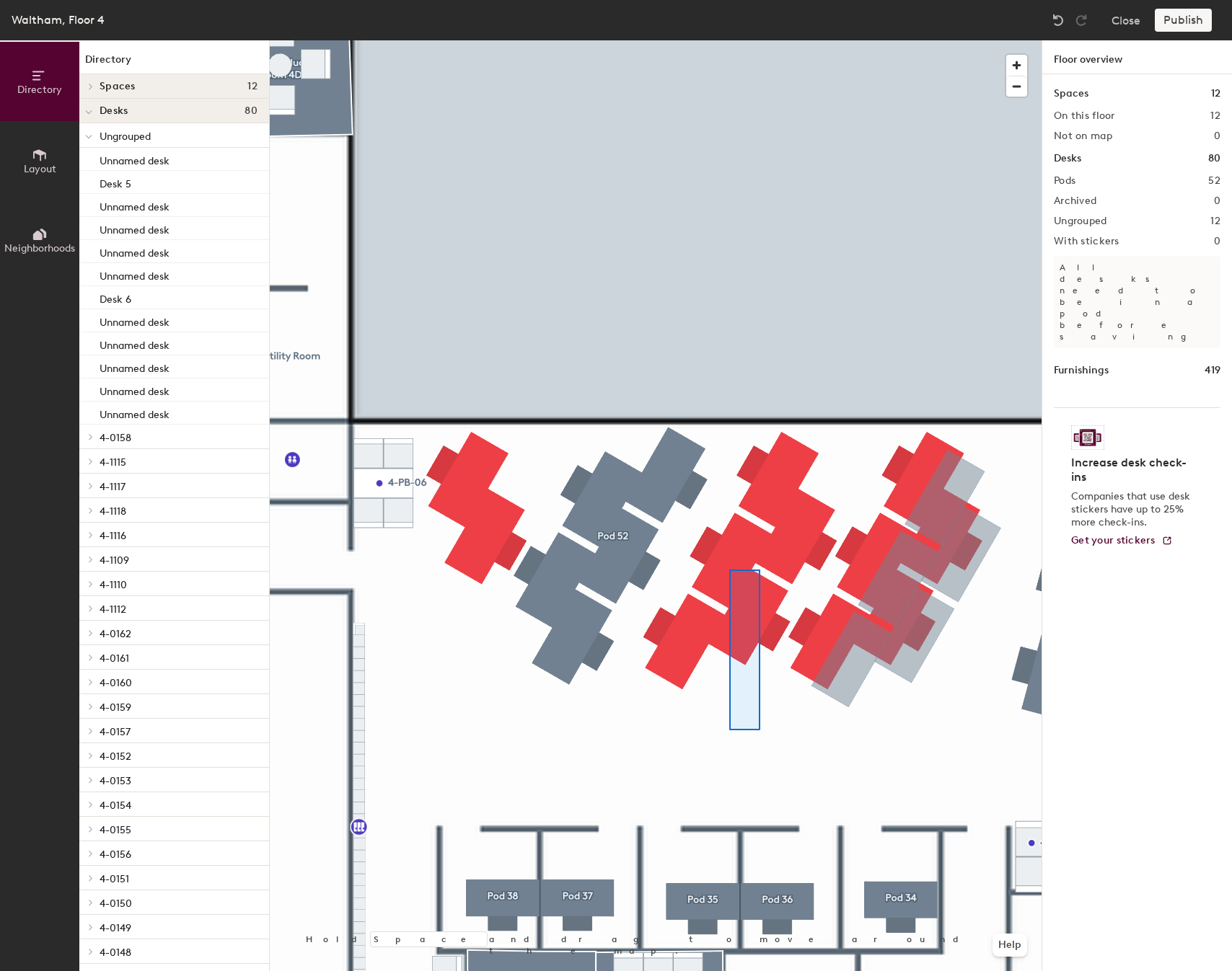
click at [748, 40] on div at bounding box center [655, 40] width 772 height 0
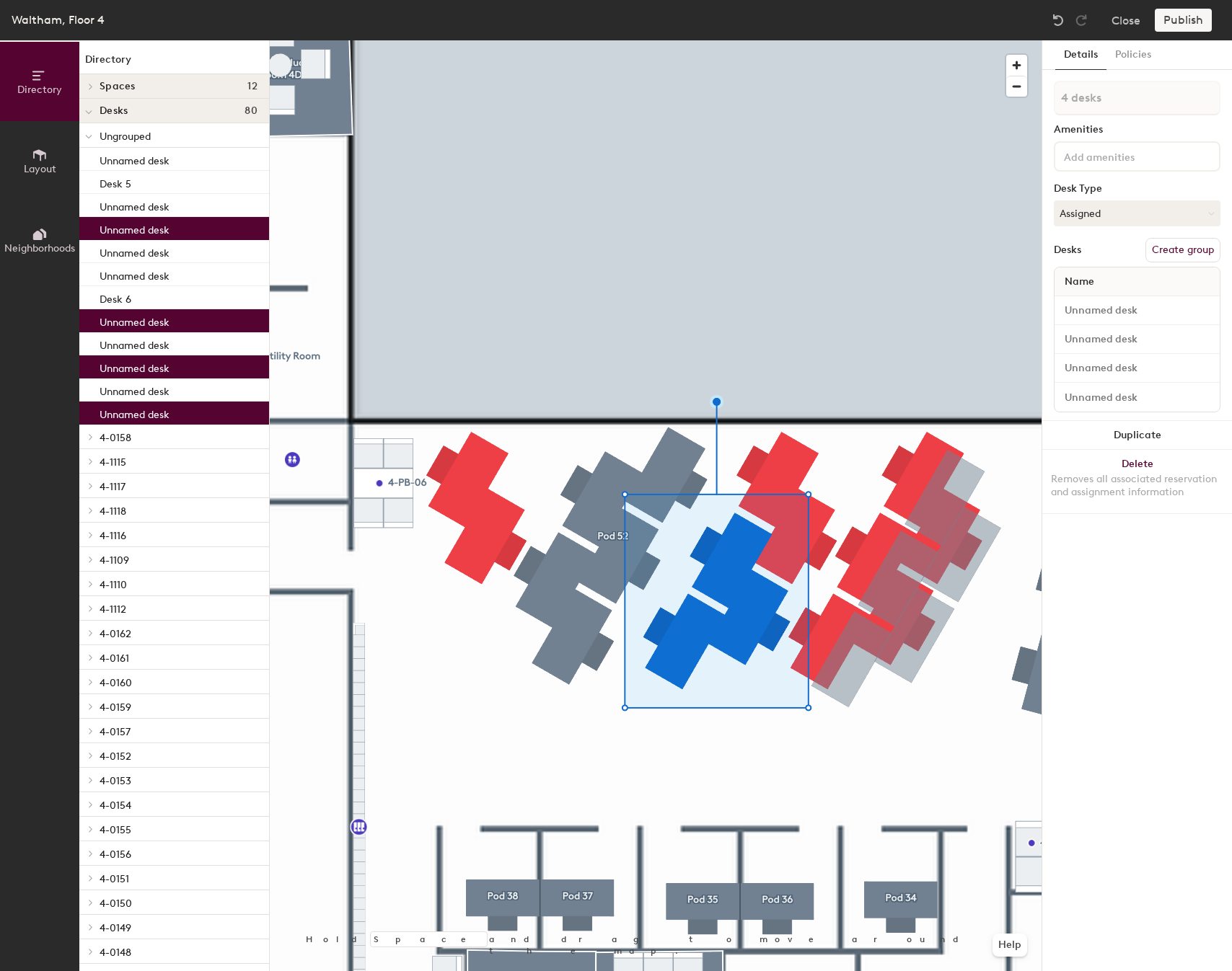
type input "5 desks"
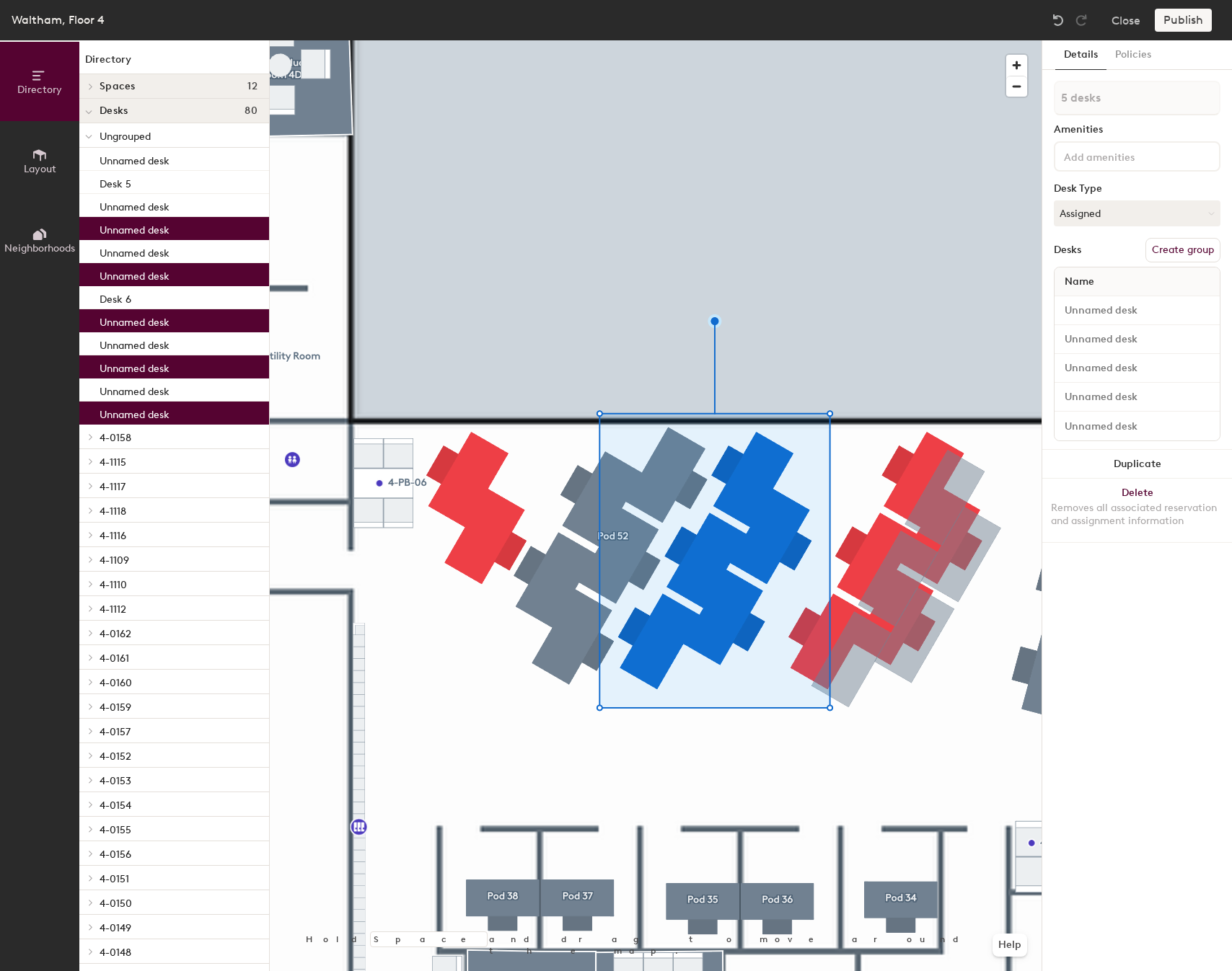
click at [809, 40] on div at bounding box center [655, 40] width 772 height 0
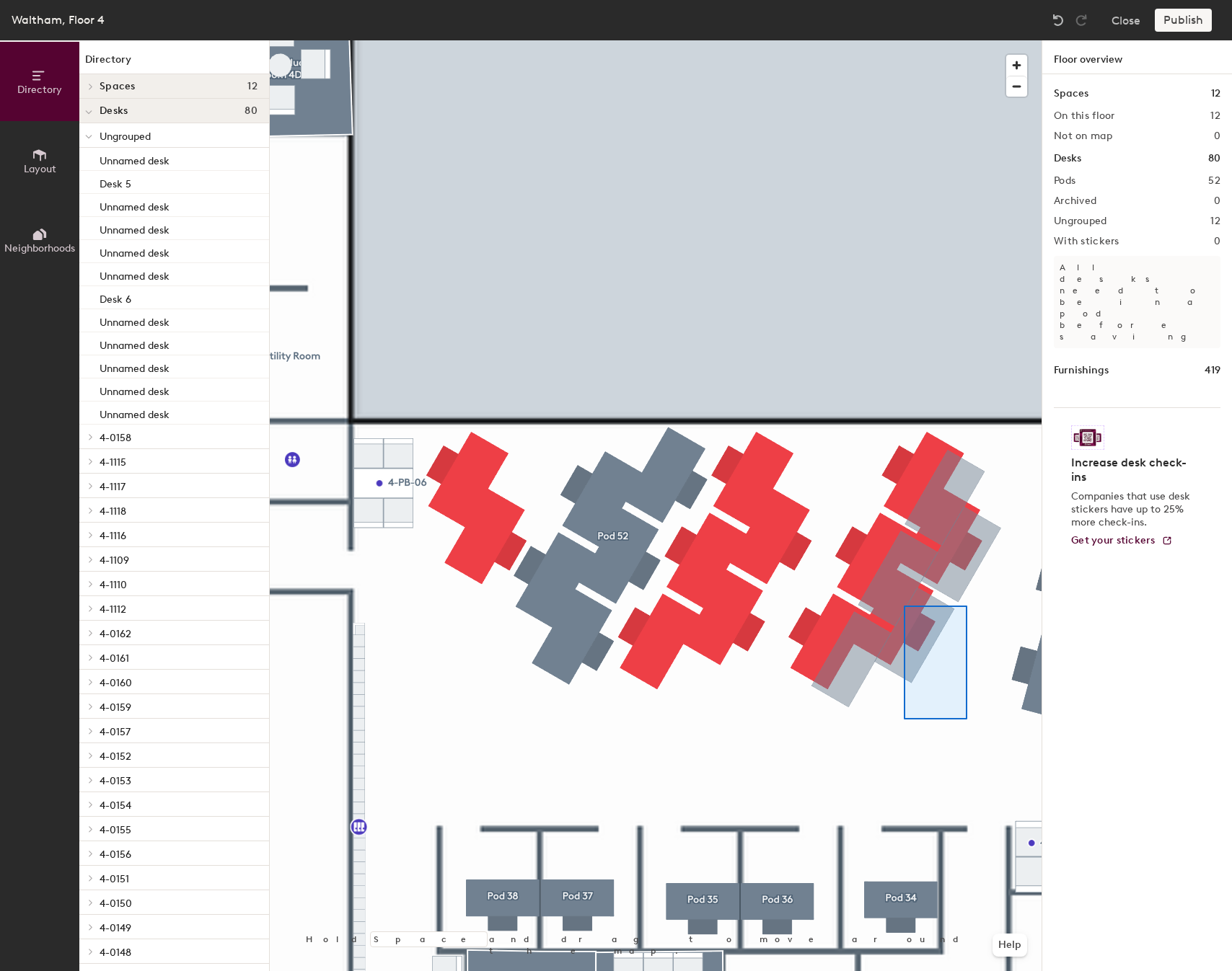
click at [844, 40] on div at bounding box center [655, 40] width 772 height 0
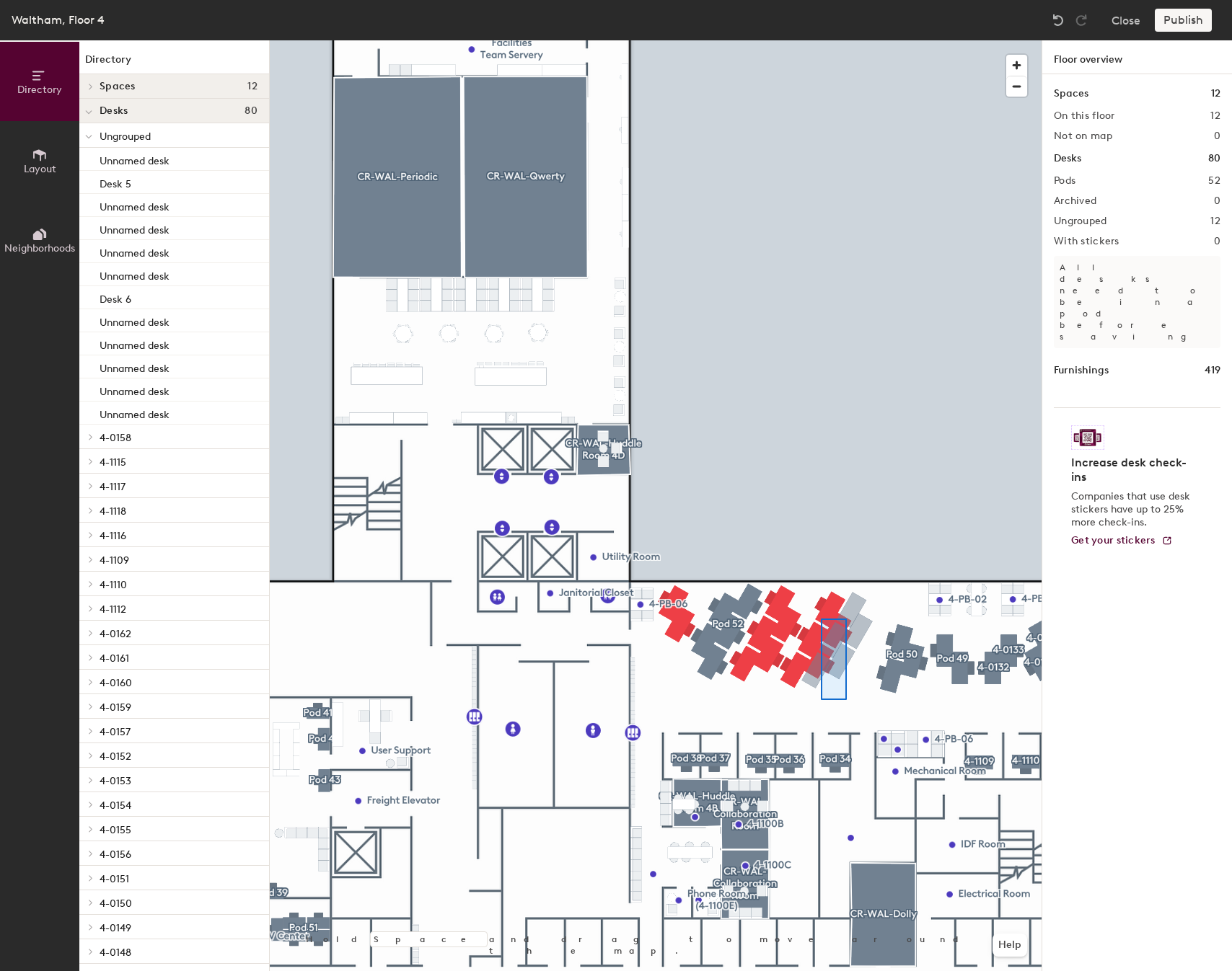
click at [821, 40] on div at bounding box center [655, 40] width 772 height 0
click at [818, 40] on div at bounding box center [655, 40] width 772 height 0
click at [747, 40] on div at bounding box center [655, 40] width 772 height 0
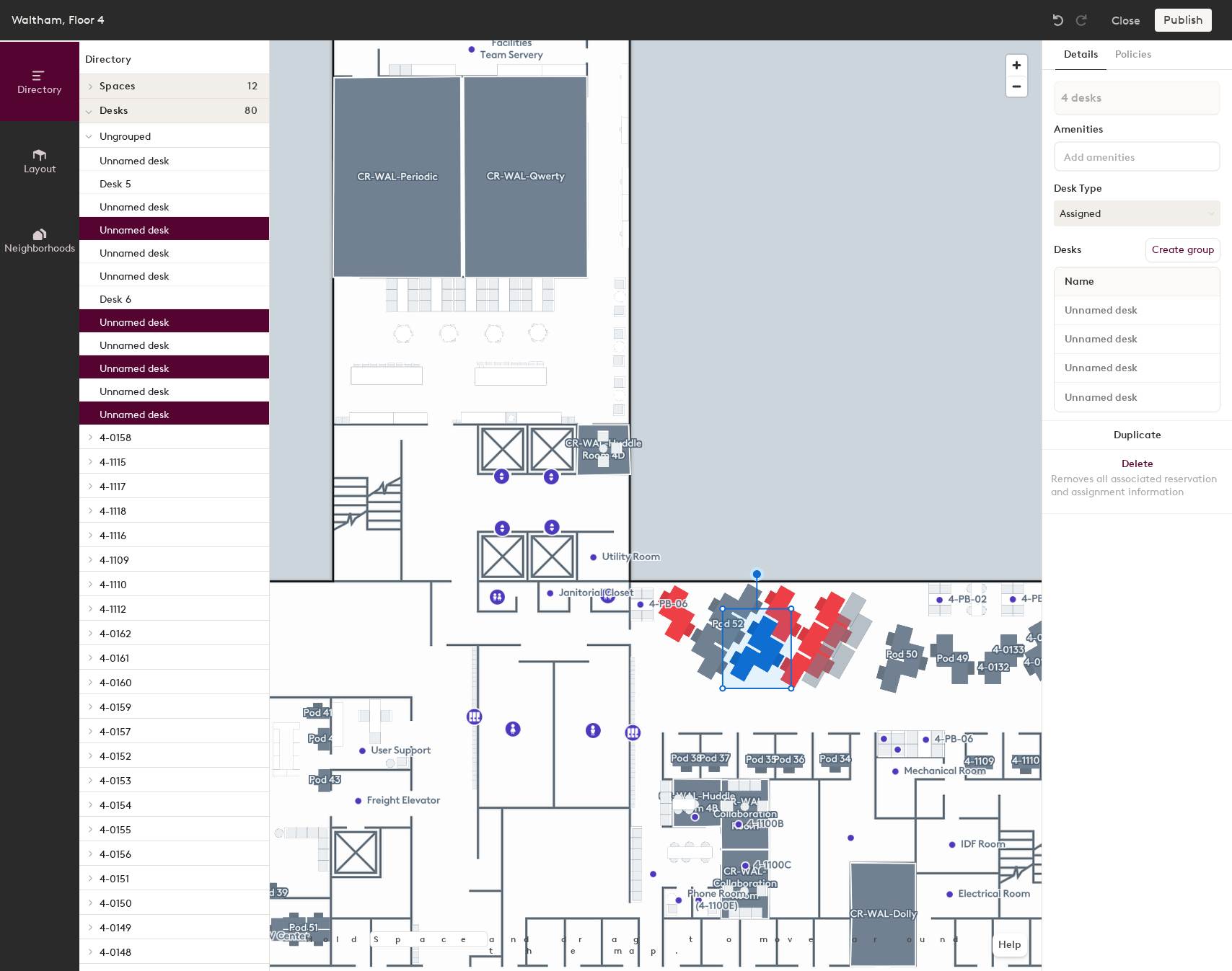
type input "5 desks"
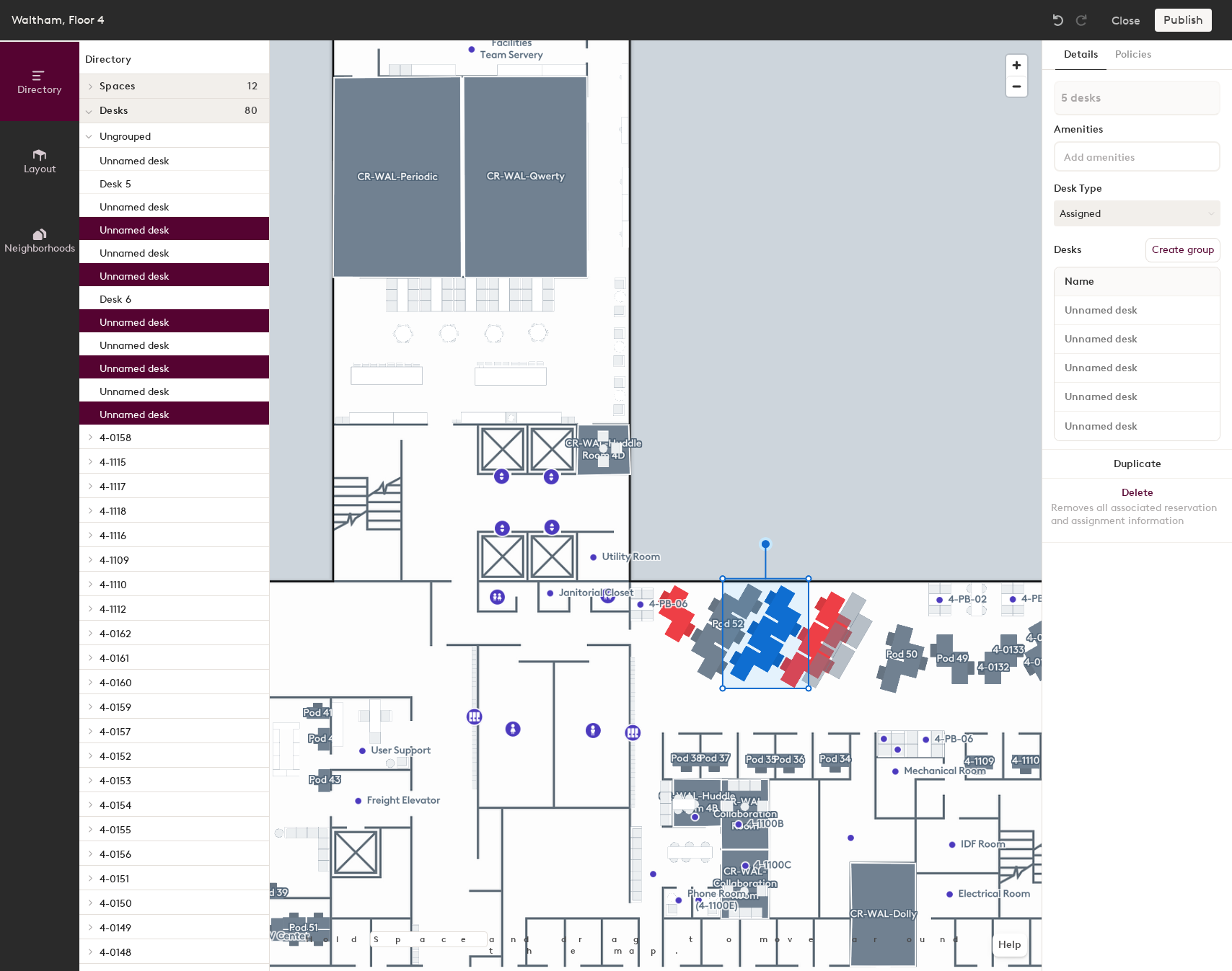
click at [1189, 250] on button "Create group" at bounding box center [1182, 250] width 75 height 24
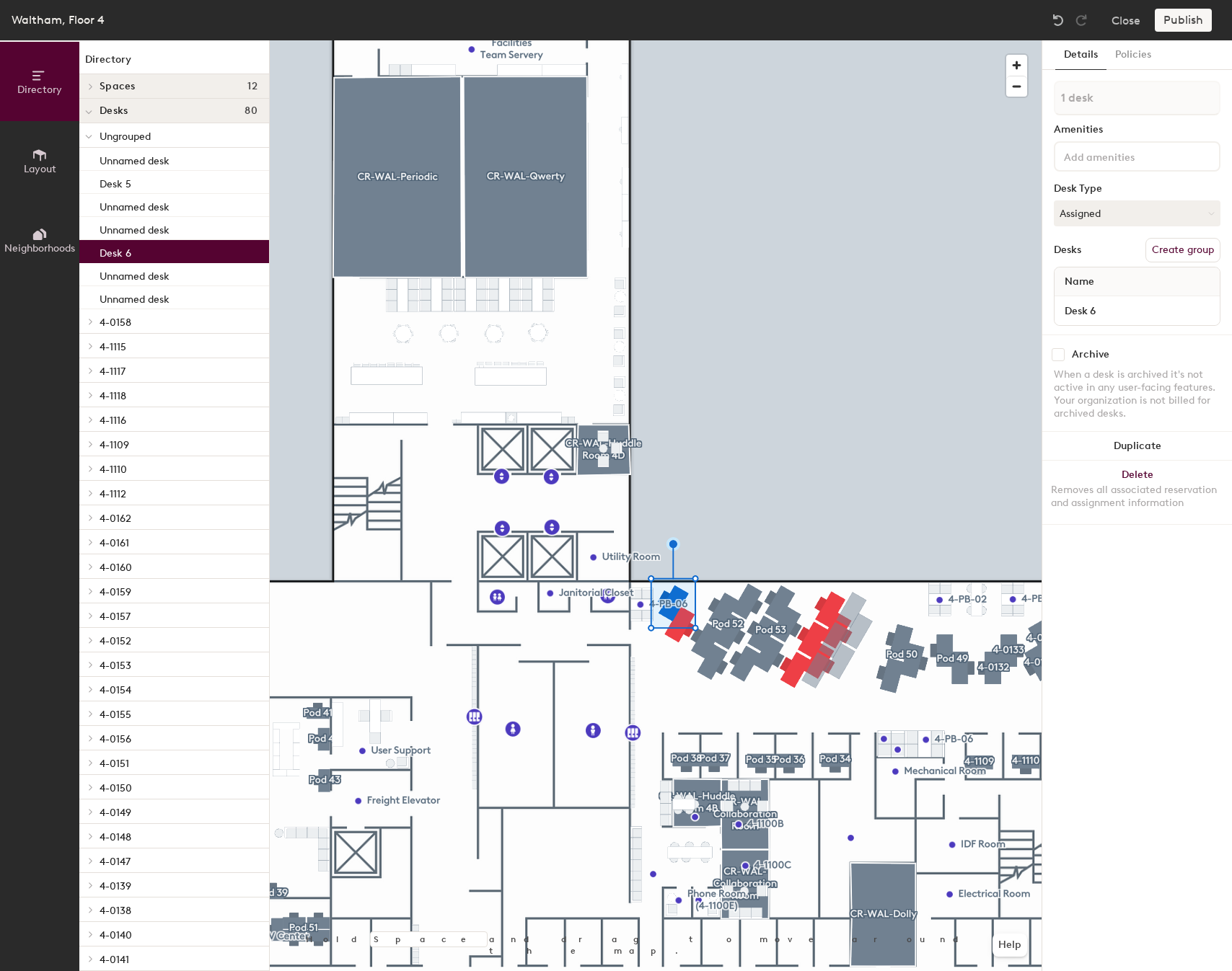
type input "2 desks"
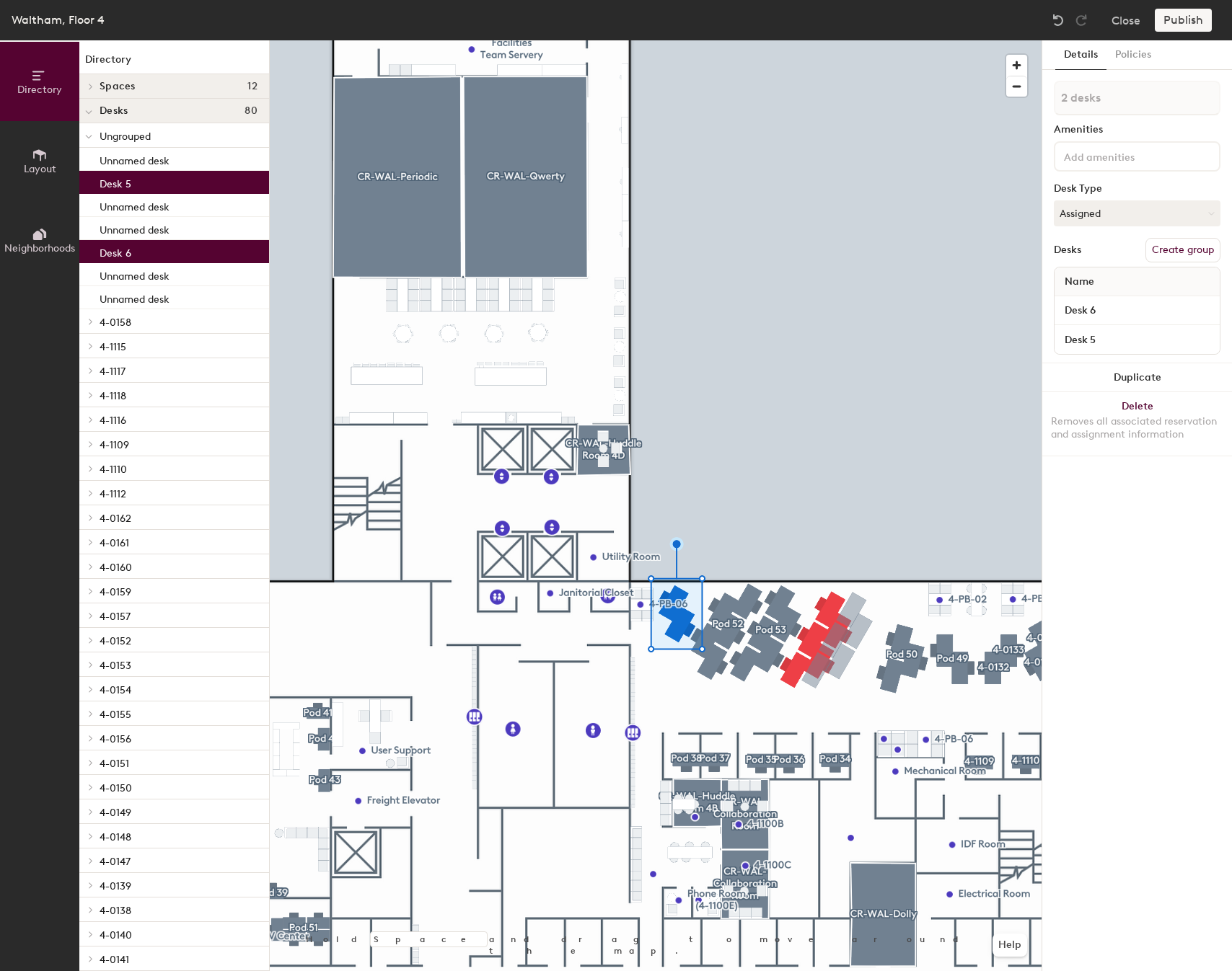
click at [1212, 259] on button "Create group" at bounding box center [1182, 250] width 75 height 24
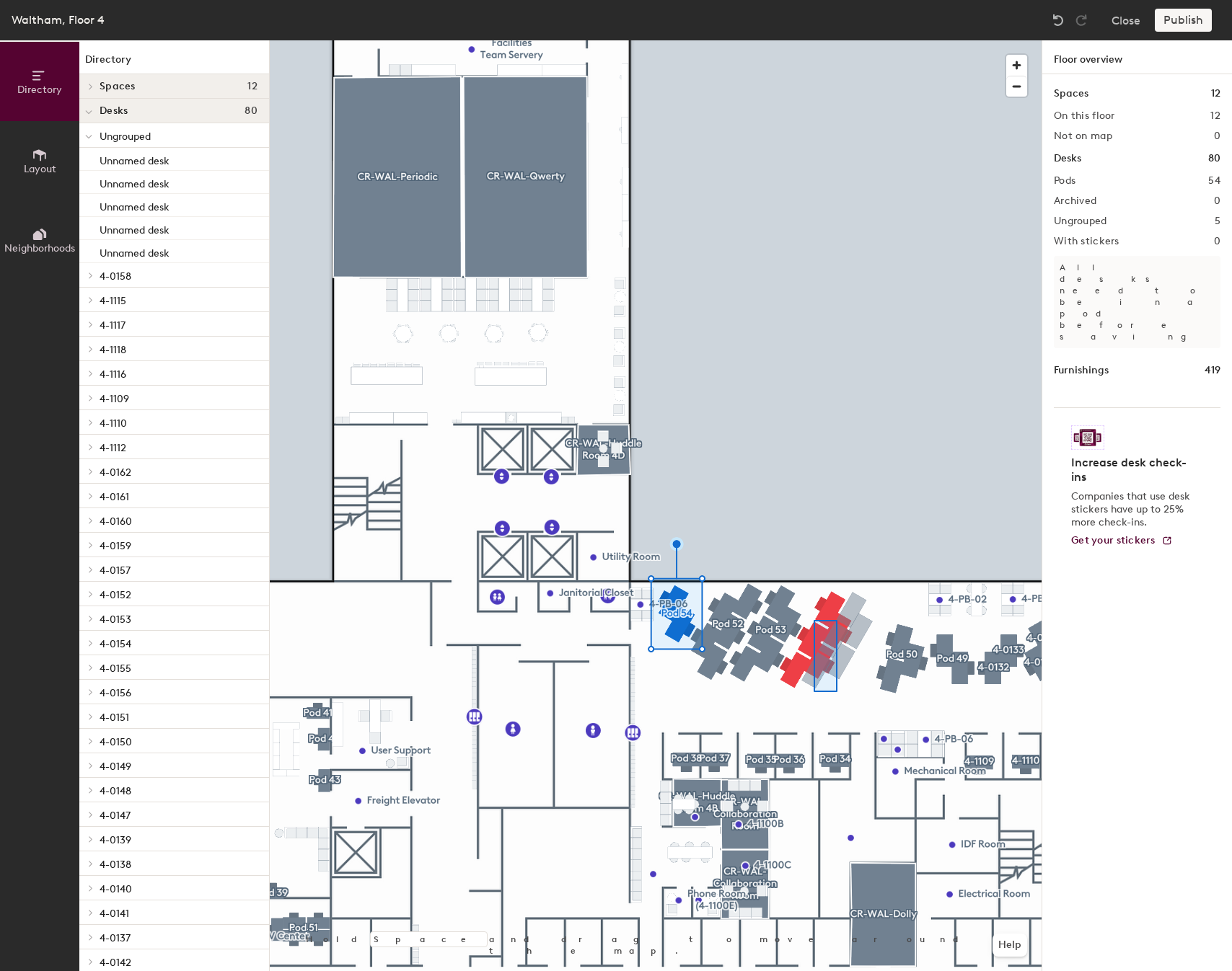
click at [817, 40] on div at bounding box center [655, 40] width 772 height 0
click at [781, 40] on div at bounding box center [655, 40] width 772 height 0
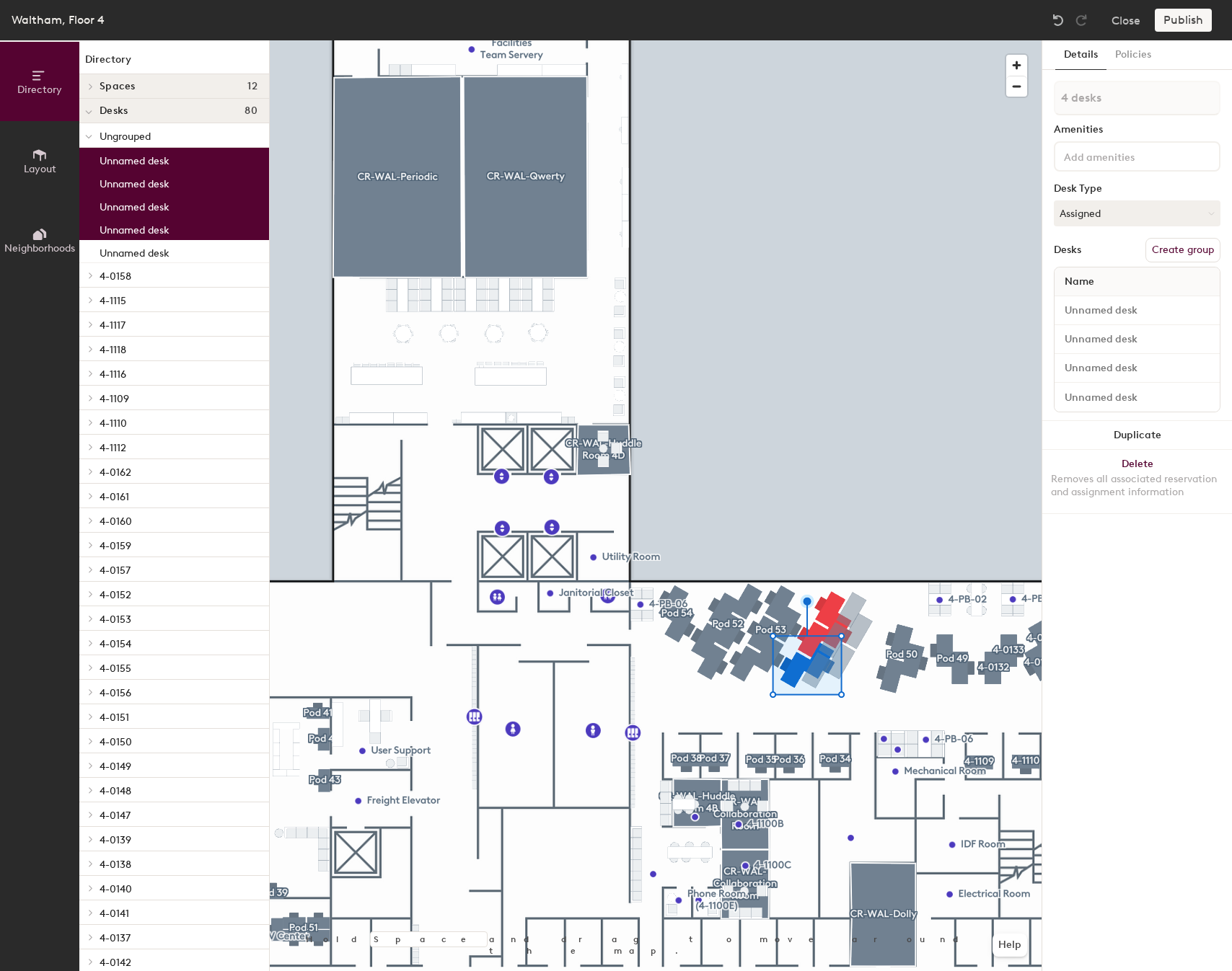
type input "5 desks"
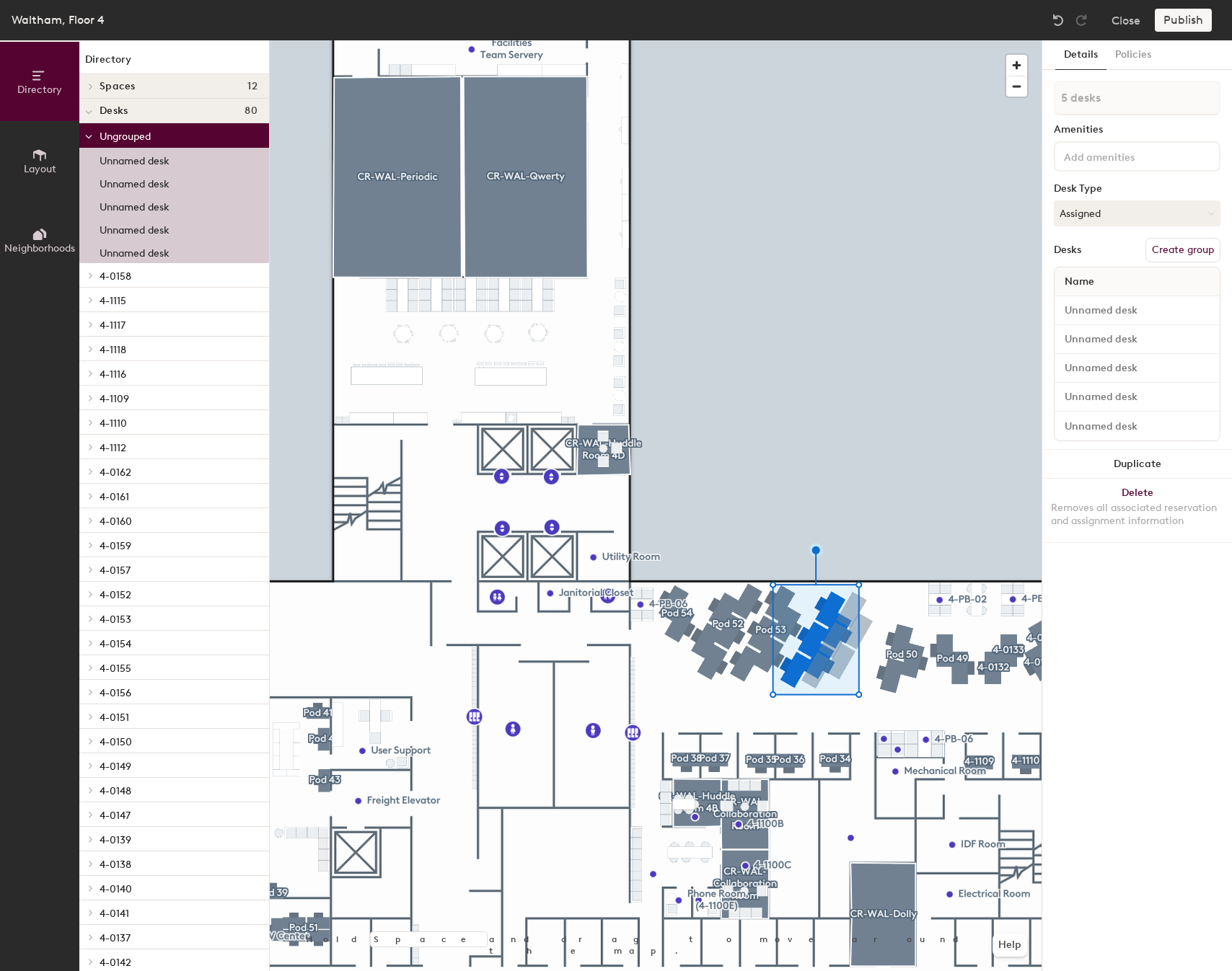
click at [1189, 251] on button "Create group" at bounding box center [1182, 250] width 75 height 24
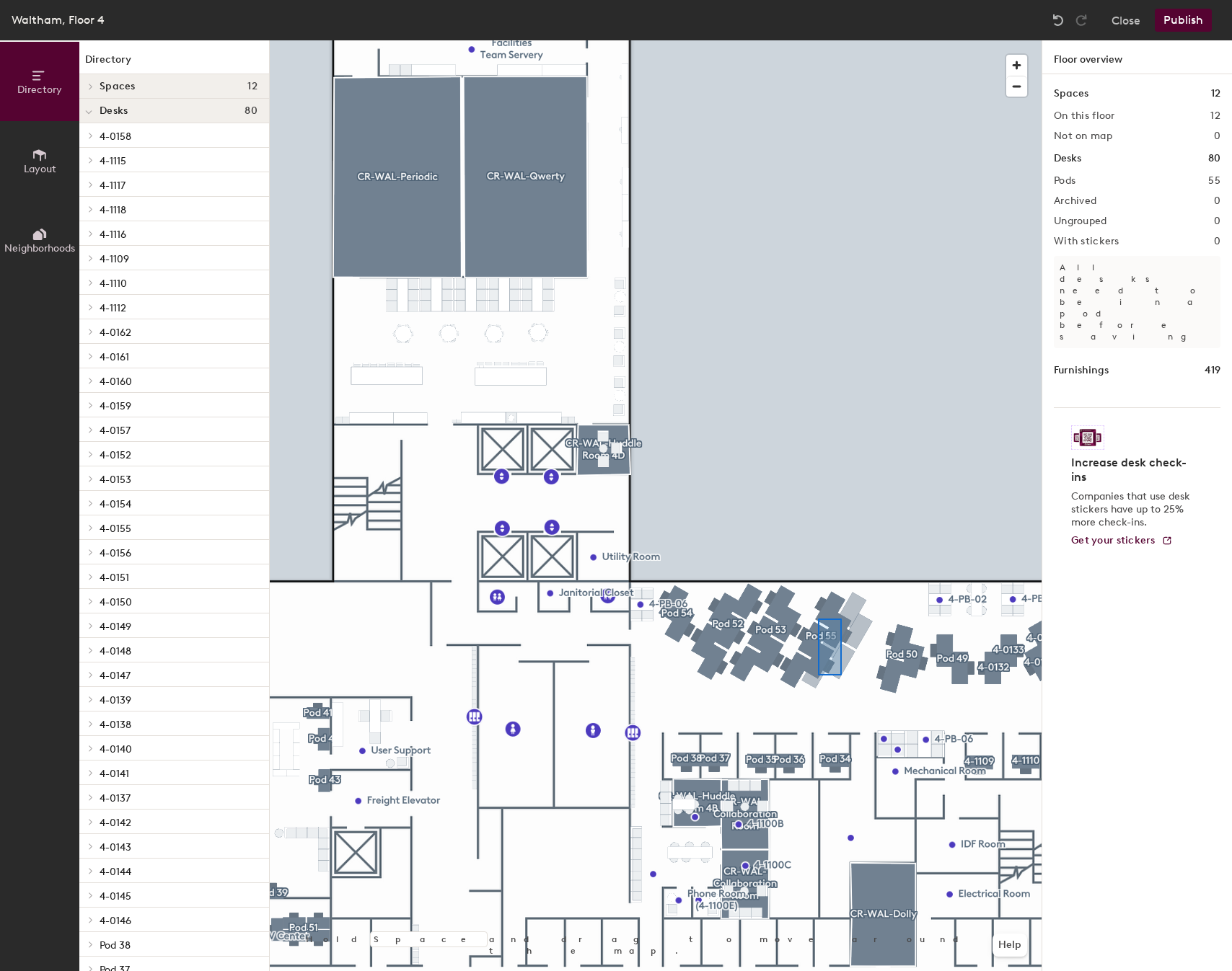
click at [818, 40] on div at bounding box center [655, 40] width 772 height 0
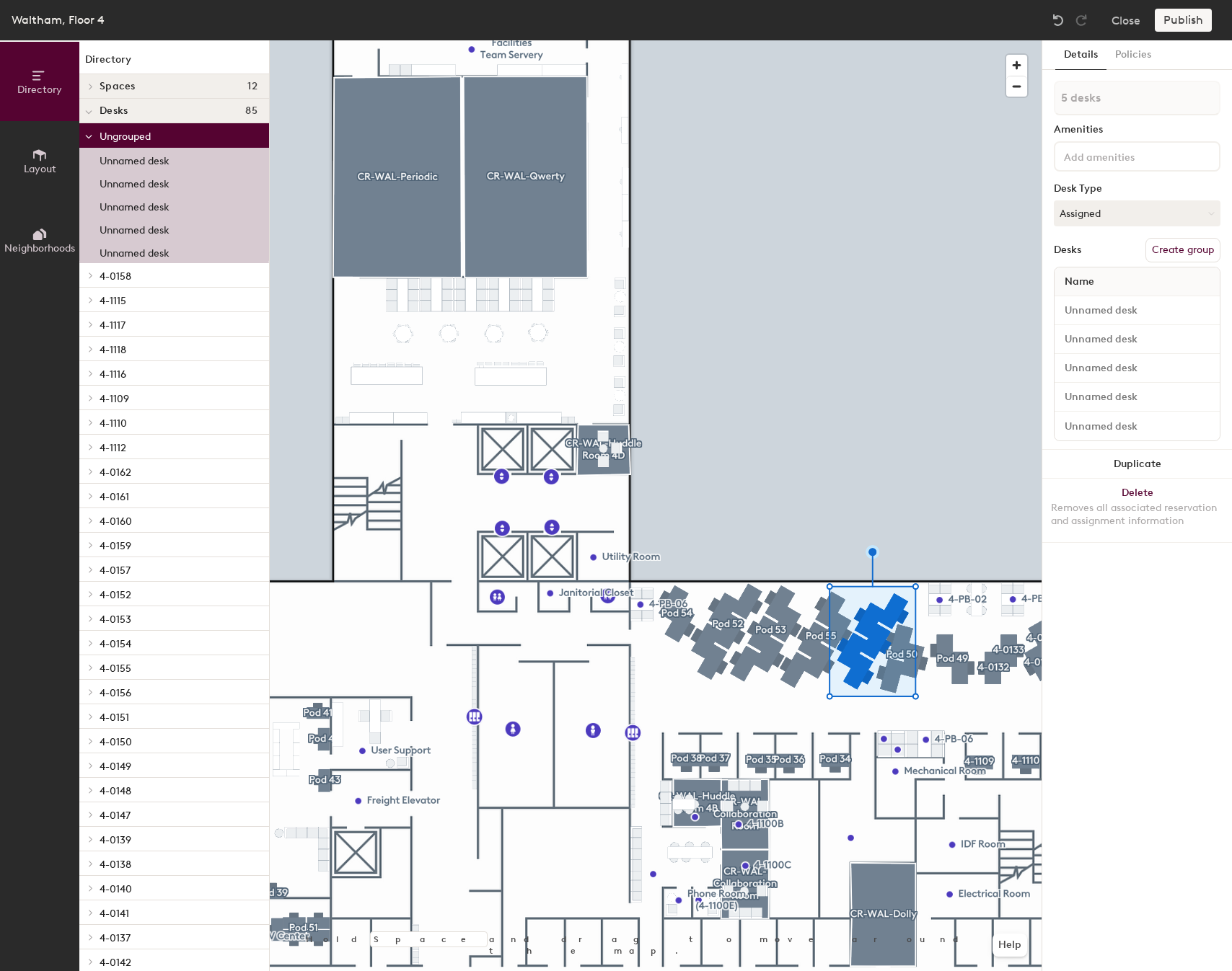
click at [770, 40] on div at bounding box center [655, 40] width 772 height 0
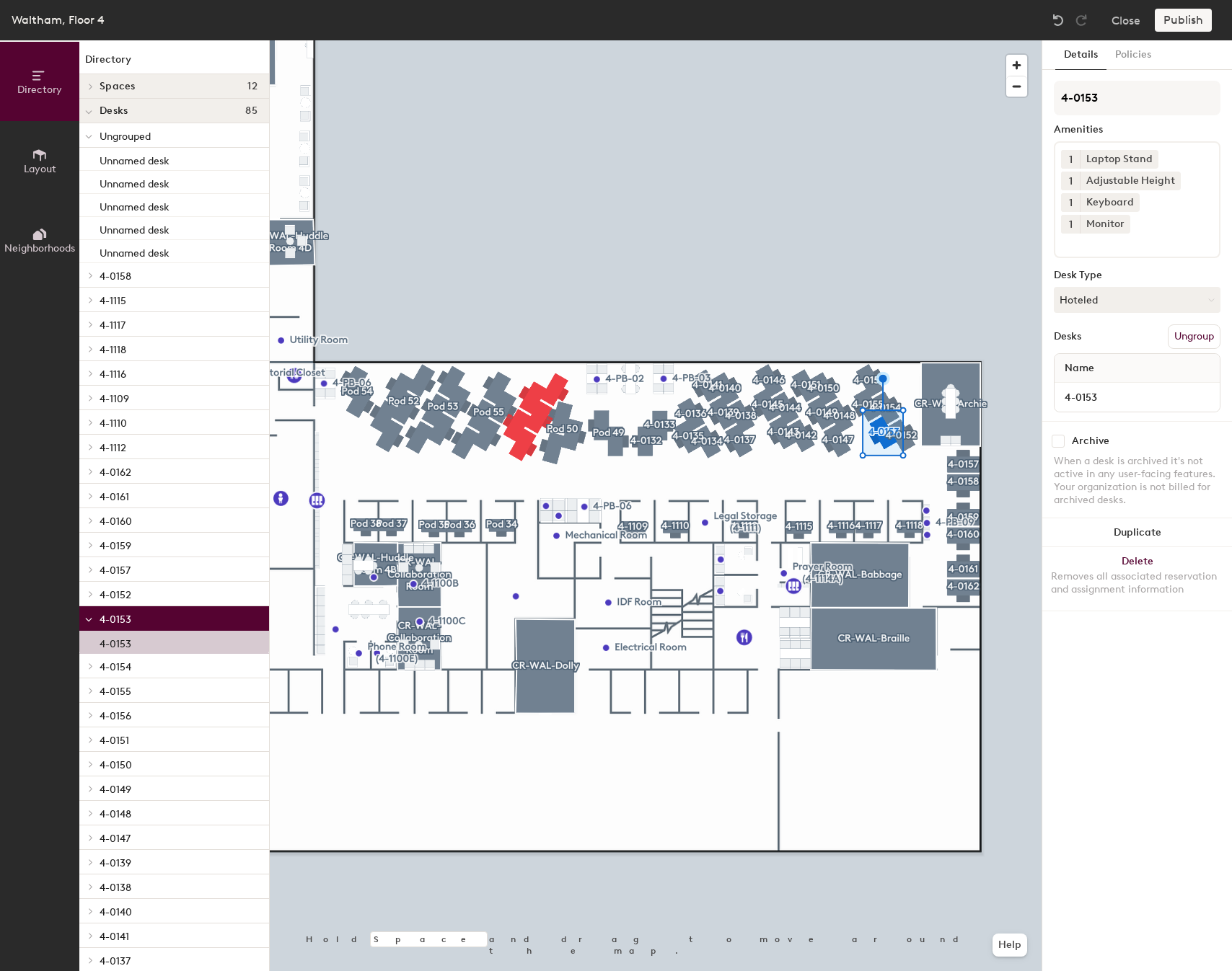
click at [72, 167] on button "Layout" at bounding box center [39, 161] width 80 height 80
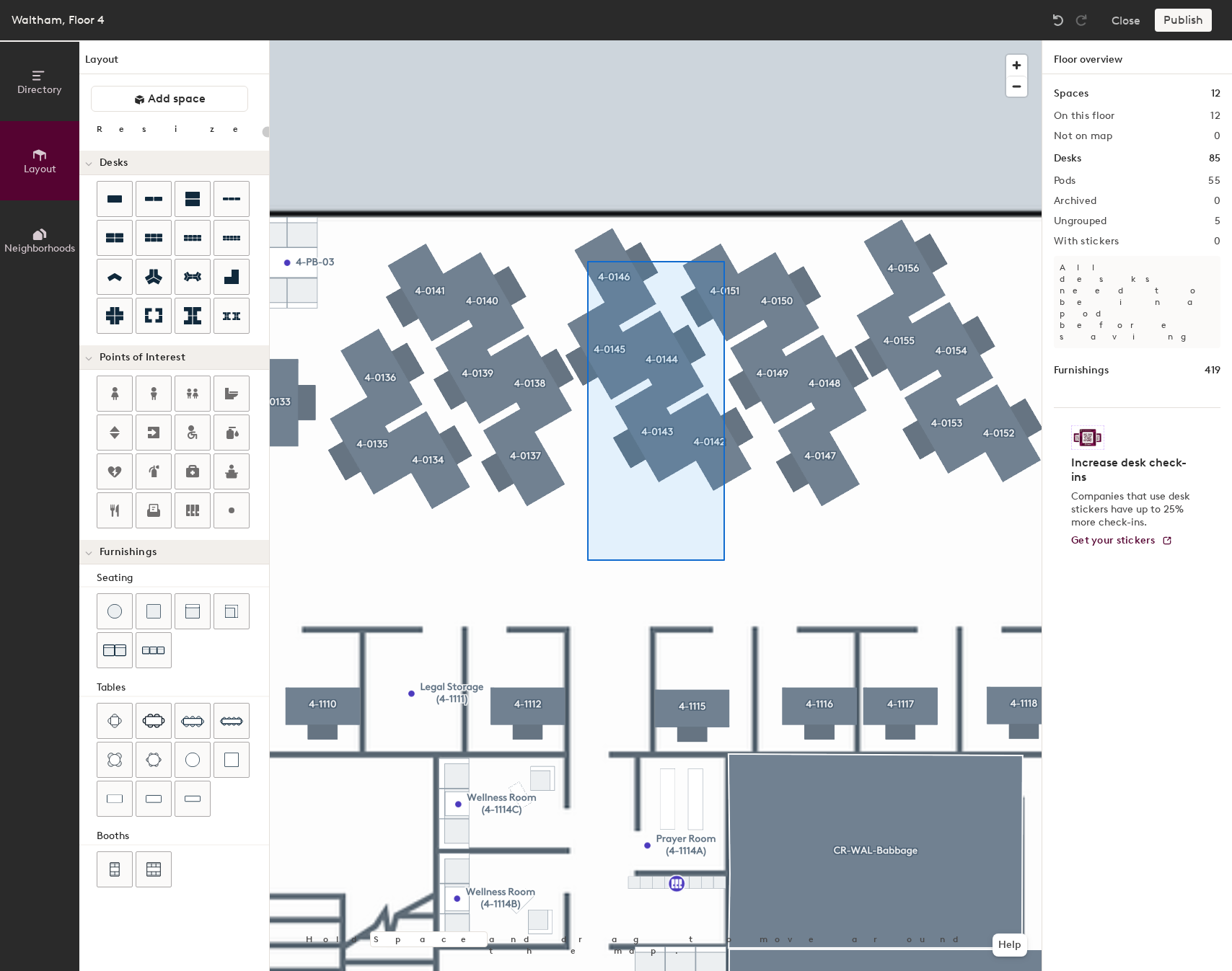
click at [586, 40] on div at bounding box center [655, 40] width 772 height 0
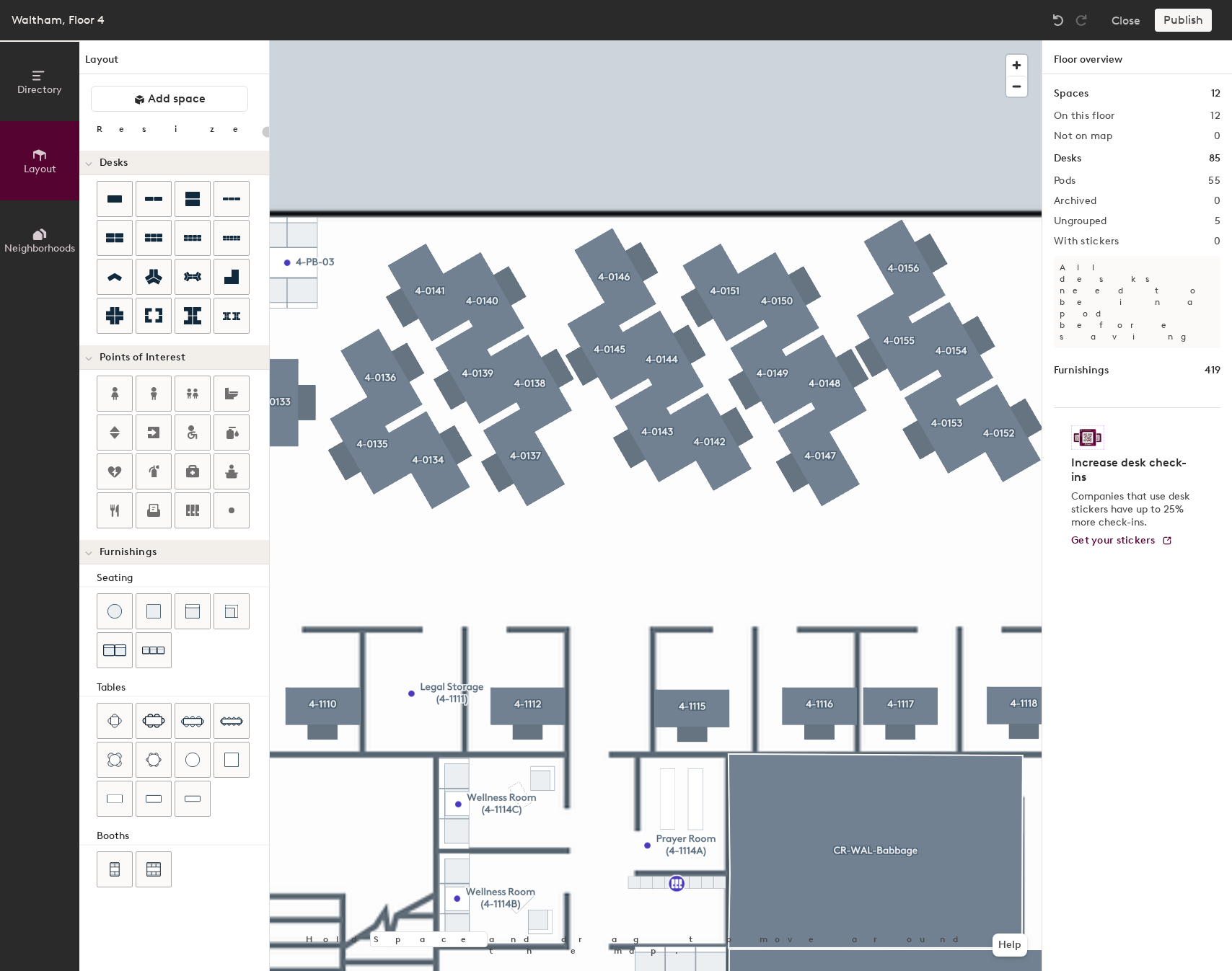
type input "80"
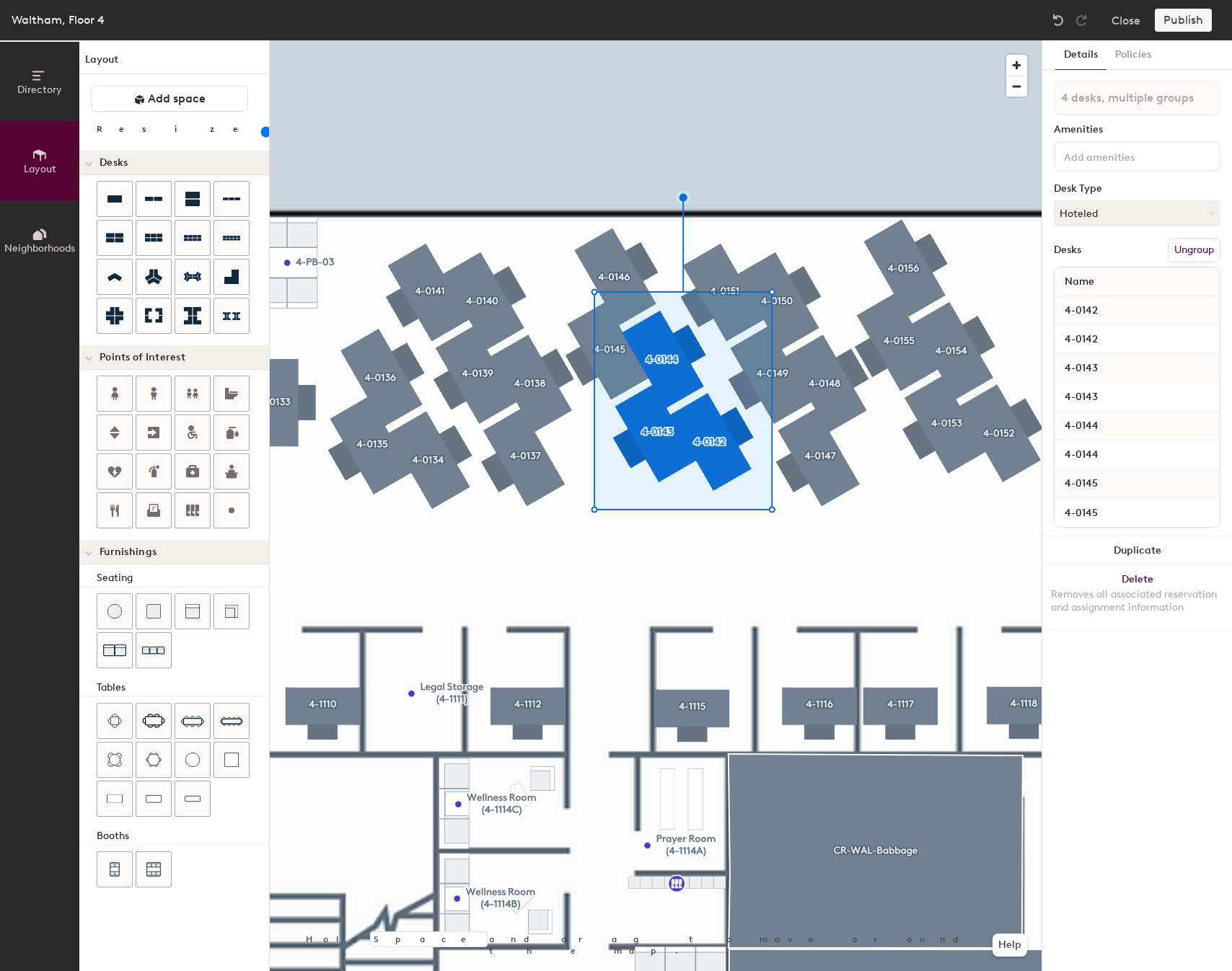
type input "5 desks, multiple groups"
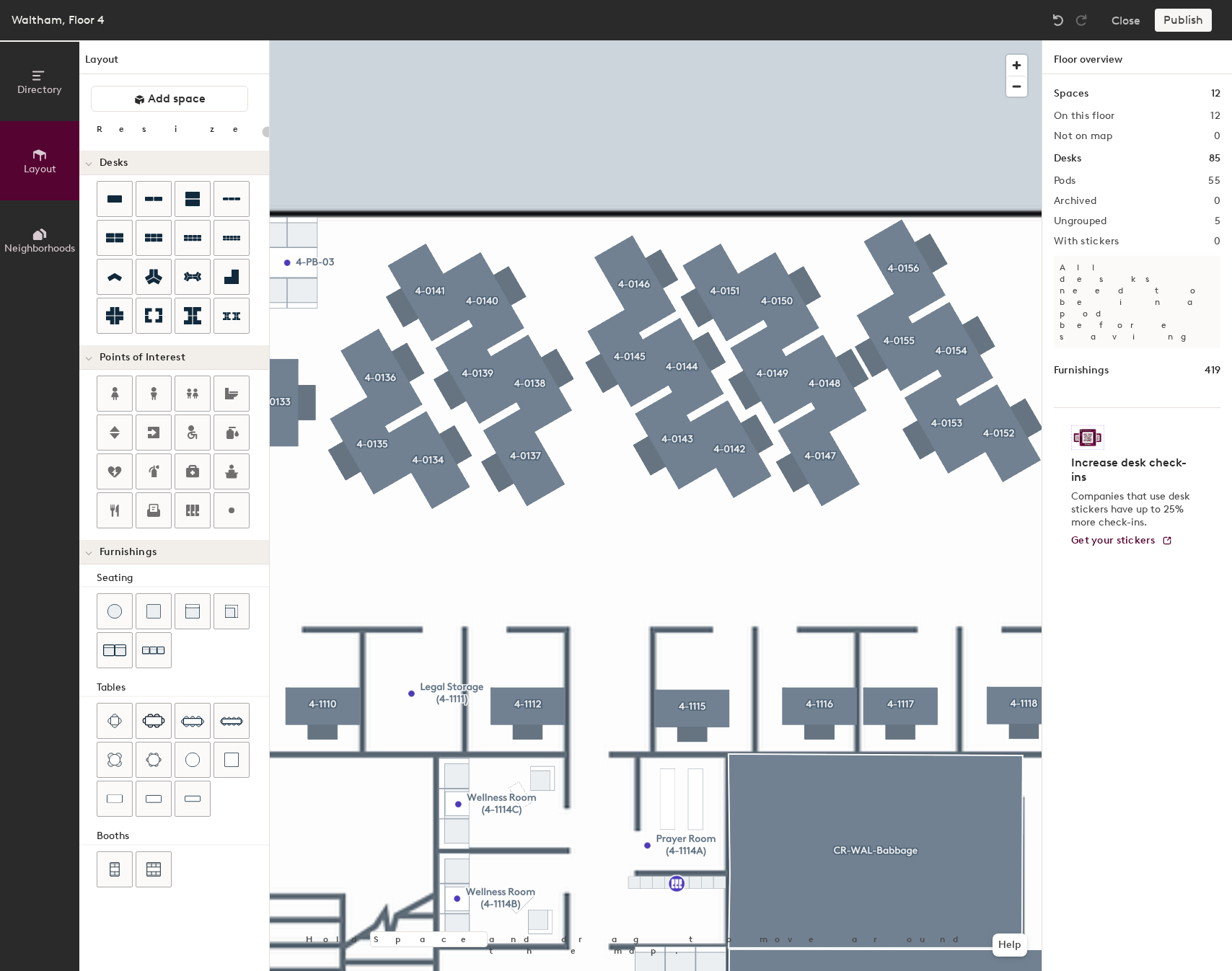
type input "80"
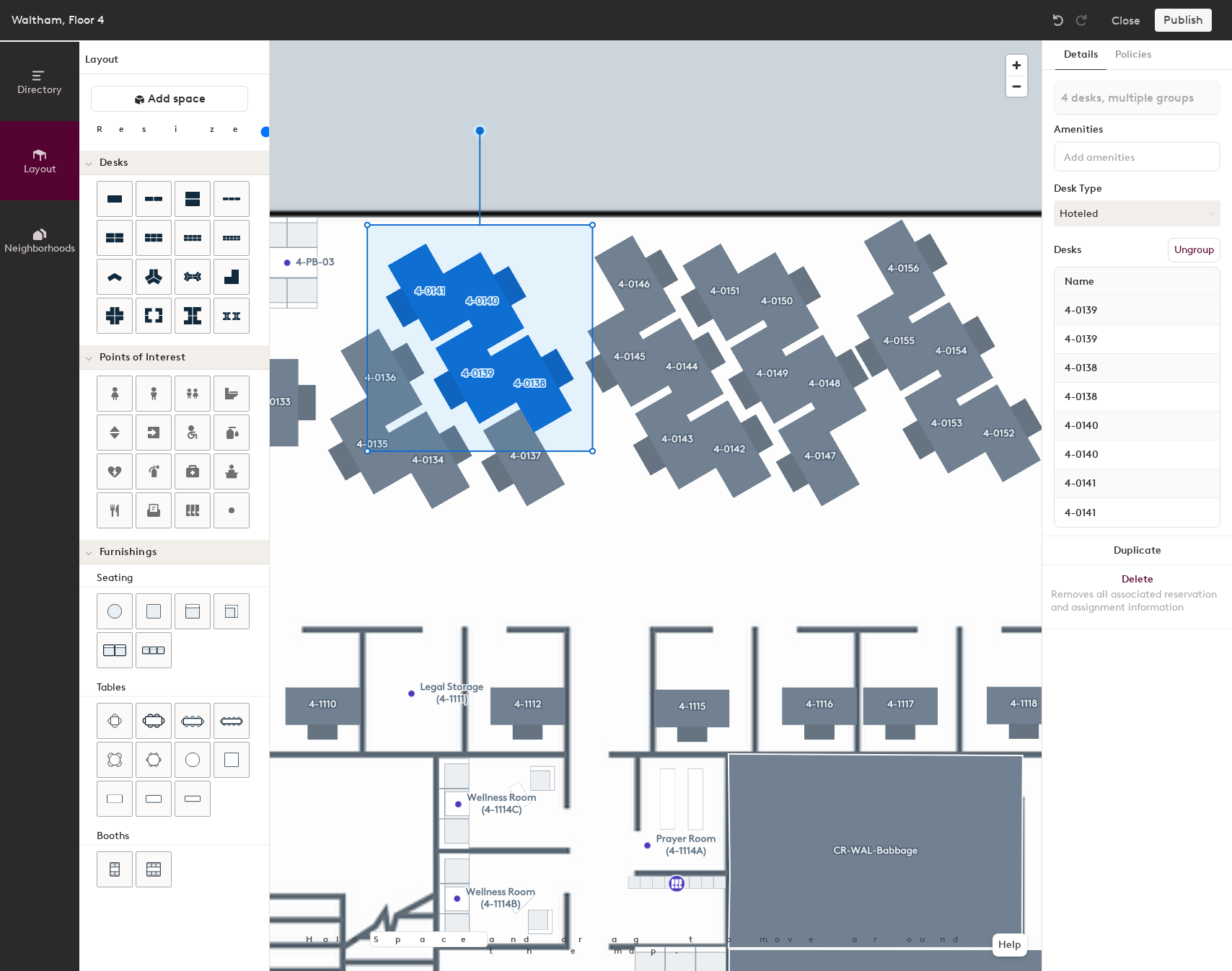
type input "5 desks, multiple groups"
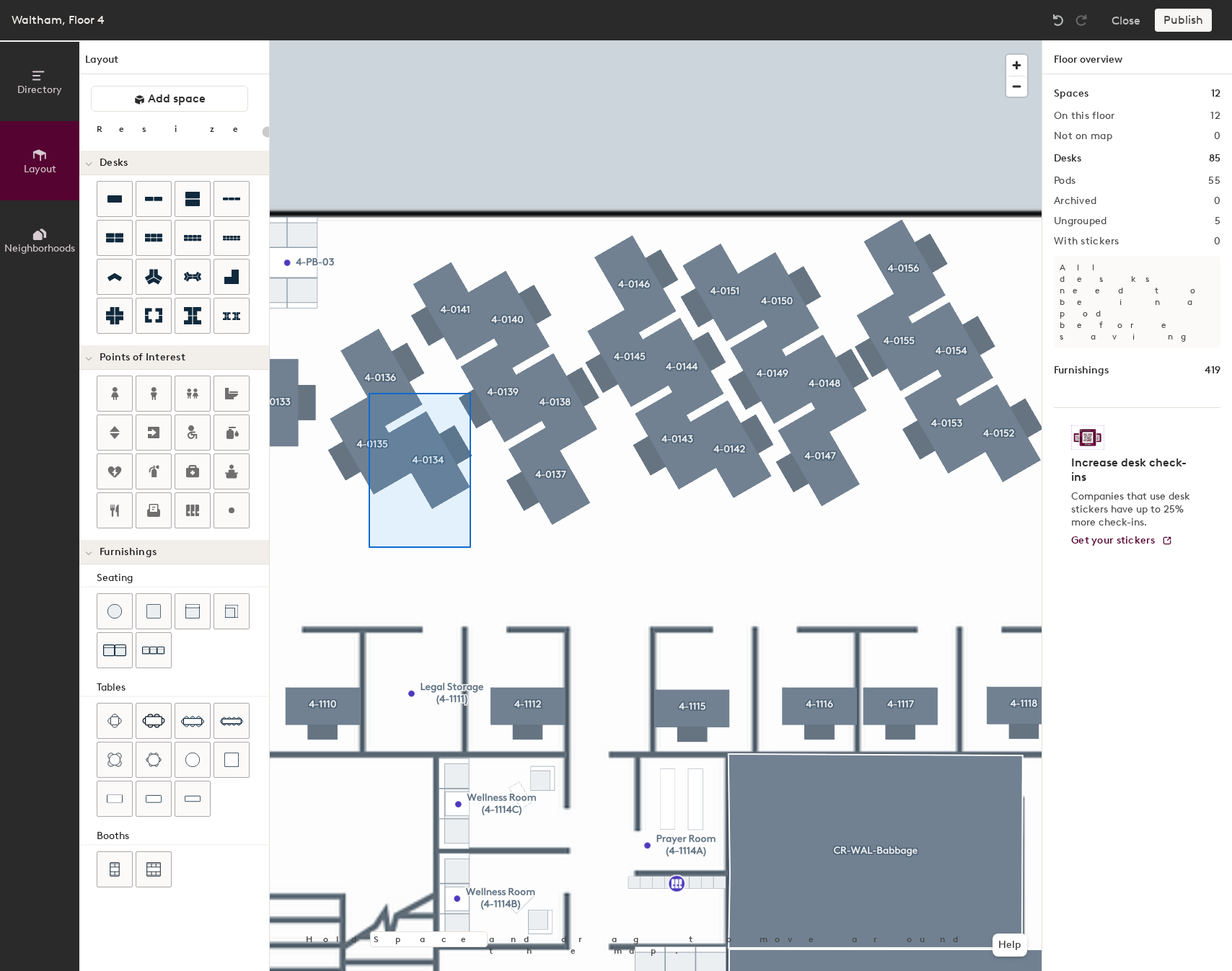
click at [369, 40] on div at bounding box center [655, 40] width 772 height 0
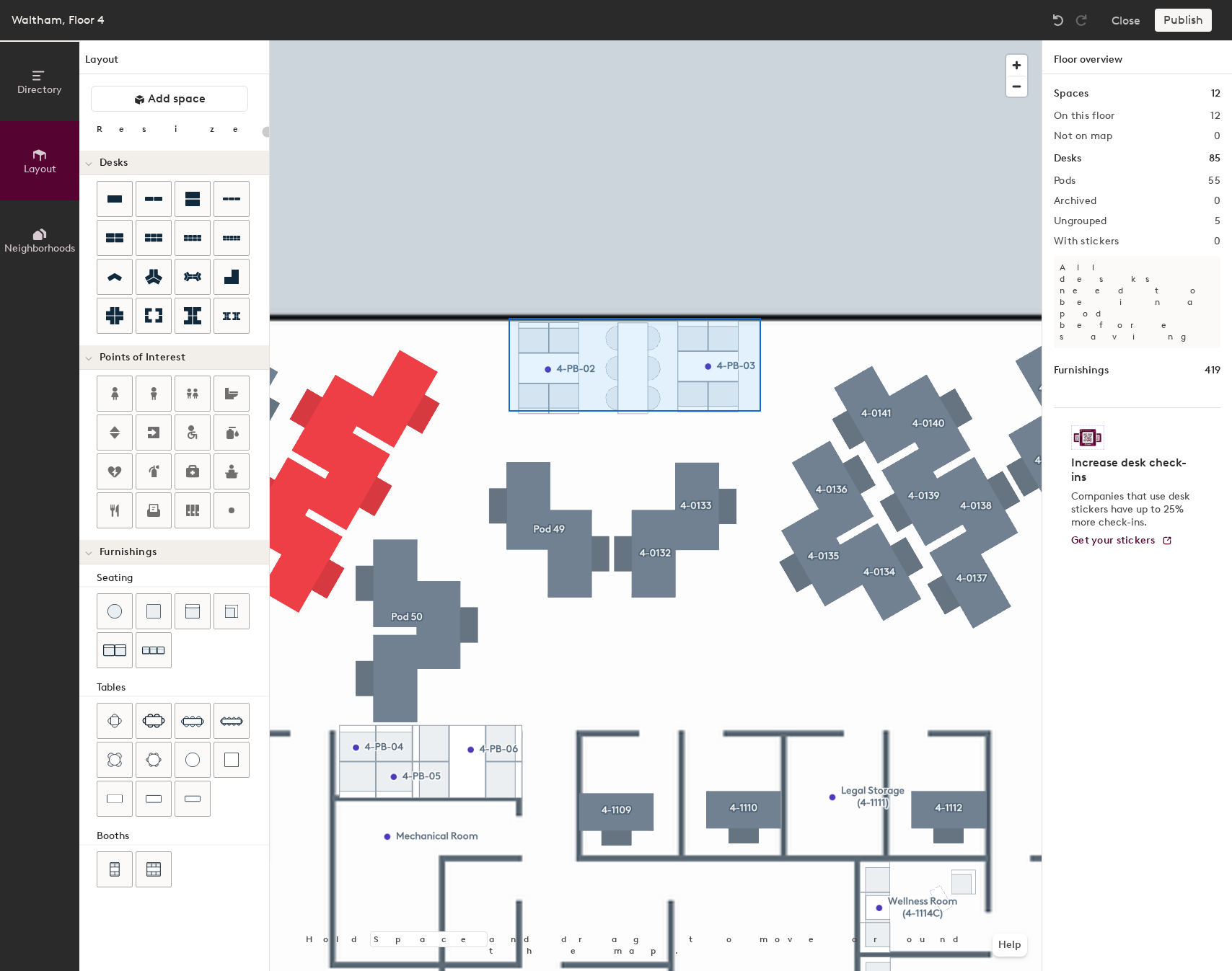
click at [509, 40] on div at bounding box center [655, 40] width 772 height 0
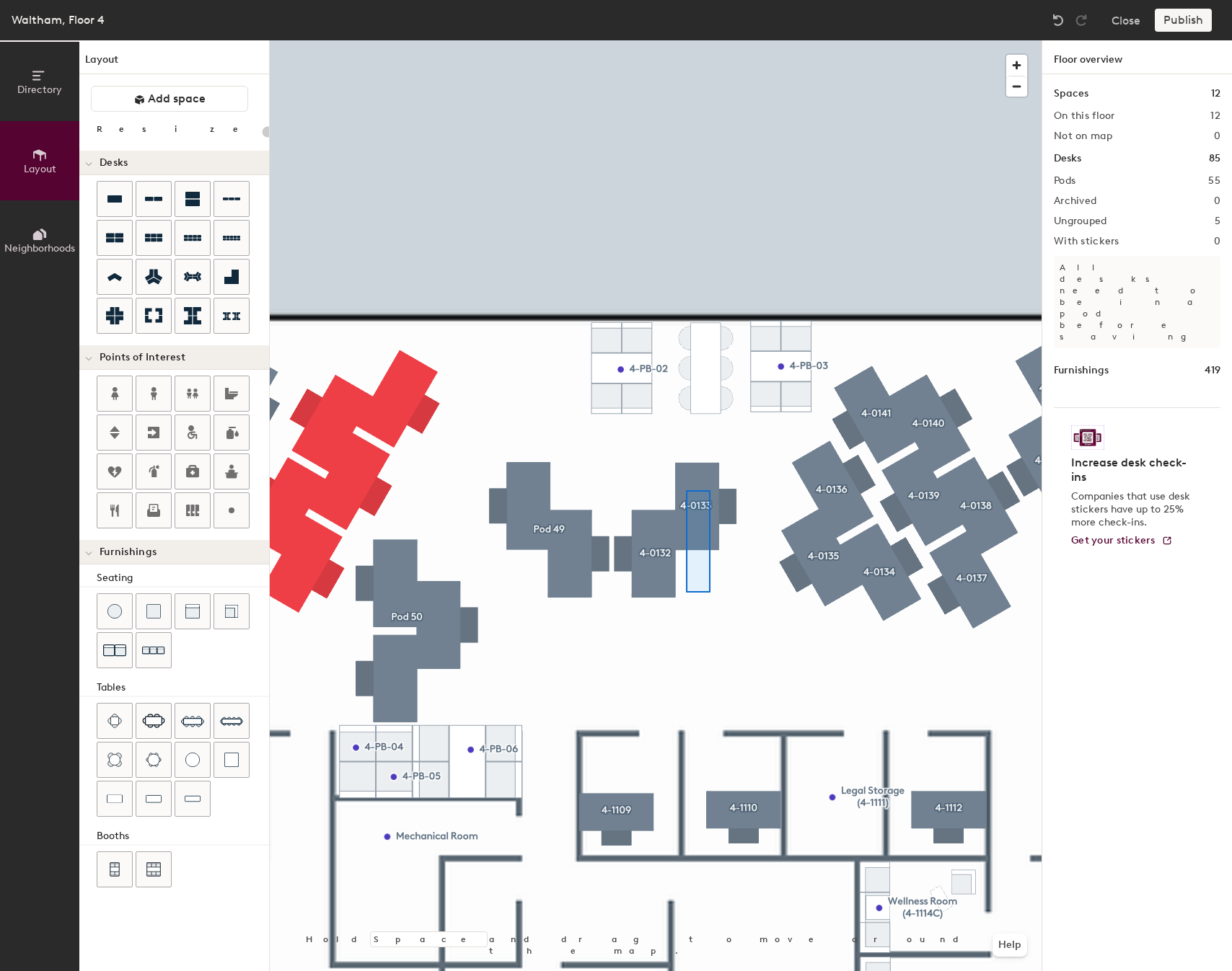
click at [686, 40] on div at bounding box center [655, 40] width 772 height 0
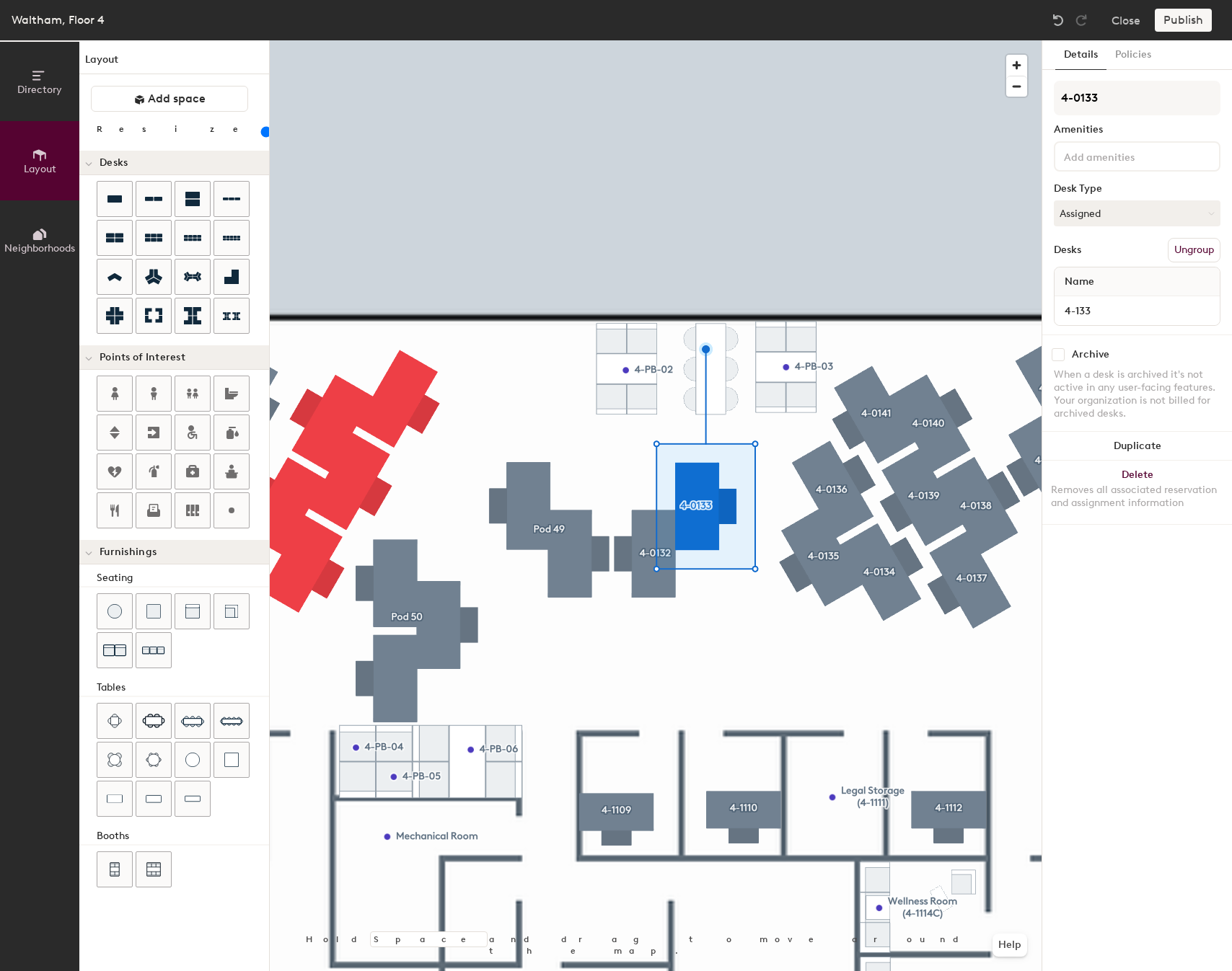
click at [712, 40] on div at bounding box center [655, 40] width 772 height 0
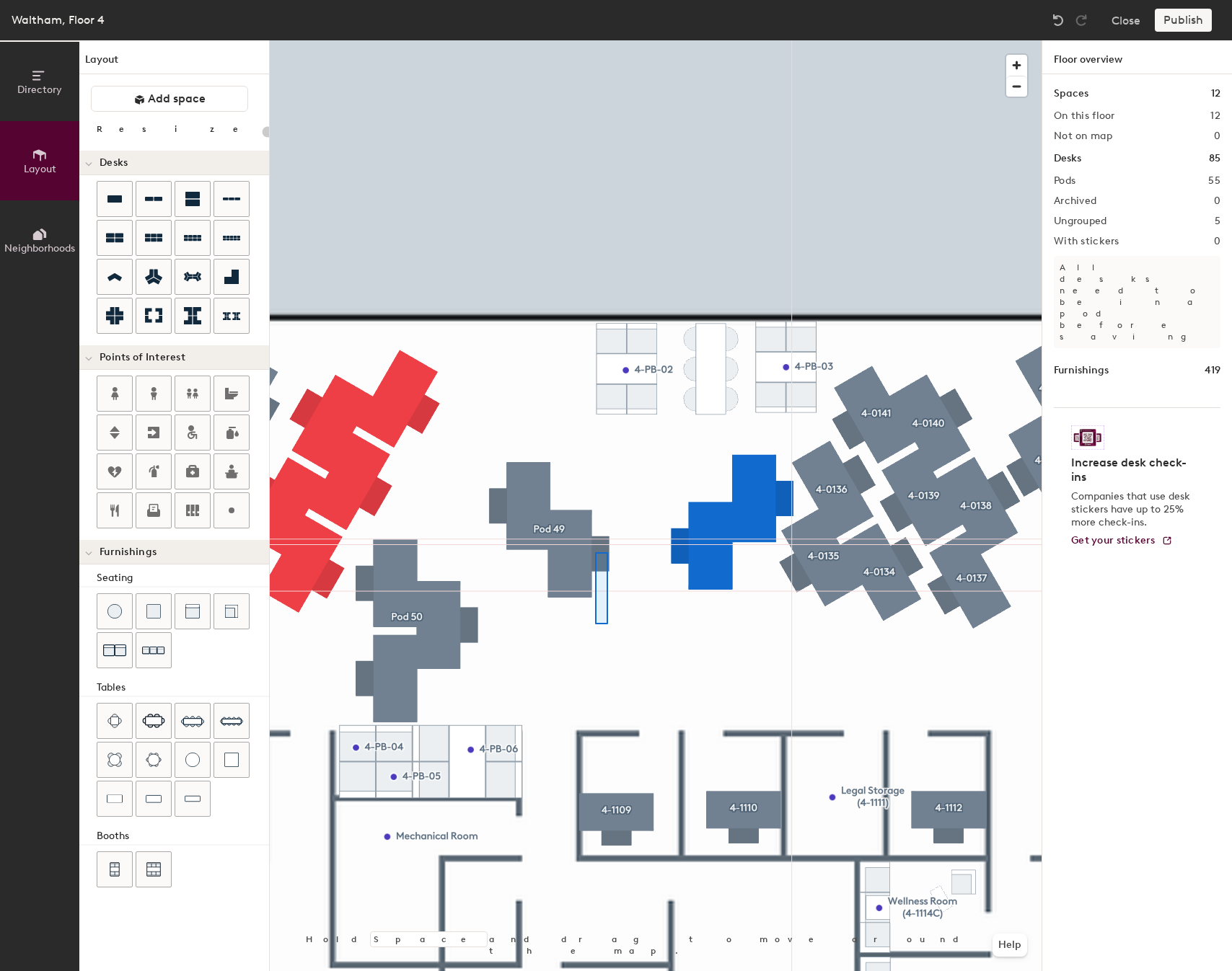
click at [535, 40] on div at bounding box center [655, 40] width 772 height 0
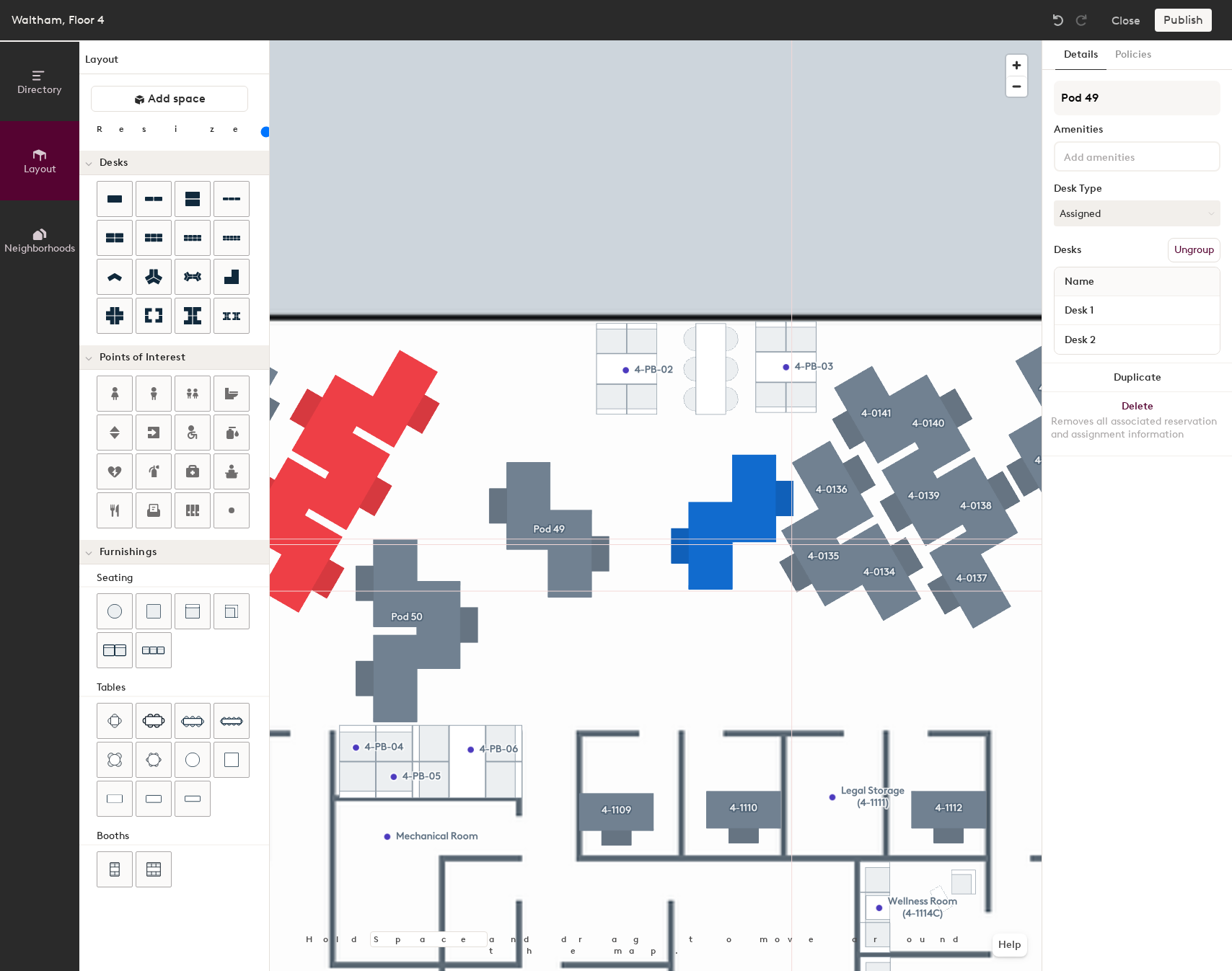
click at [731, 40] on div at bounding box center [655, 40] width 772 height 0
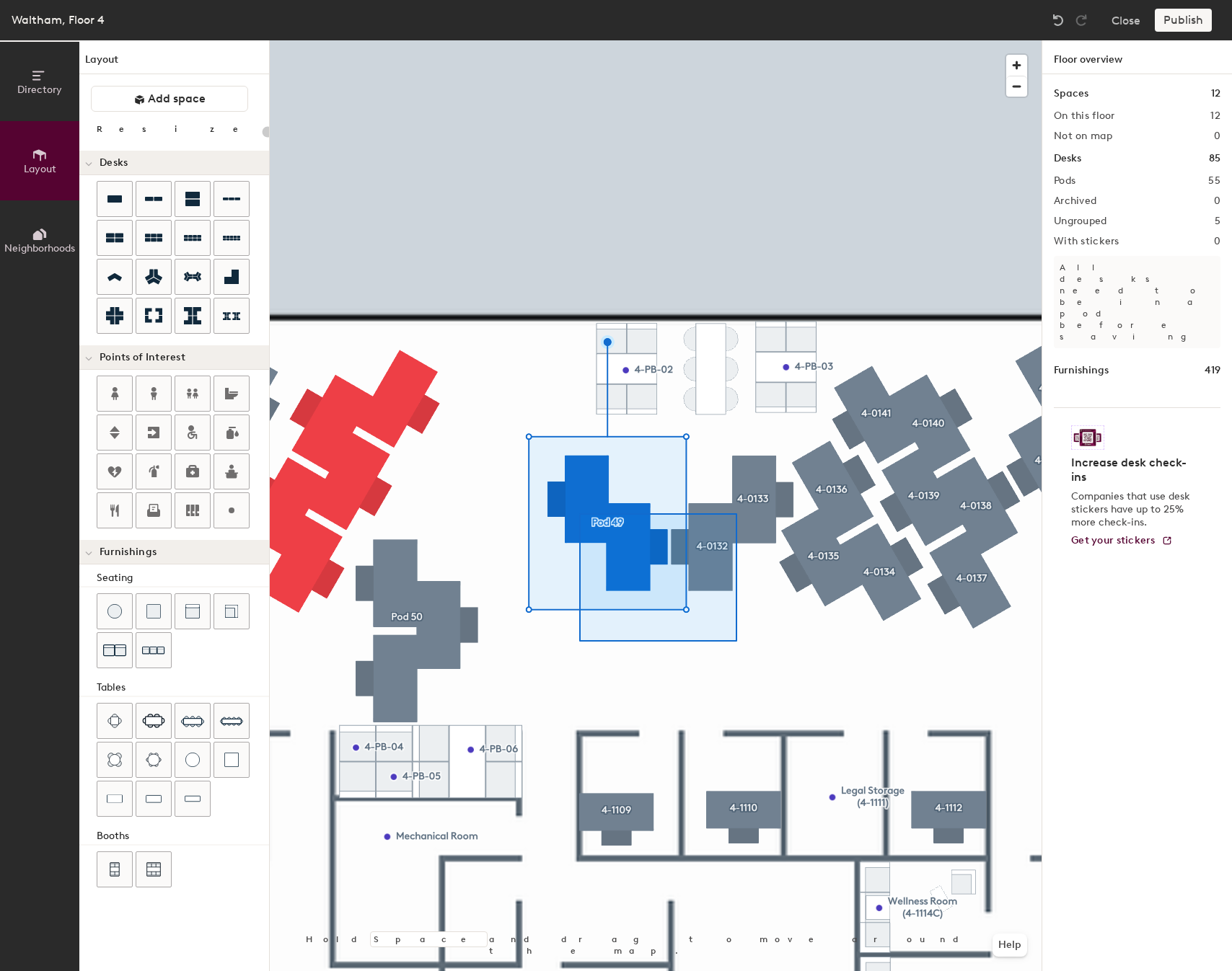
click at [579, 40] on div at bounding box center [655, 40] width 772 height 0
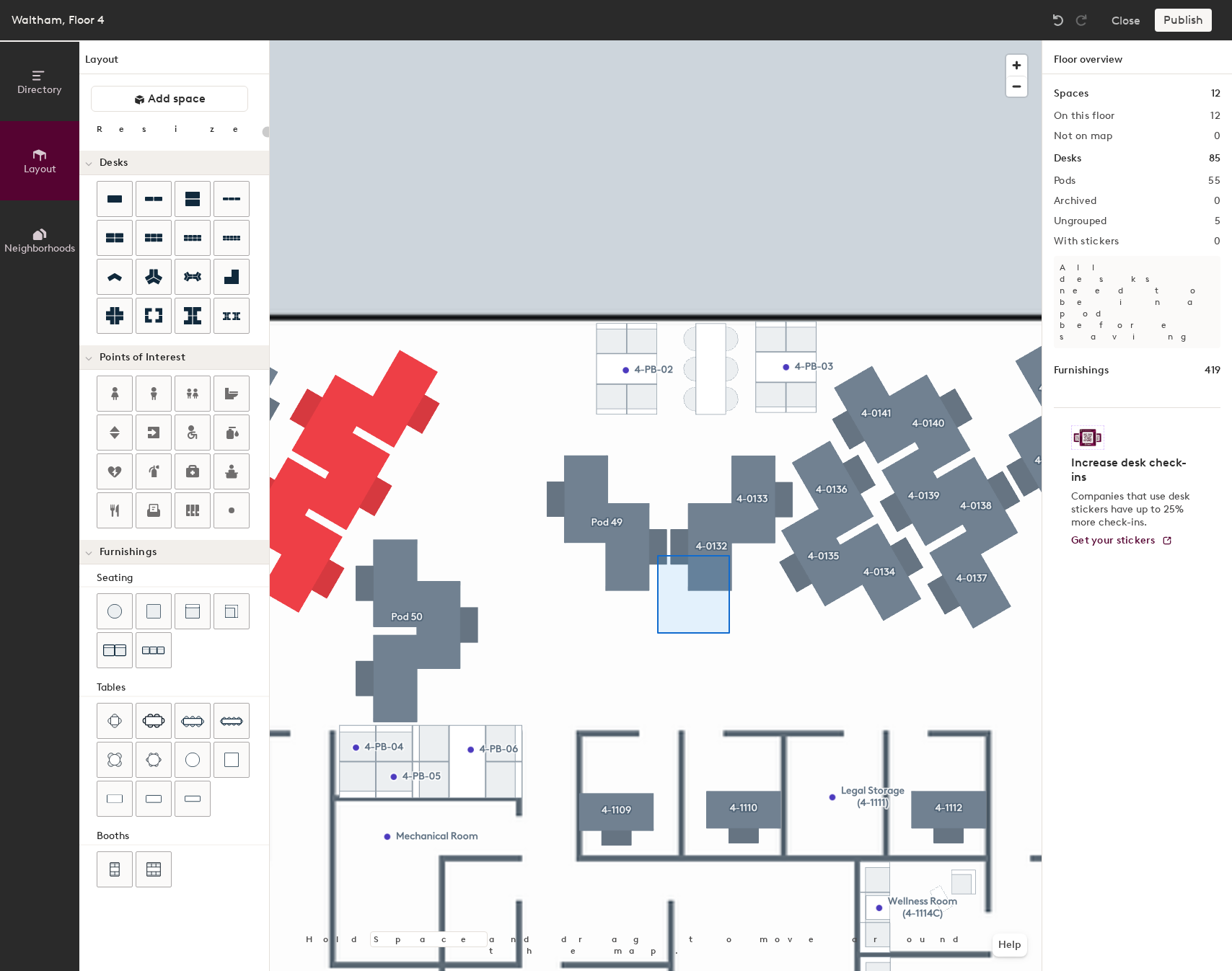
click at [603, 40] on div at bounding box center [655, 40] width 772 height 0
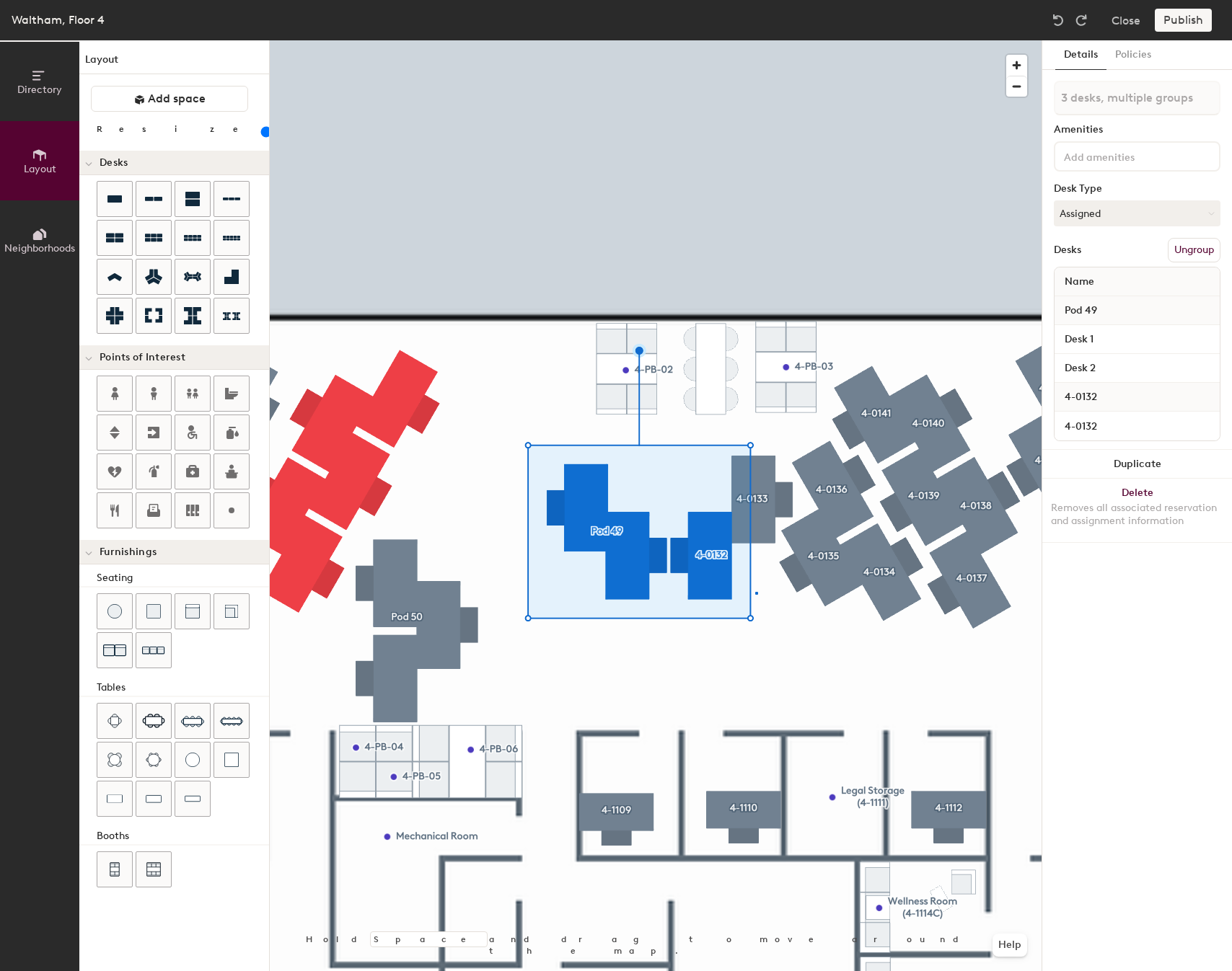
click at [755, 40] on div at bounding box center [655, 40] width 772 height 0
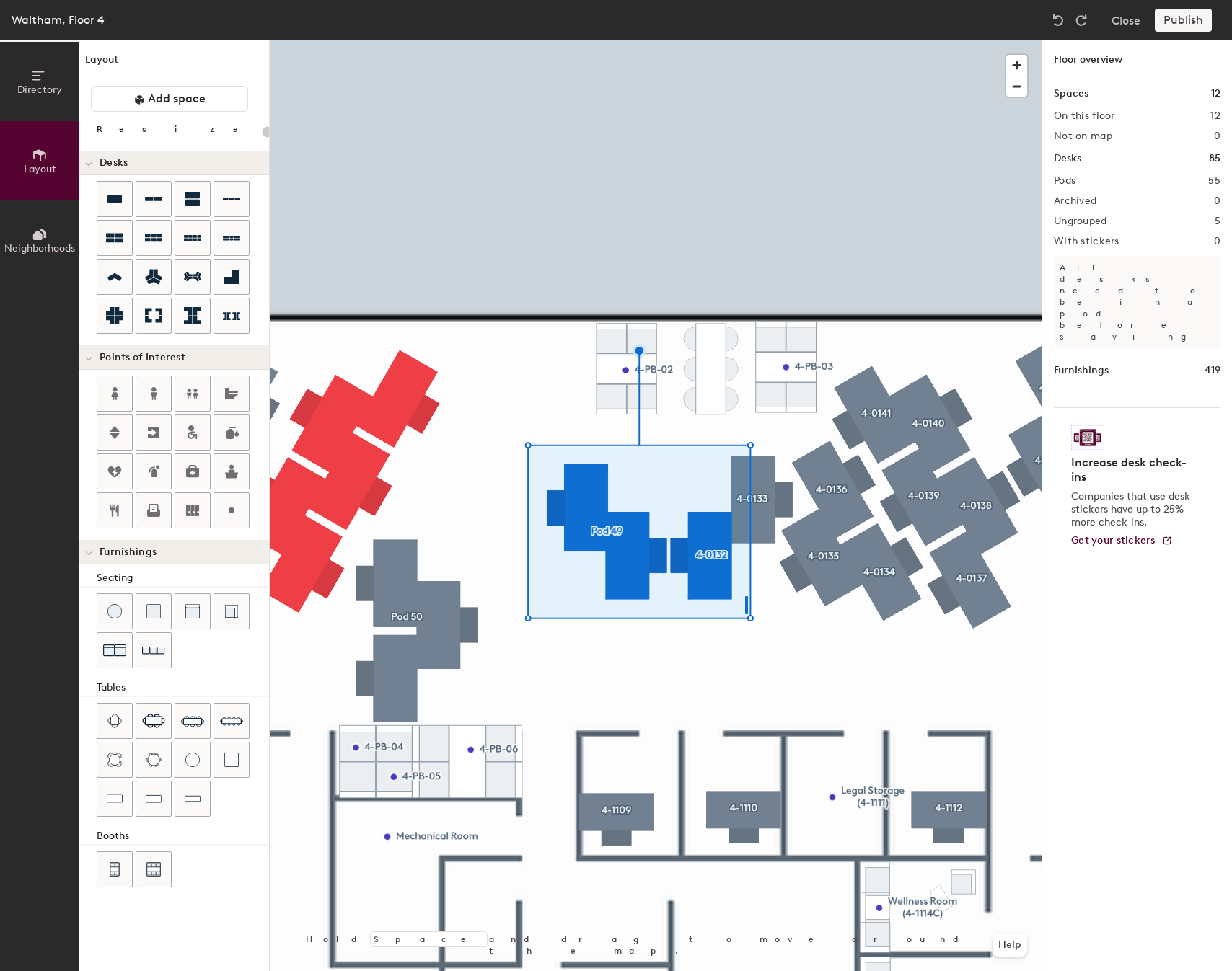
click at [619, 40] on div at bounding box center [655, 40] width 772 height 0
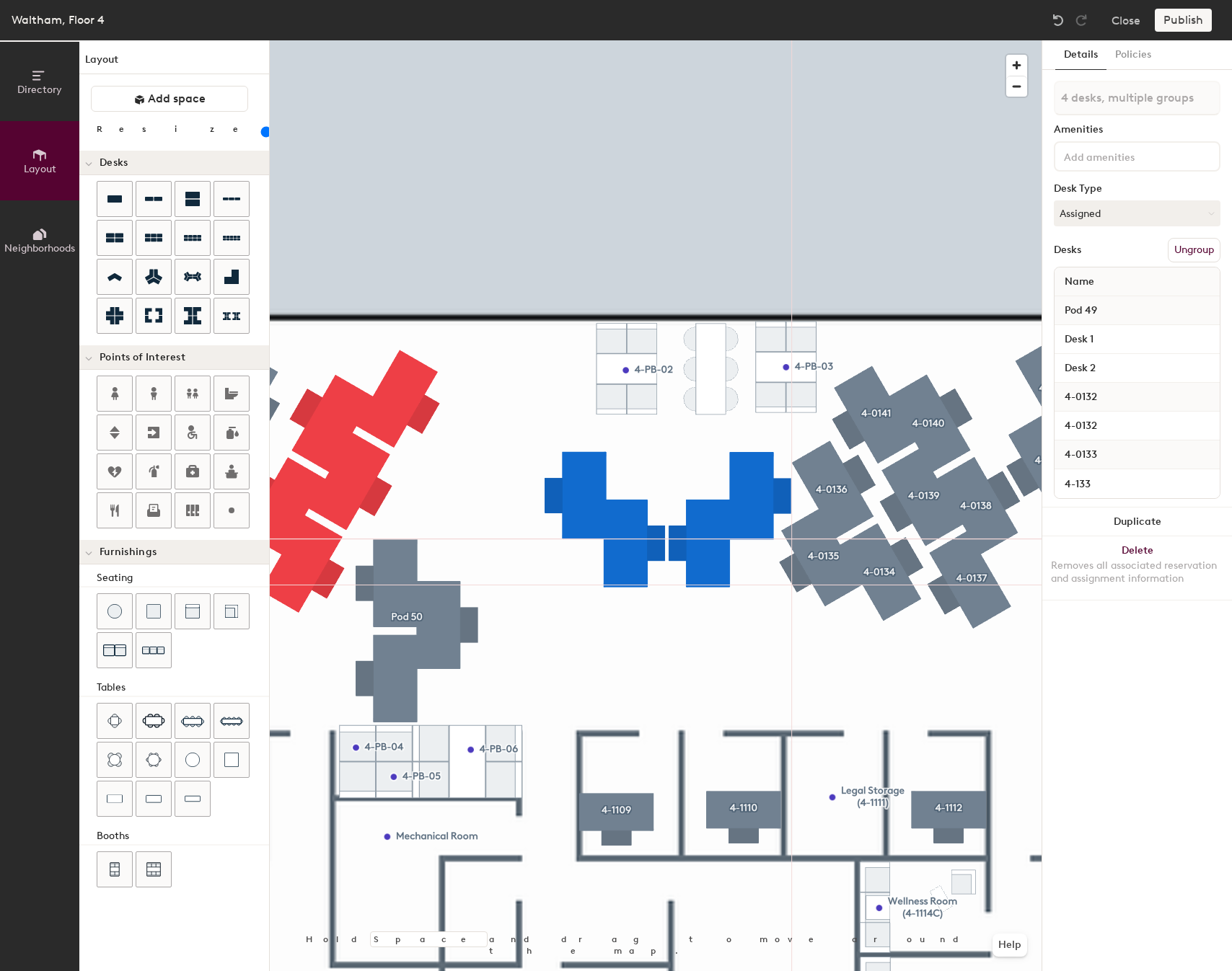
click at [807, 40] on div at bounding box center [655, 40] width 772 height 0
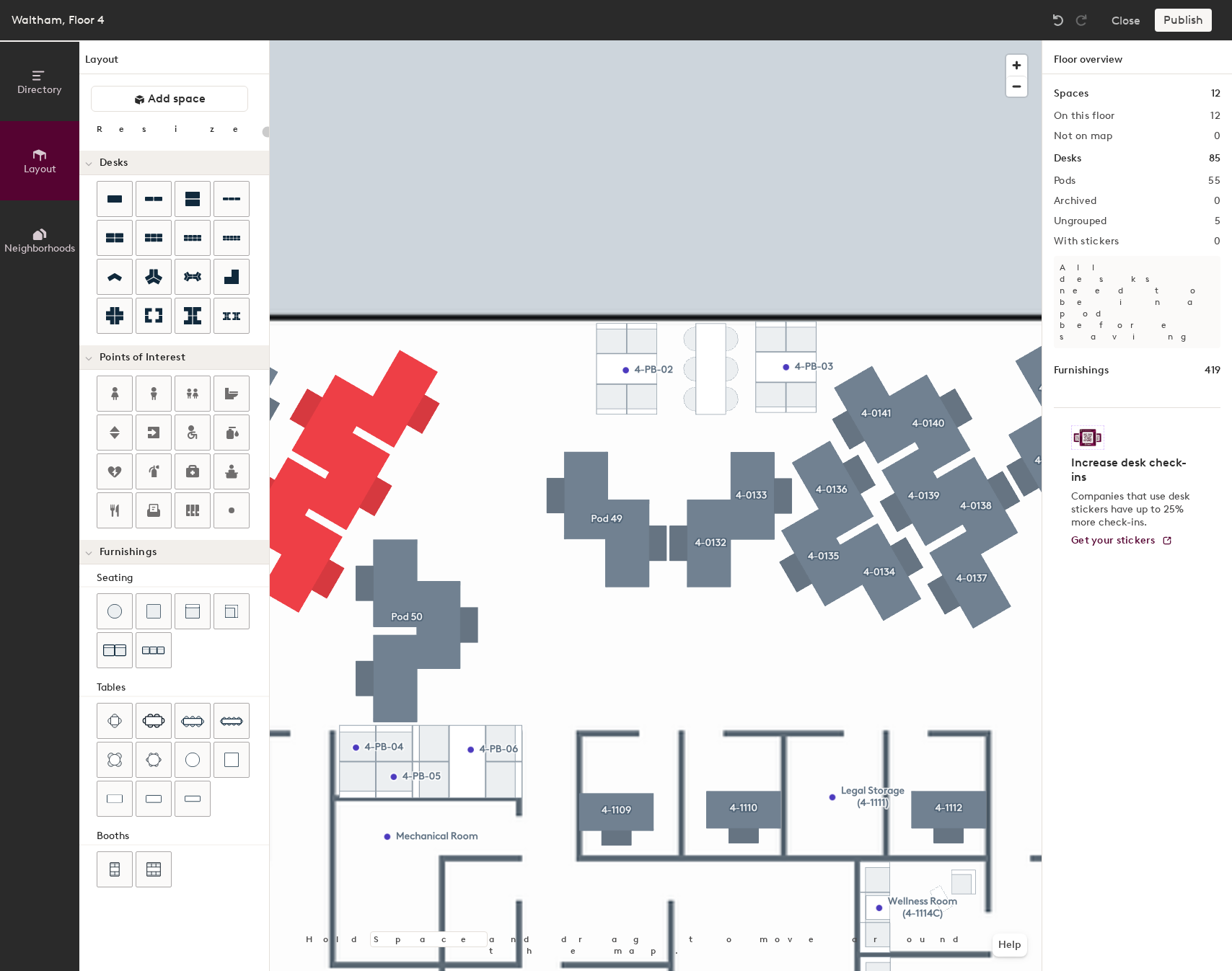
type input "20"
click at [1055, 745] on div "Directory Layout Neighborhoods Layout Add space Resize Desks Points of Interest…" at bounding box center [616, 506] width 1232 height 931
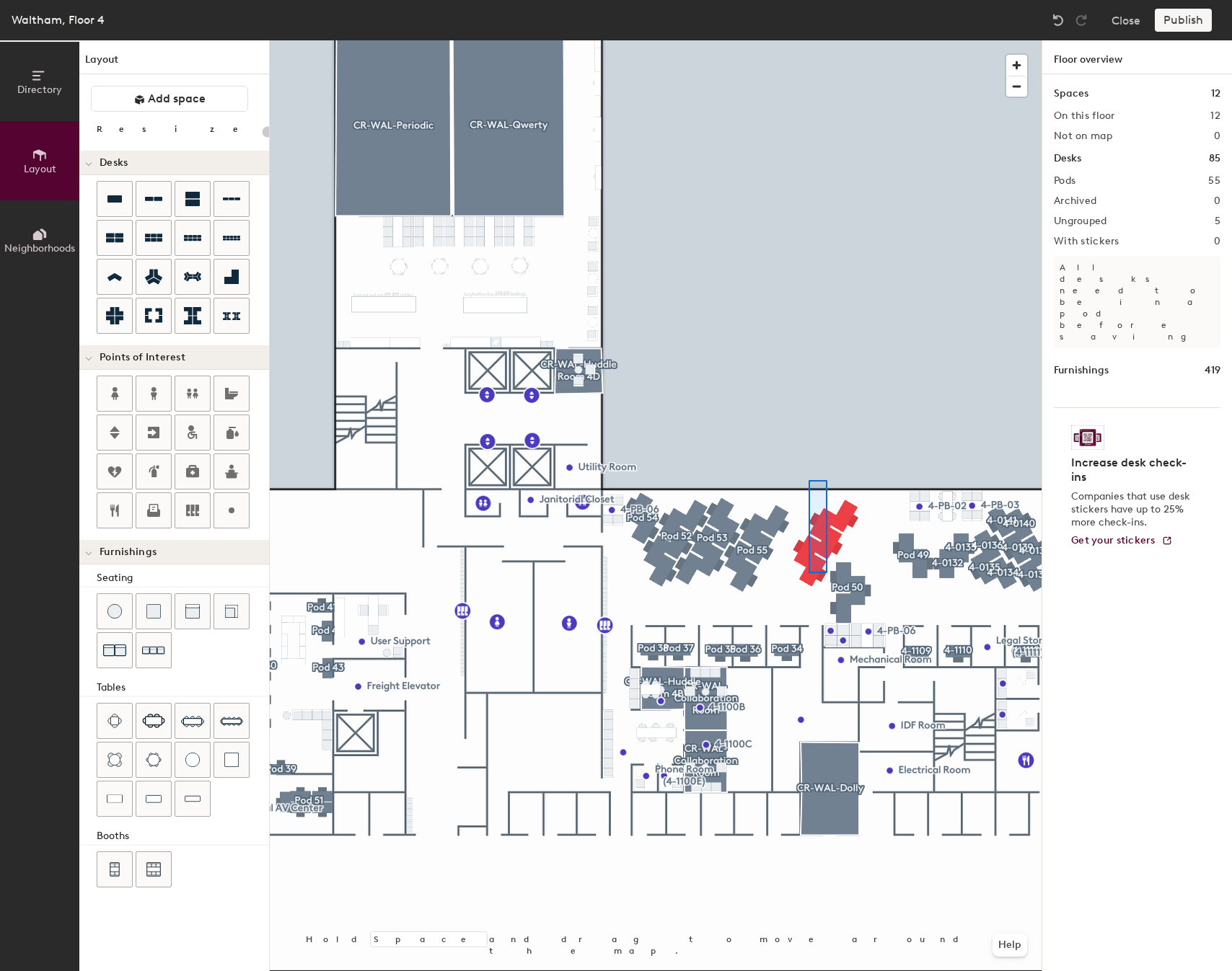
type input "80"
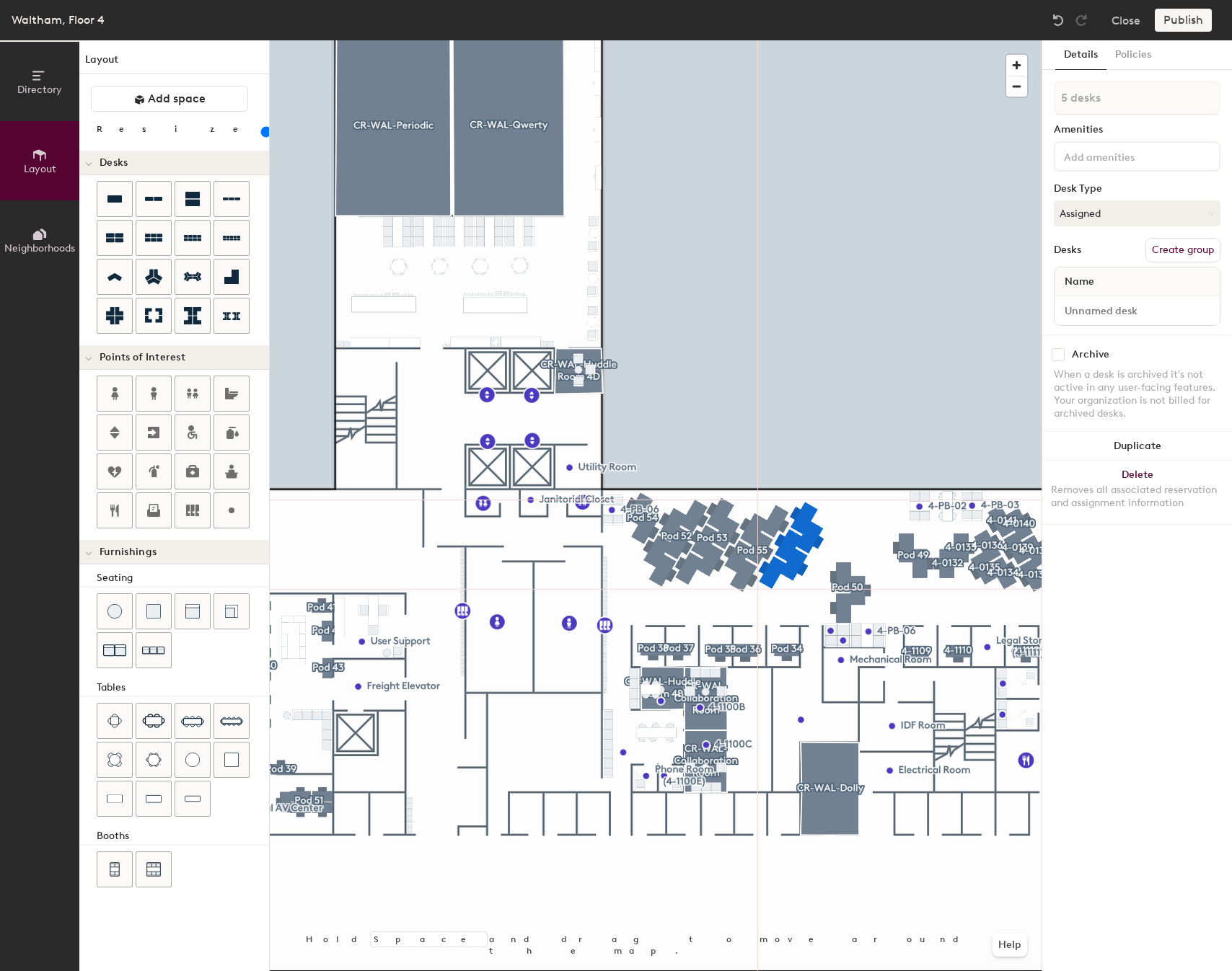
type input "1 desk"
click at [853, 40] on div at bounding box center [655, 40] width 772 height 0
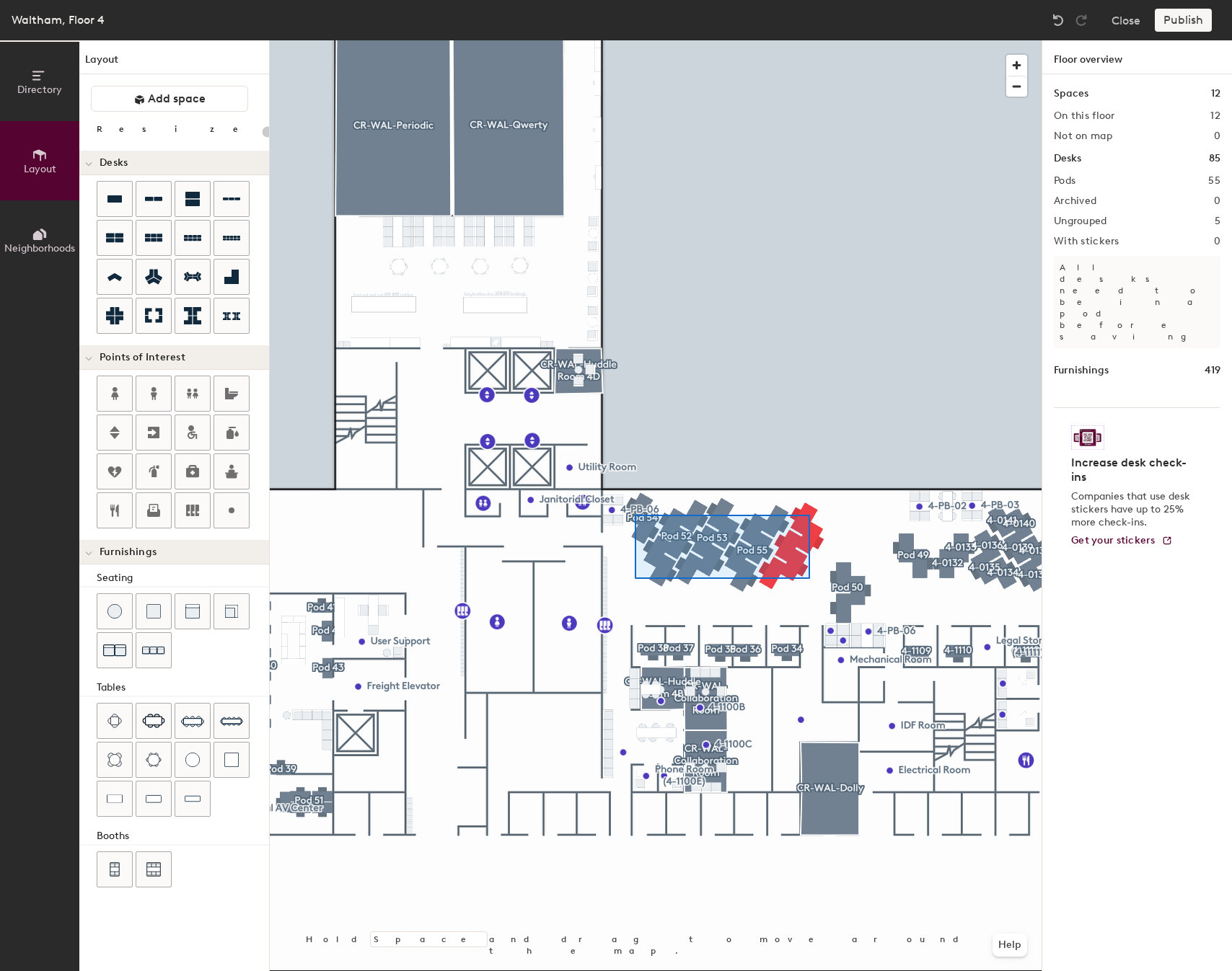
click at [636, 40] on div at bounding box center [655, 40] width 772 height 0
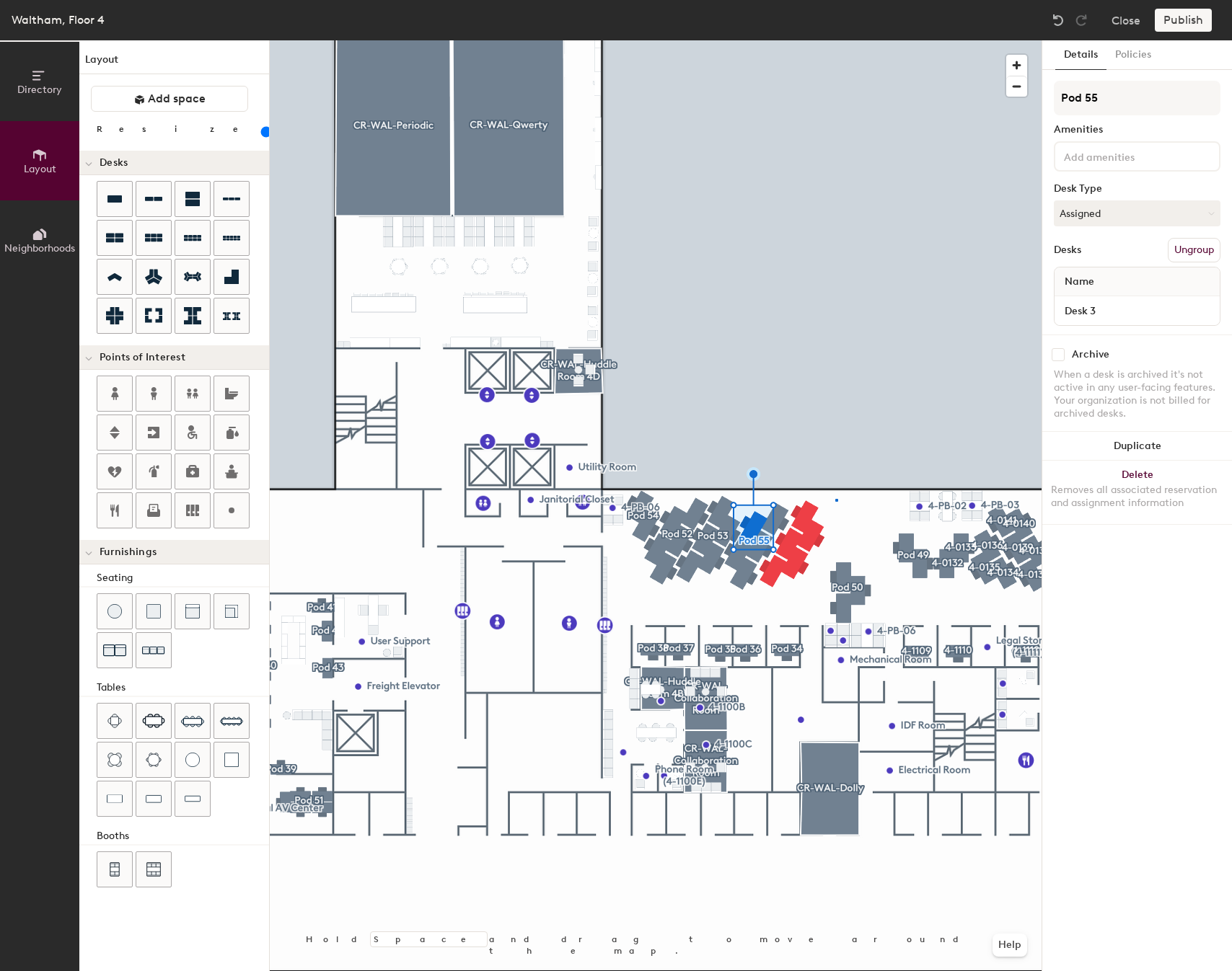
click at [835, 40] on div at bounding box center [655, 40] width 772 height 0
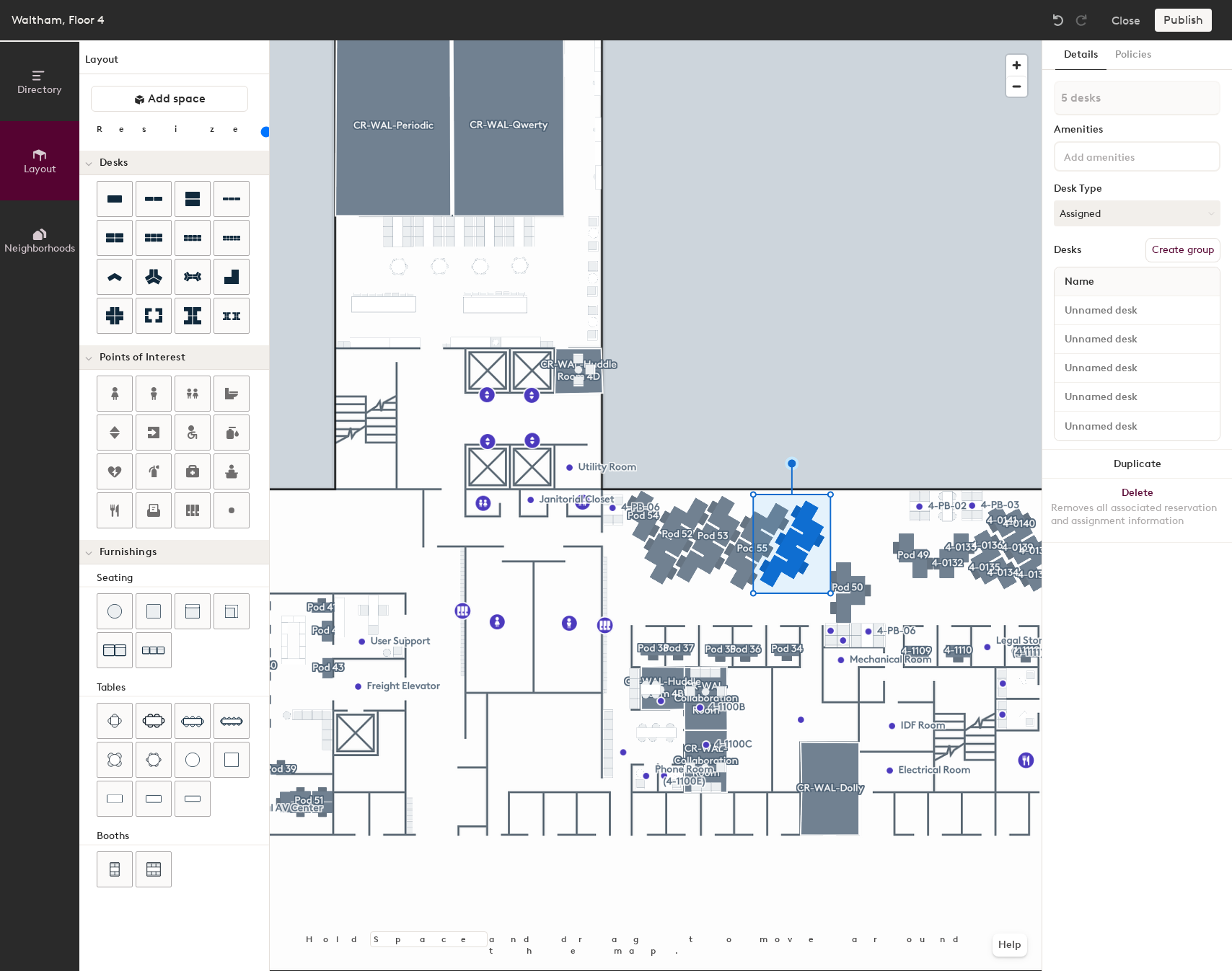
click at [1171, 257] on button "Create group" at bounding box center [1182, 250] width 75 height 24
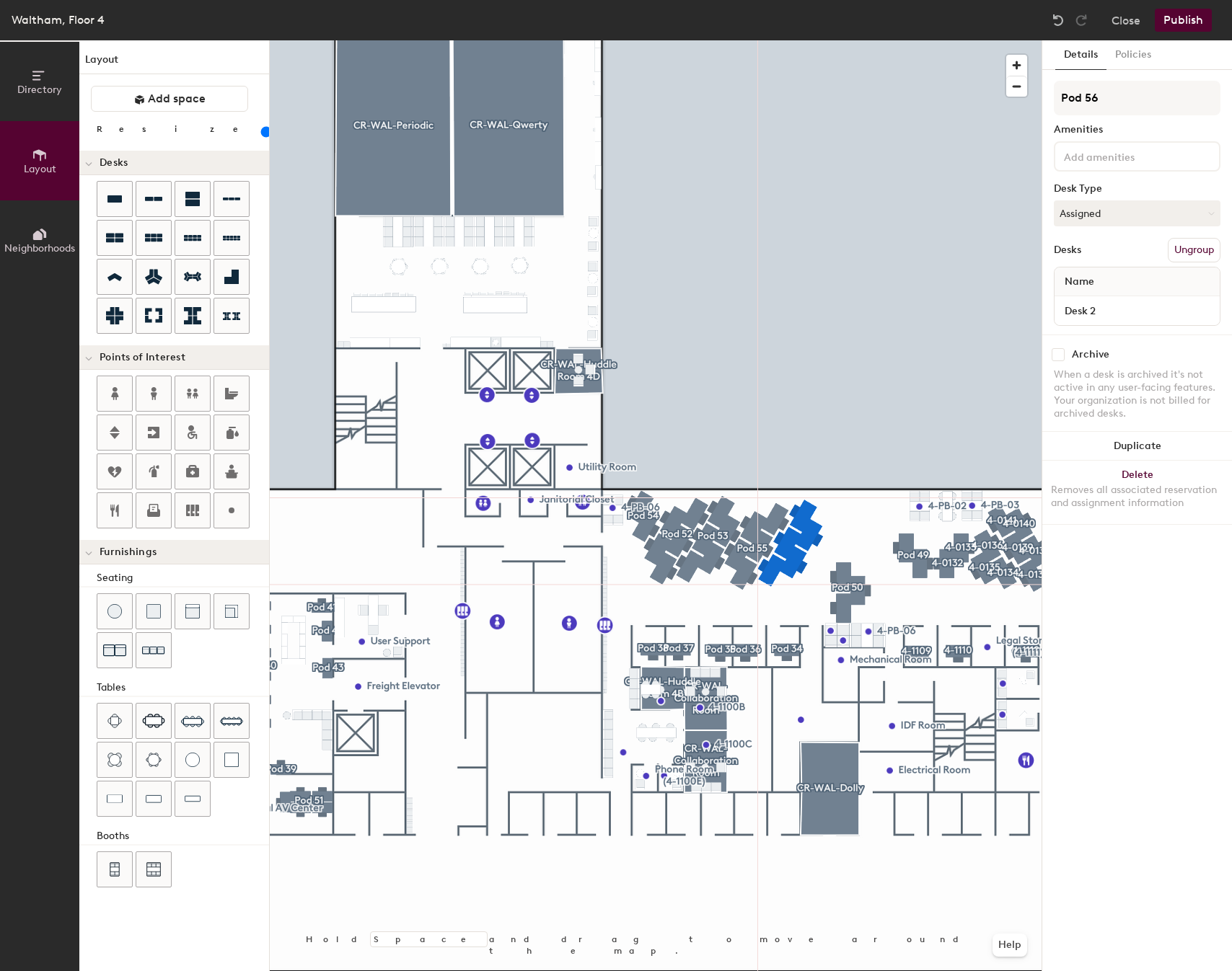
click at [848, 40] on div at bounding box center [655, 40] width 772 height 0
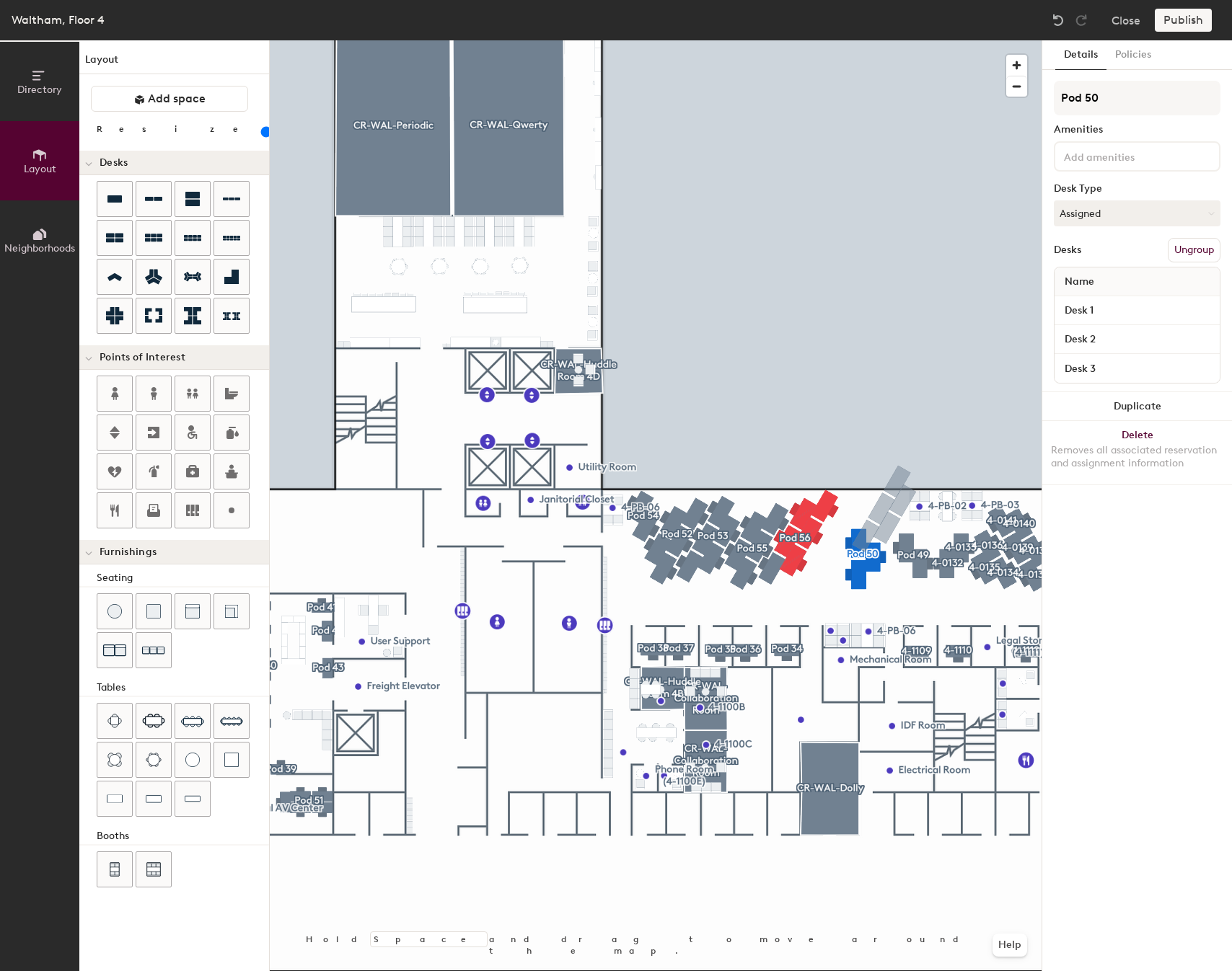
click at [818, 40] on div at bounding box center [655, 40] width 772 height 0
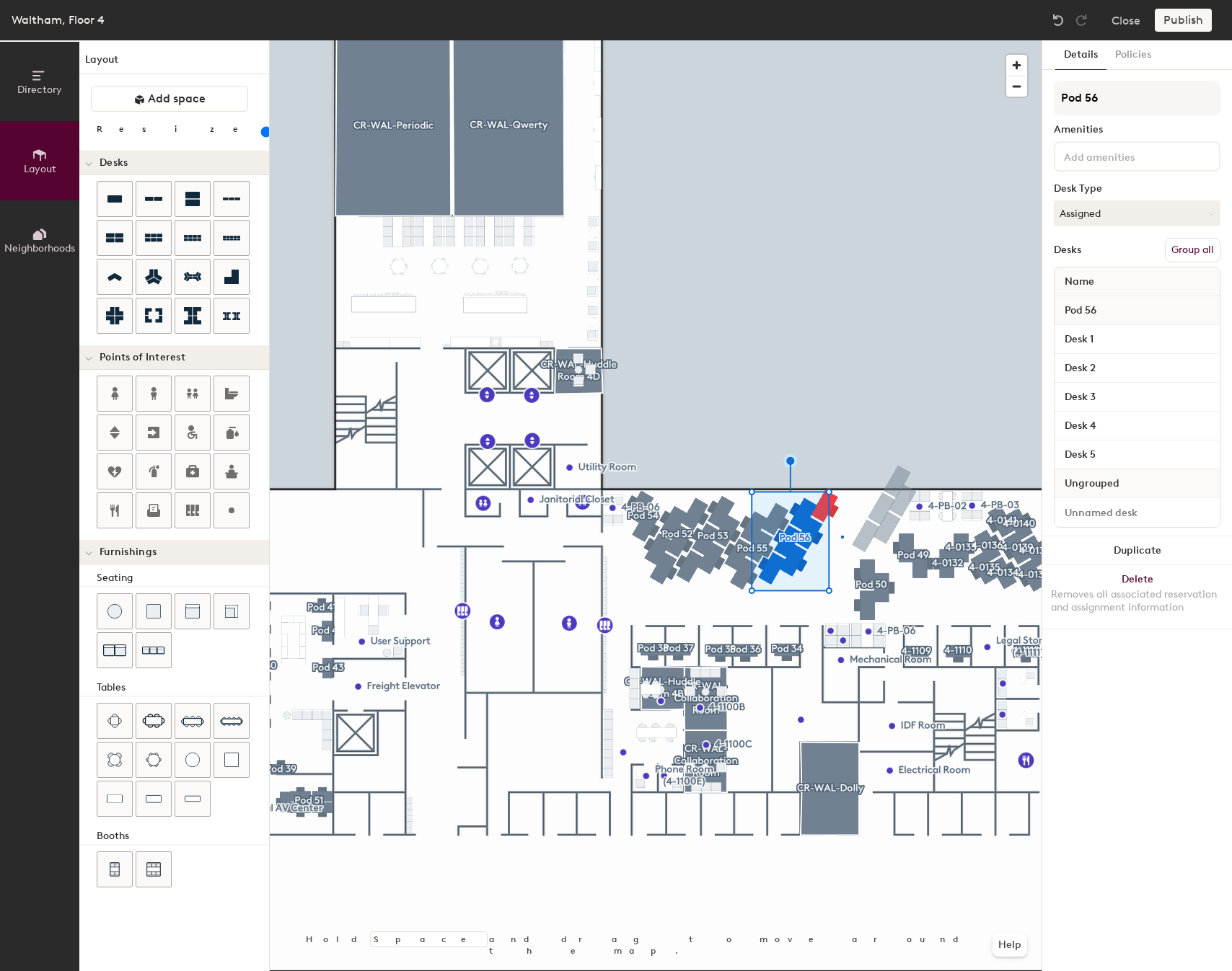
click at [841, 40] on div at bounding box center [655, 40] width 772 height 0
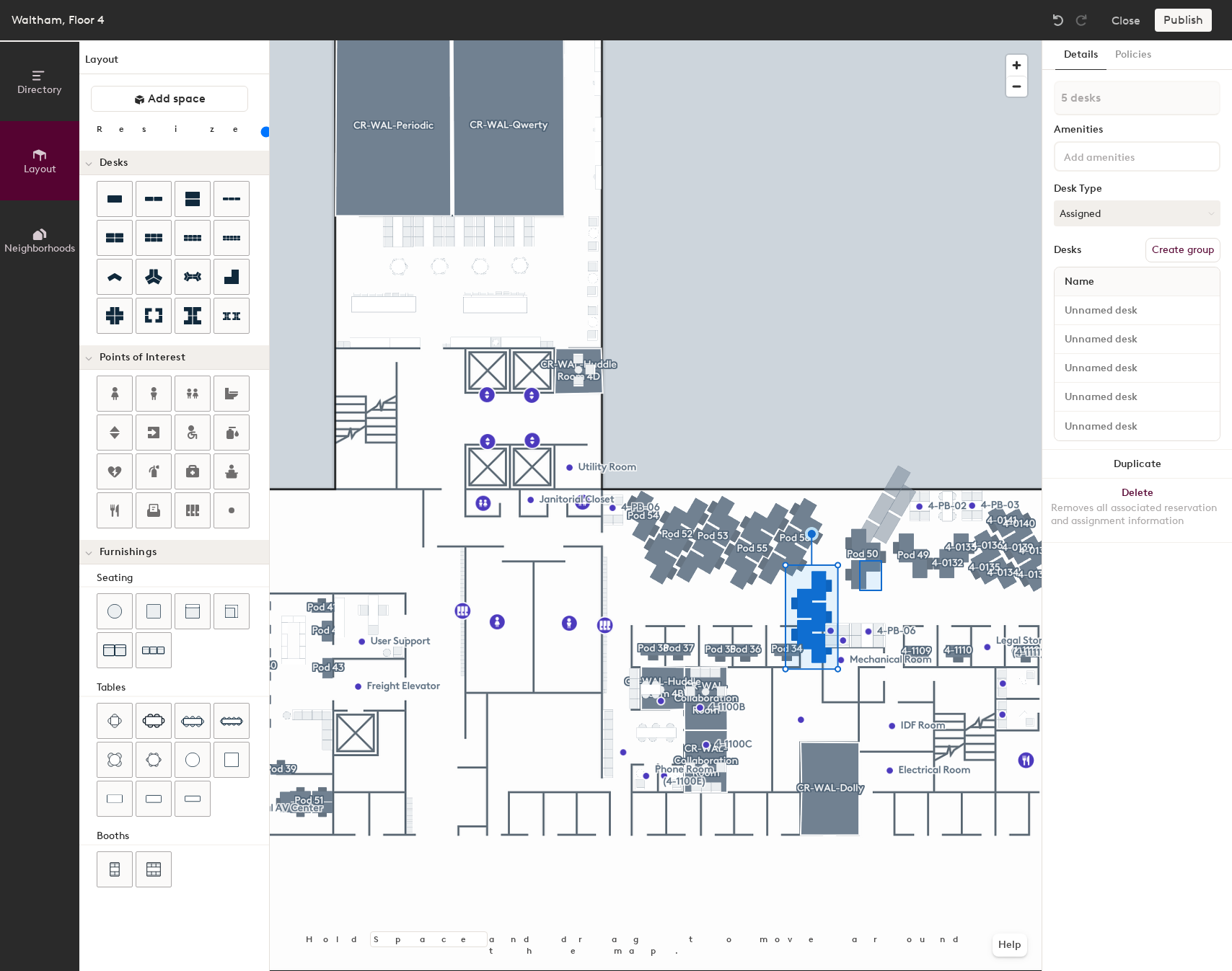
click at [855, 40] on div at bounding box center [655, 40] width 772 height 0
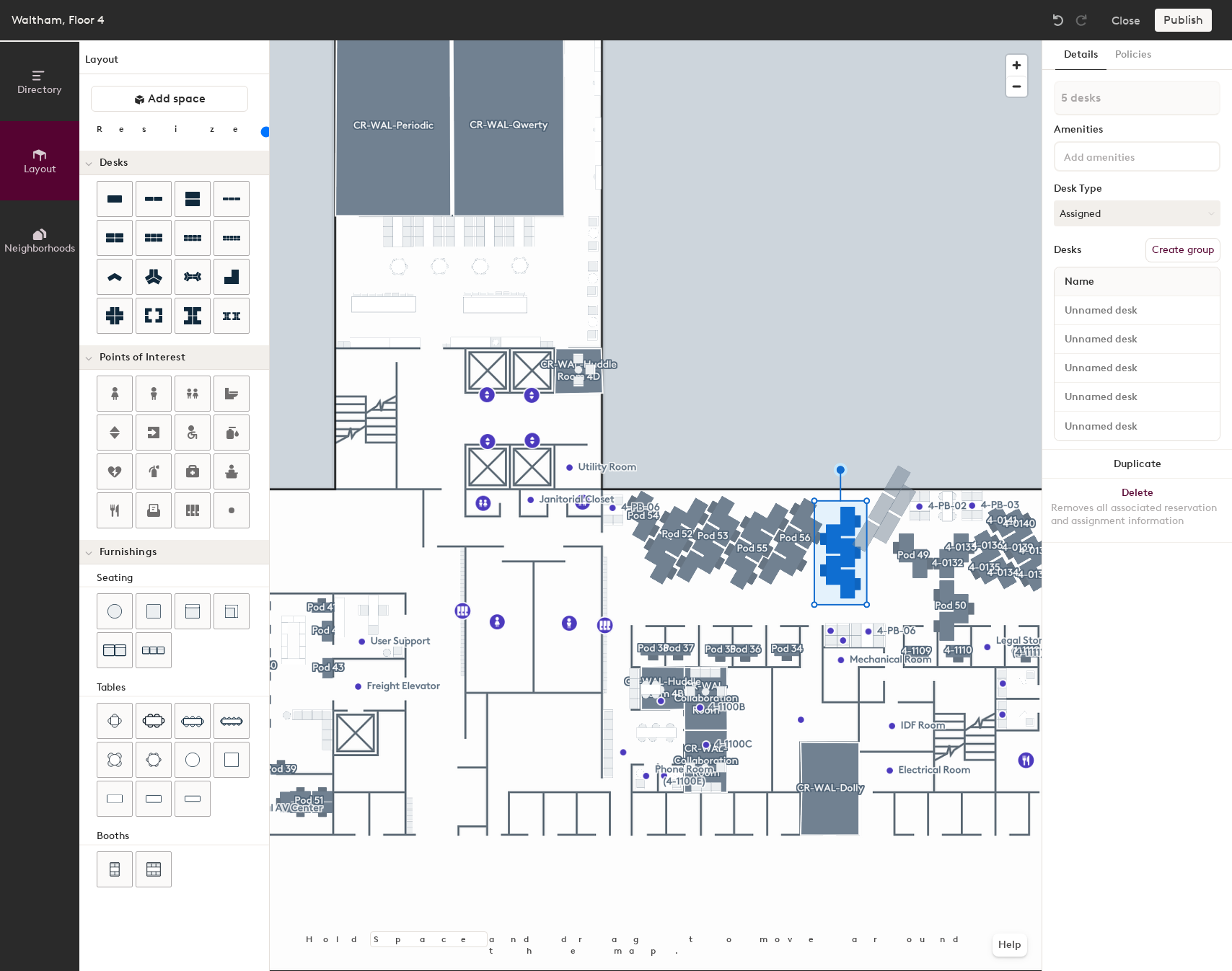
click at [1187, 255] on button "Create group" at bounding box center [1182, 250] width 75 height 24
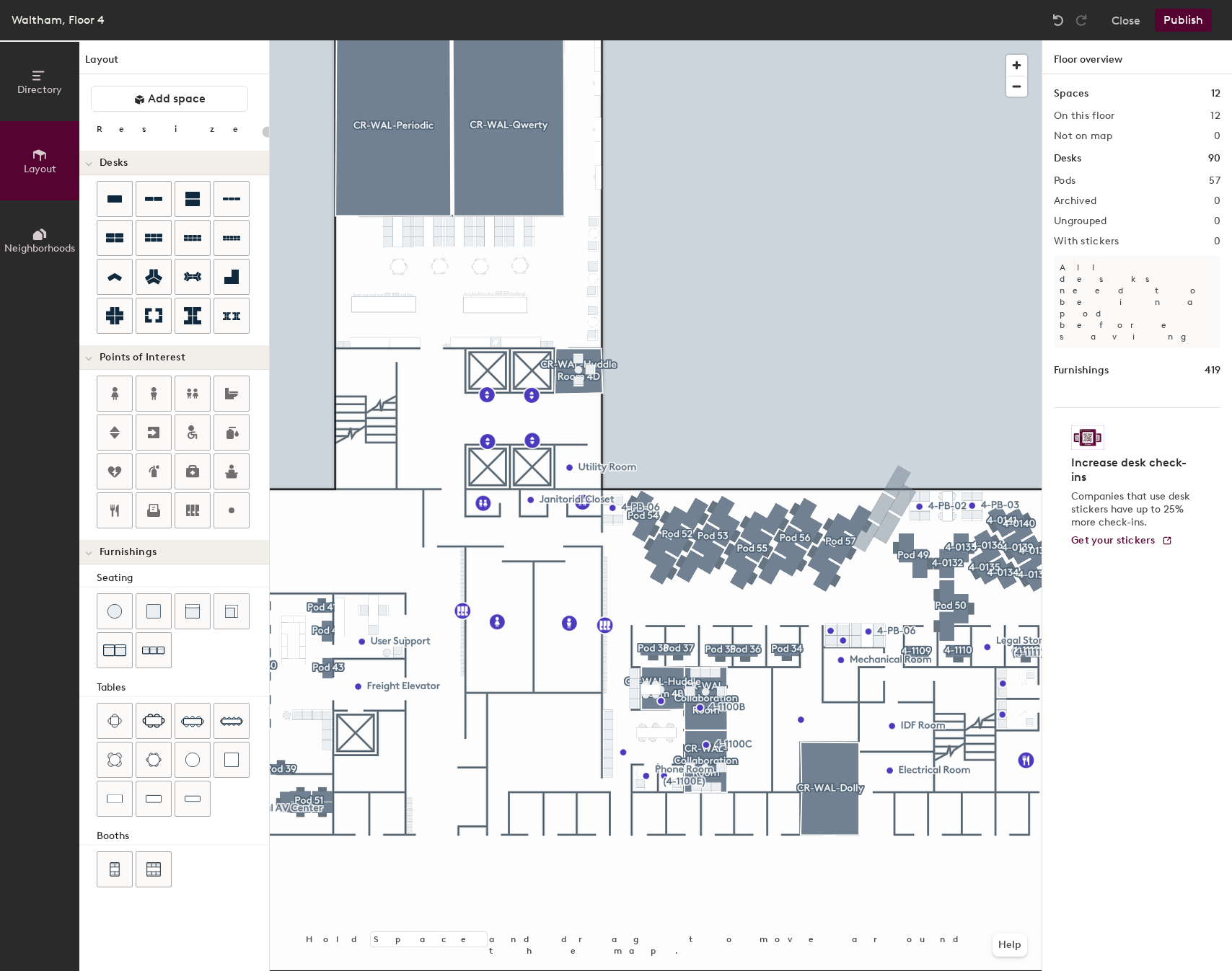
click at [972, 40] on div at bounding box center [655, 40] width 772 height 0
click at [1206, 18] on button "Publish" at bounding box center [1183, 20] width 57 height 23
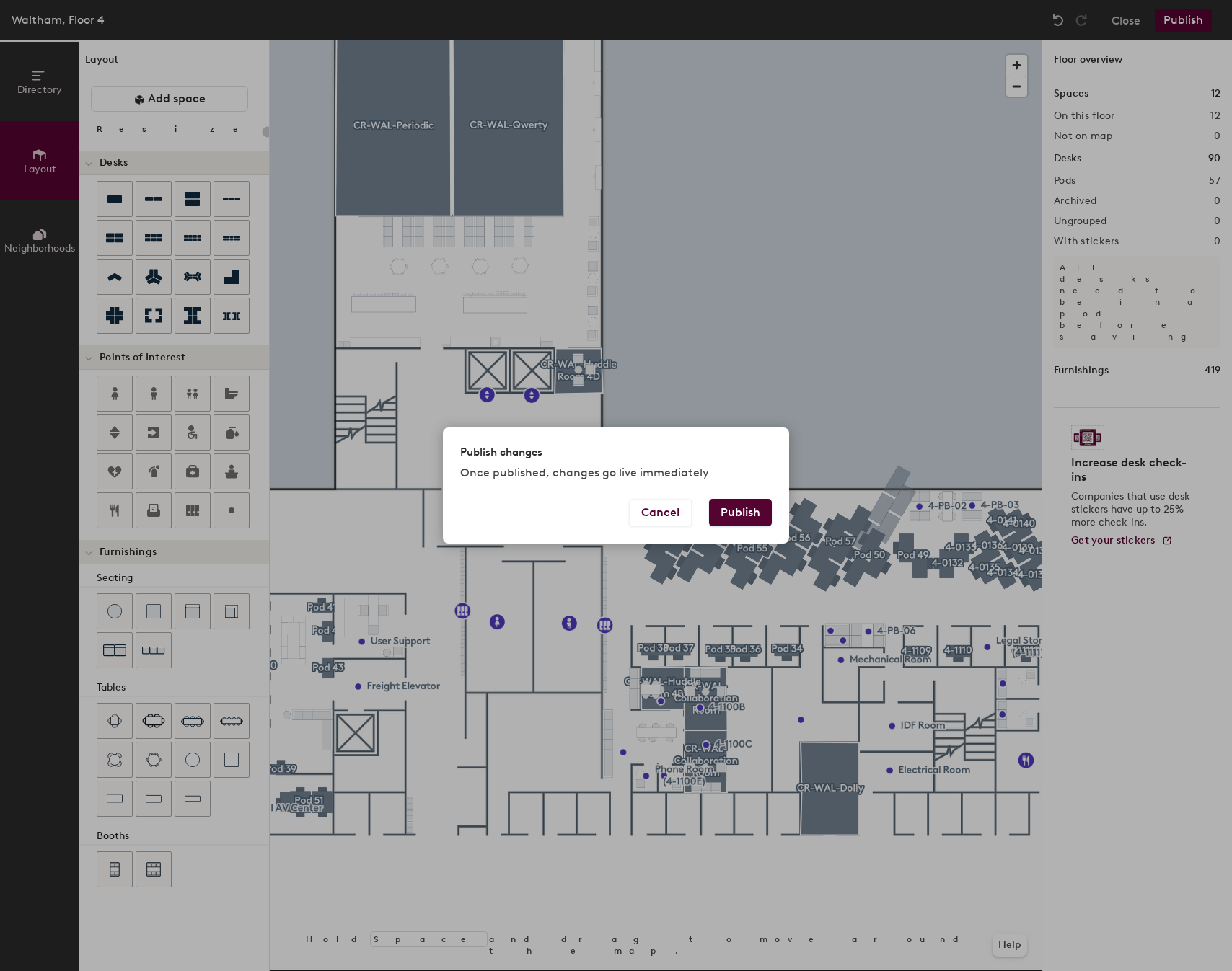
click at [727, 495] on div "Publish changes Once published, changes go live immediately" at bounding box center [616, 463] width 347 height 72
click at [721, 505] on button "Publish" at bounding box center [740, 513] width 63 height 28
type input "20"
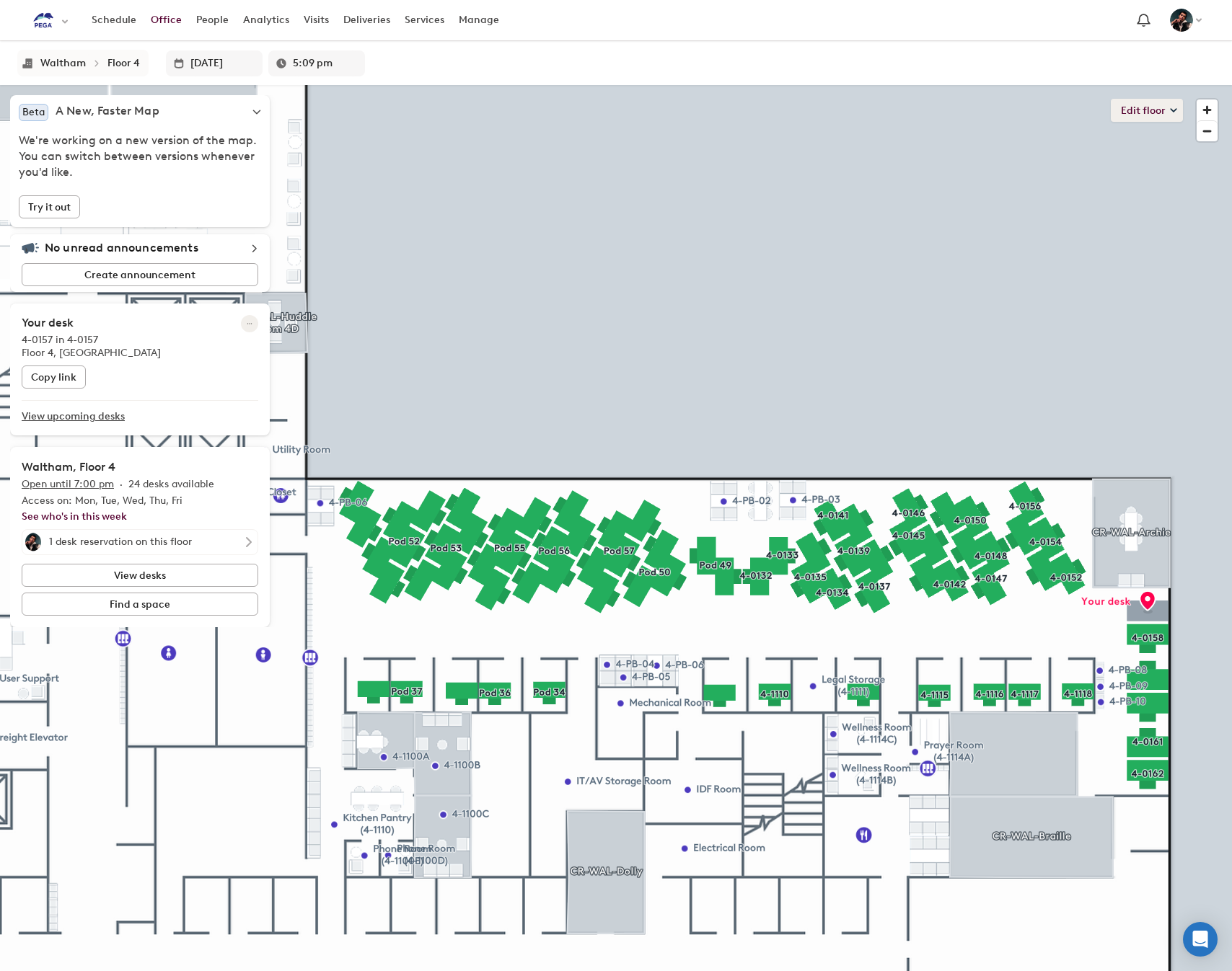
click at [1166, 106] on button "Edit floor" at bounding box center [1147, 109] width 72 height 23
click at [1070, 177] on li "Layout" at bounding box center [1093, 182] width 178 height 20
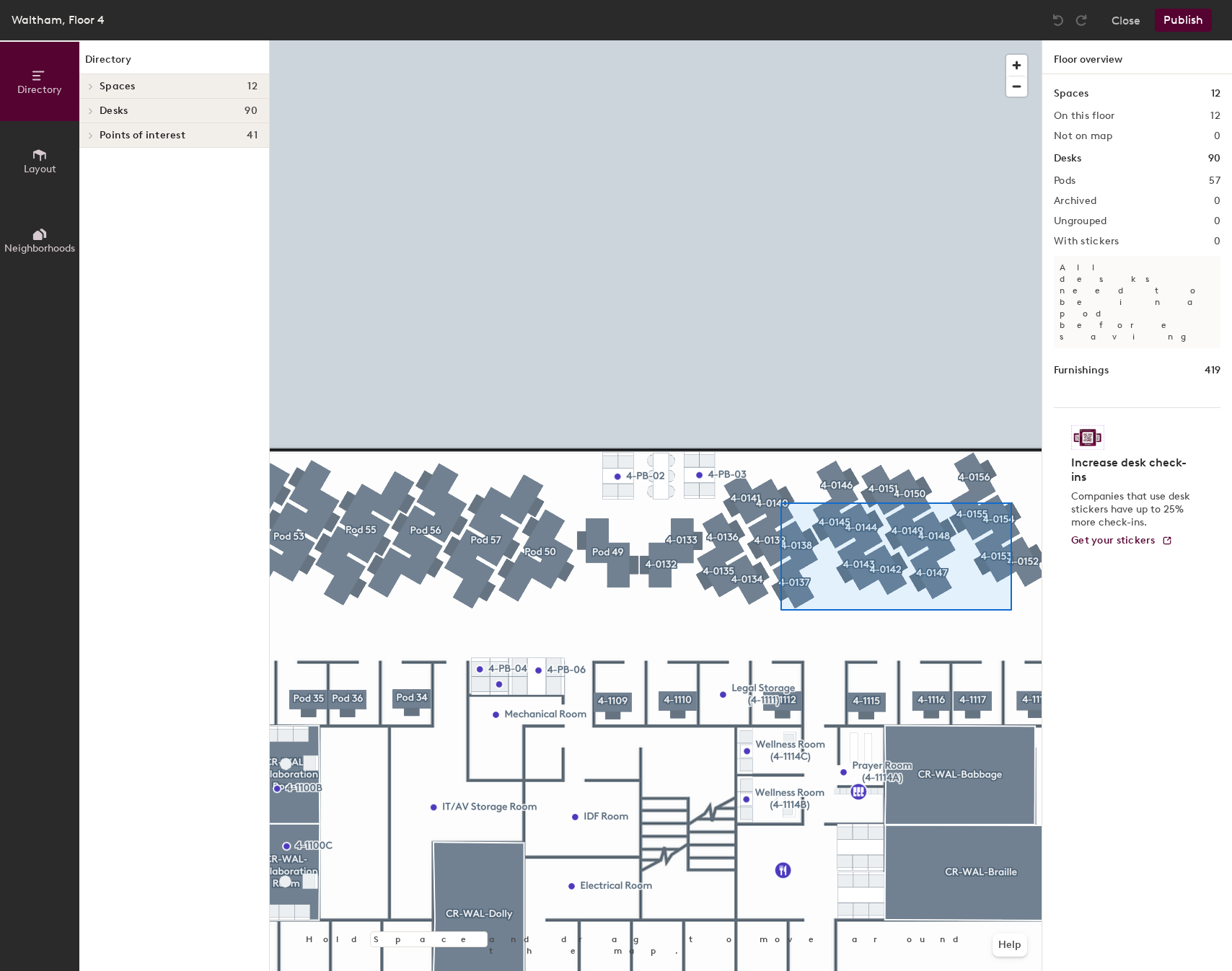
click at [760, 40] on div at bounding box center [655, 40] width 772 height 0
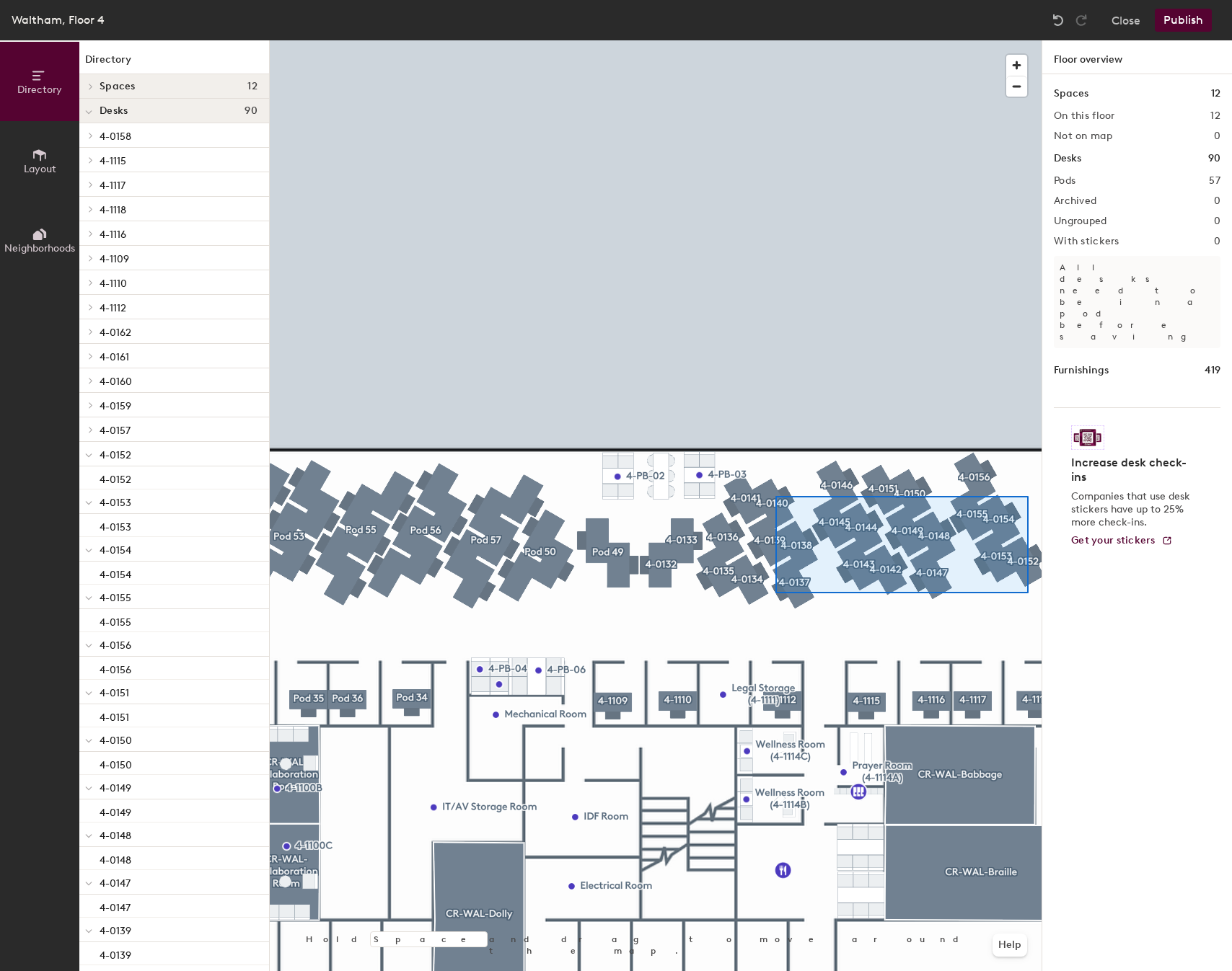
click at [740, 40] on div at bounding box center [655, 40] width 772 height 0
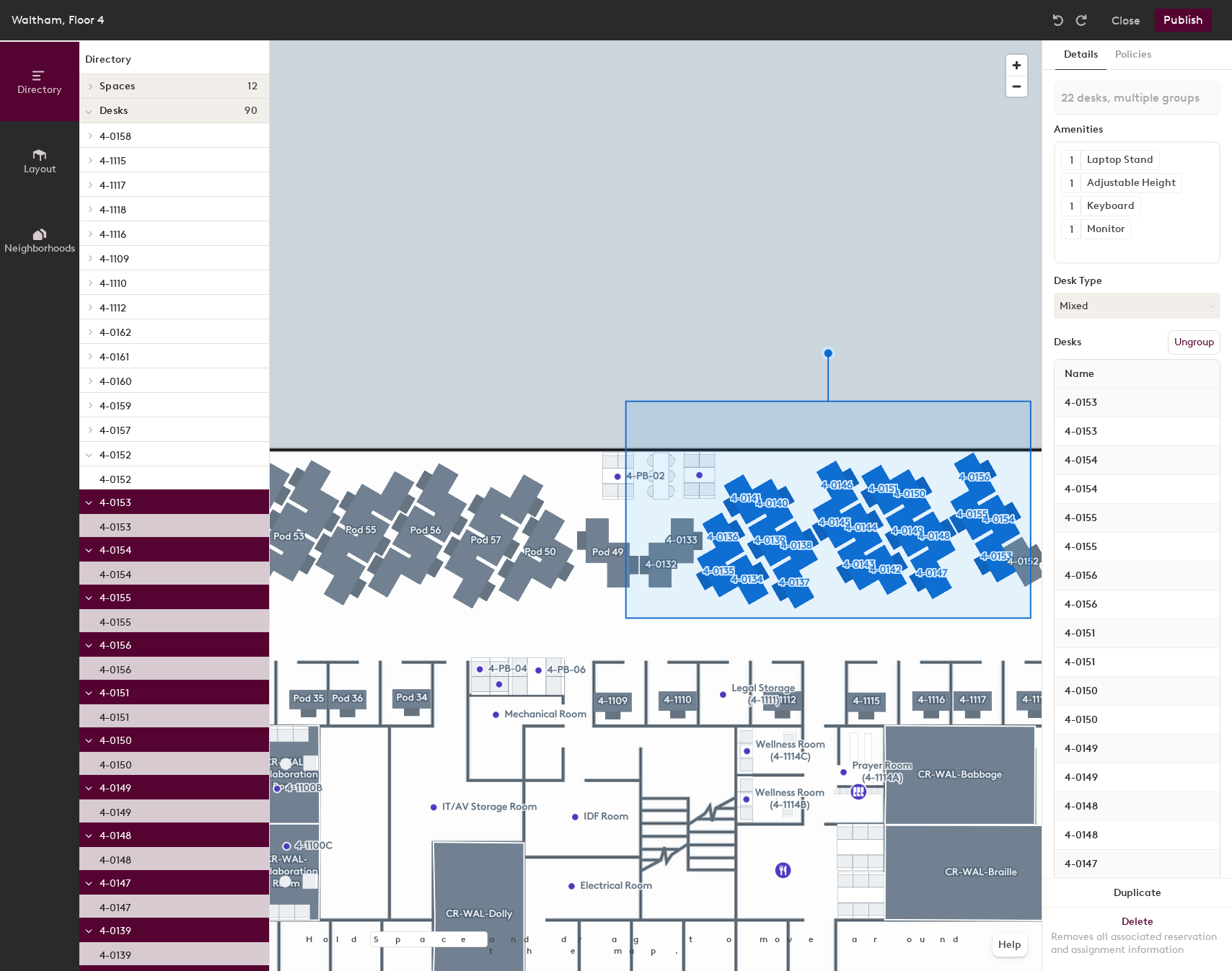
type input "23 desks, multiple groups"
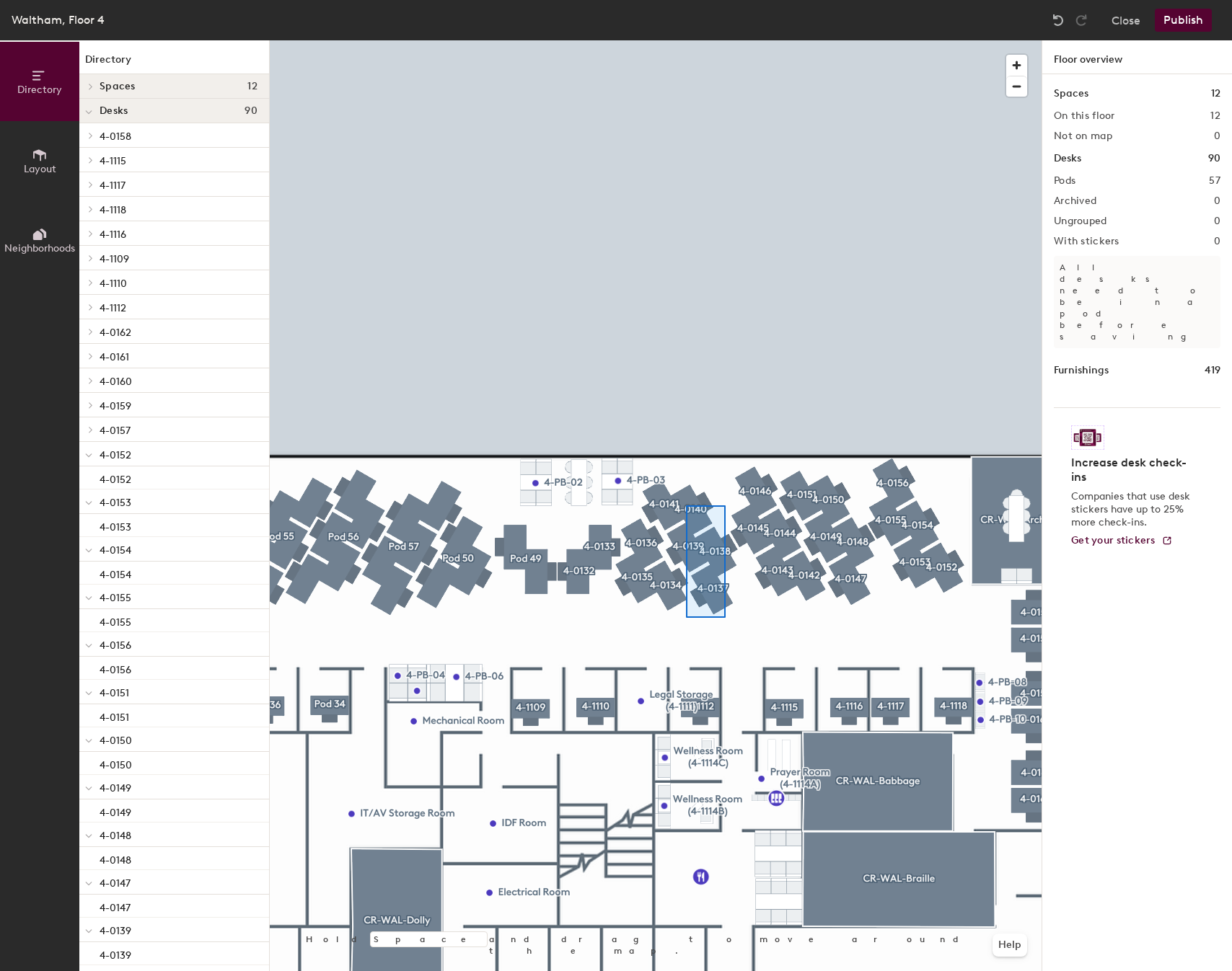
click at [686, 40] on div at bounding box center [655, 40] width 772 height 0
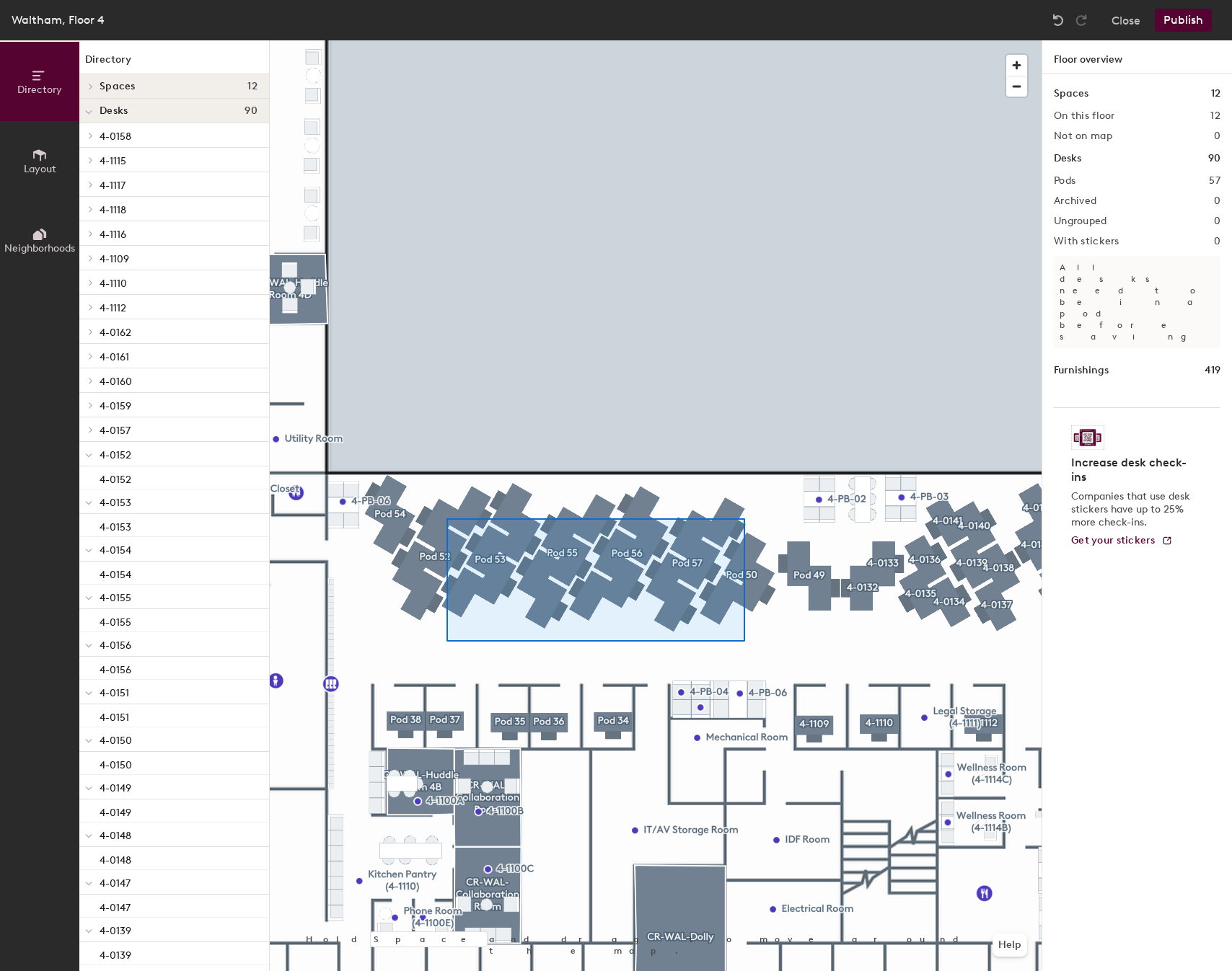
click at [447, 40] on div at bounding box center [655, 40] width 772 height 0
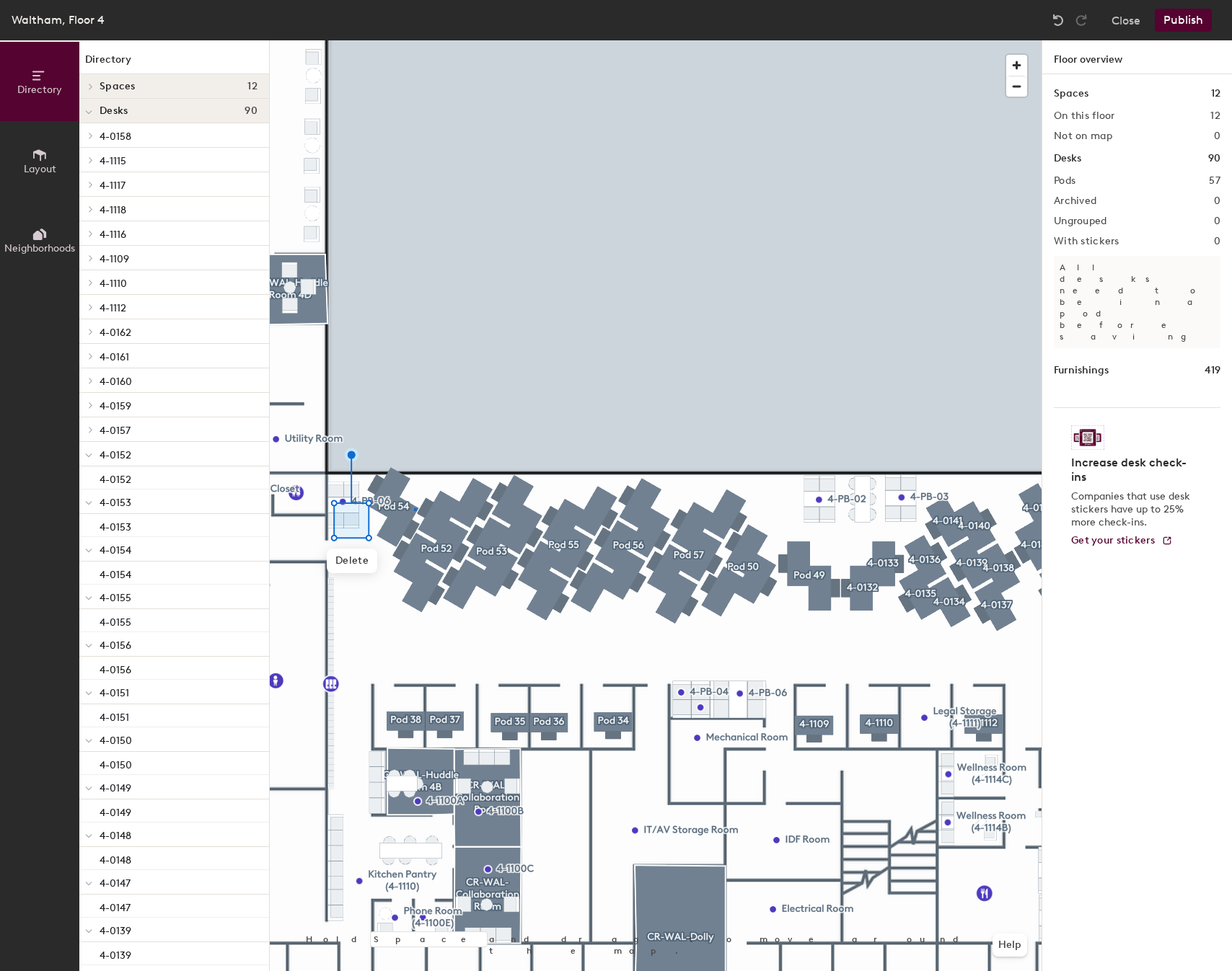
click at [414, 40] on div at bounding box center [655, 40] width 772 height 0
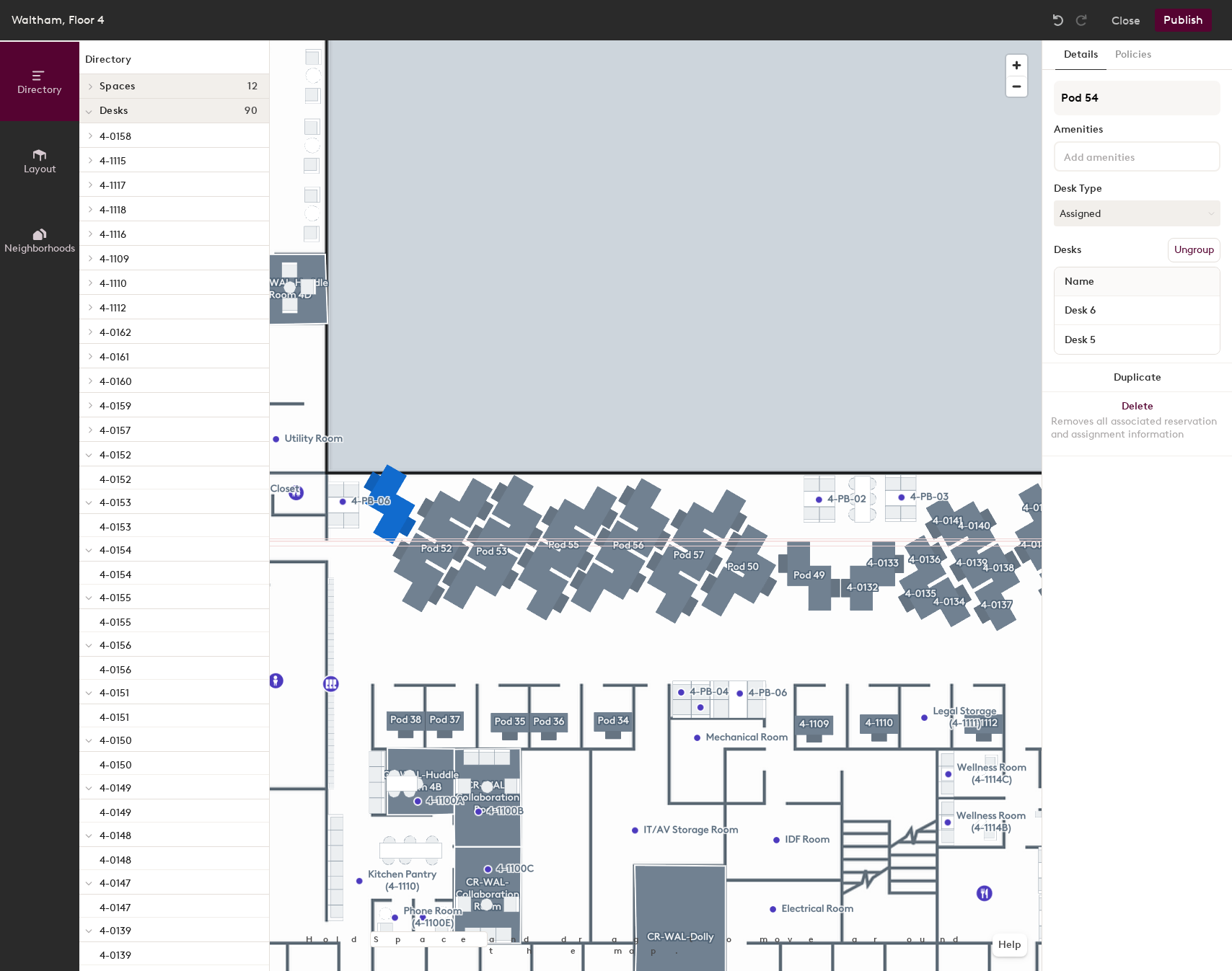
click at [526, 40] on div at bounding box center [655, 40] width 772 height 0
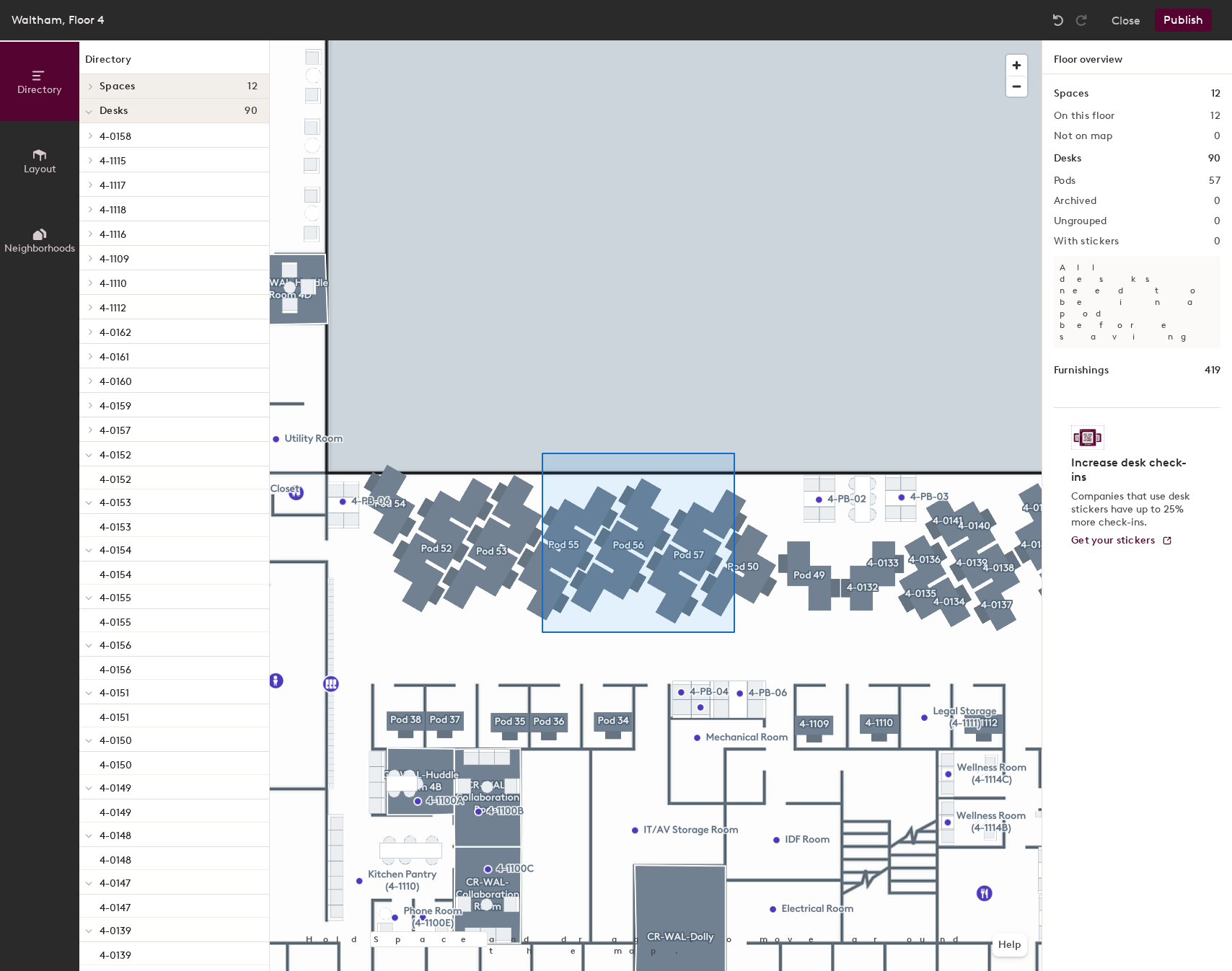
click at [562, 40] on div at bounding box center [655, 40] width 772 height 0
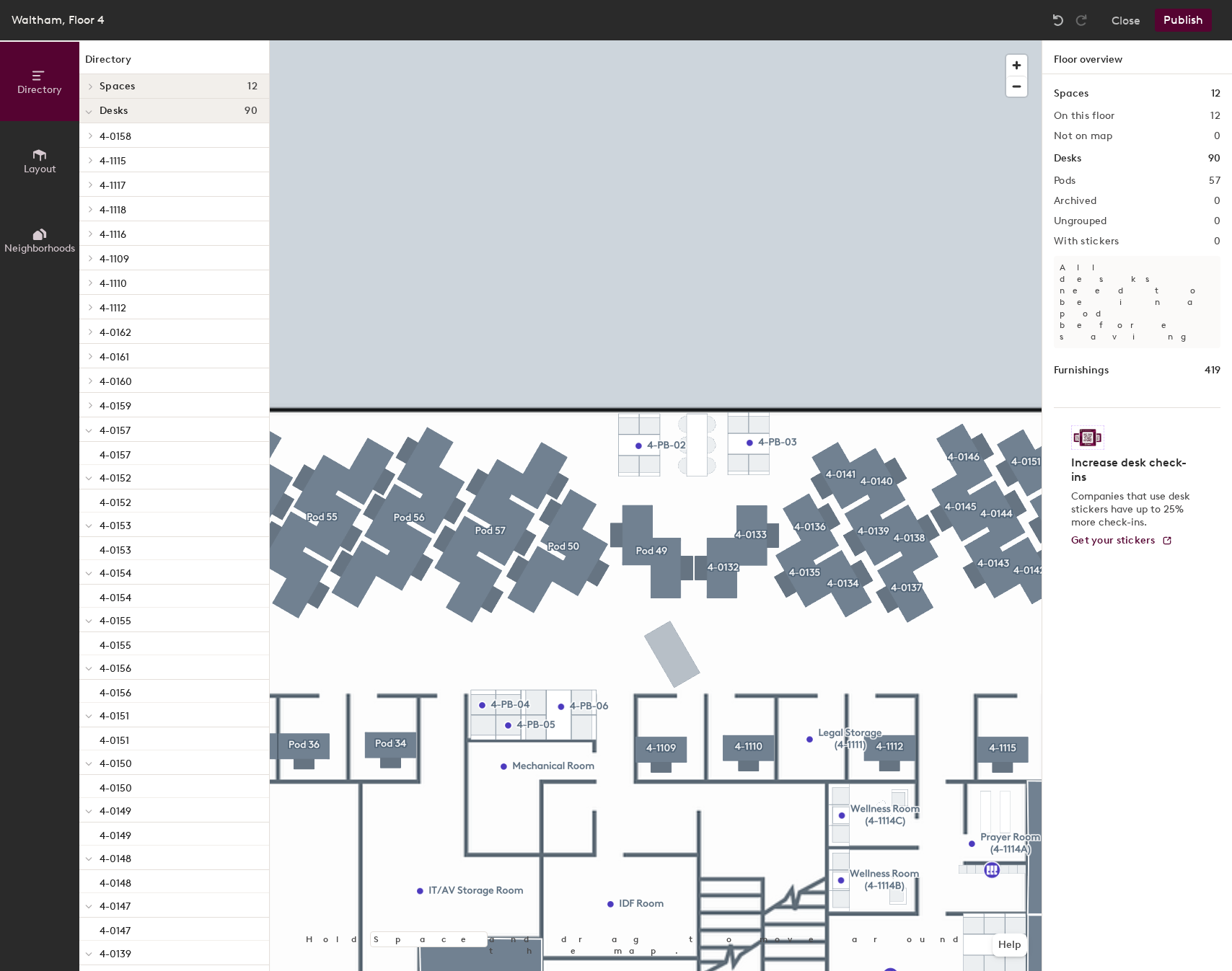
click at [1171, 23] on button "Publish" at bounding box center [1183, 20] width 57 height 23
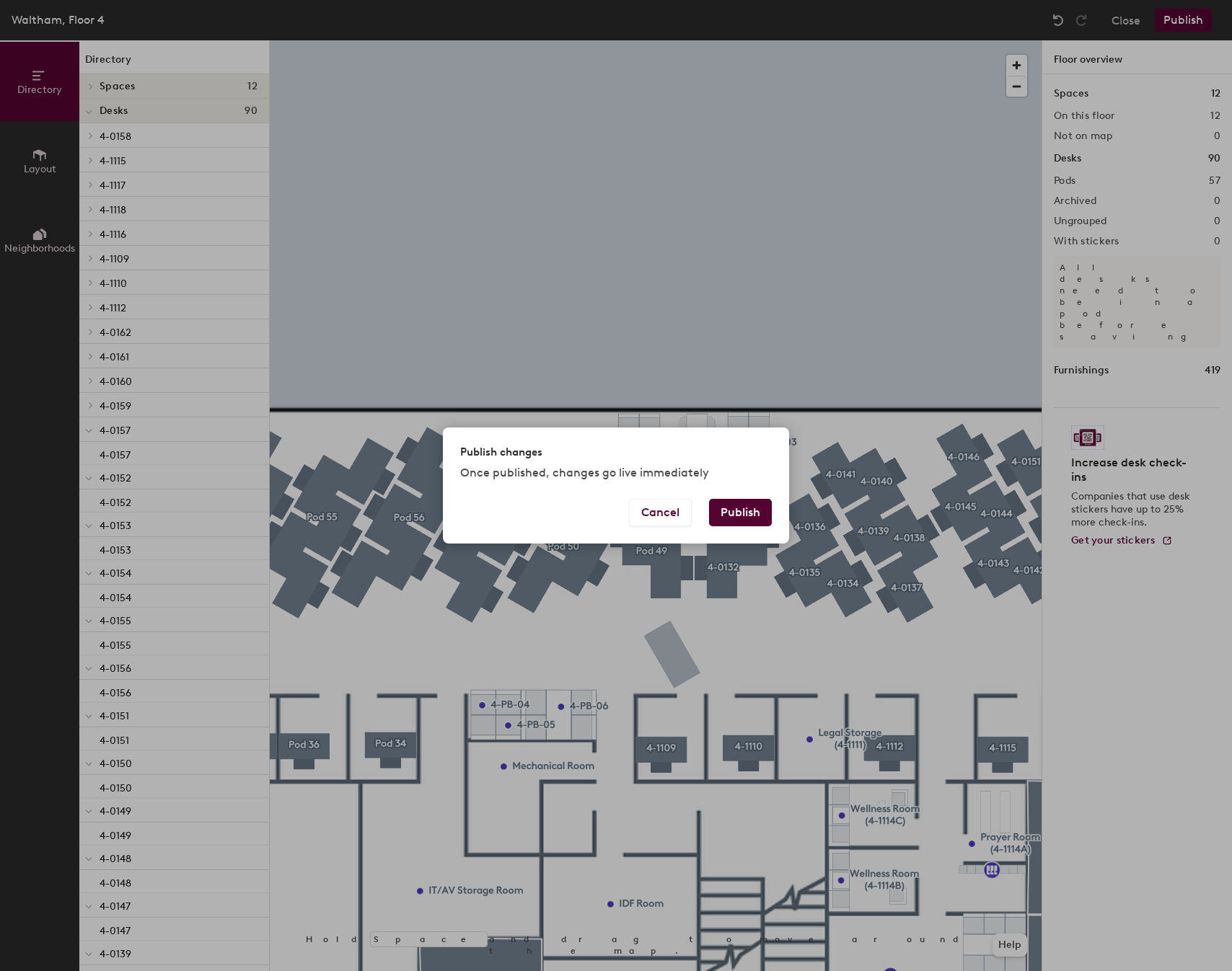
click at [731, 509] on button "Publish" at bounding box center [740, 513] width 63 height 28
